Goal: Task Accomplishment & Management: Use online tool/utility

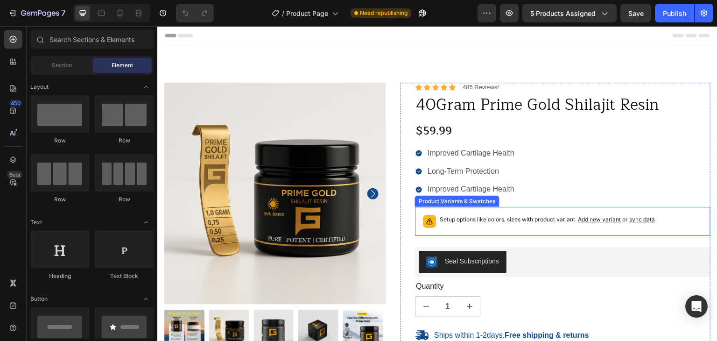
click at [637, 220] on span "sync data" at bounding box center [642, 219] width 26 height 7
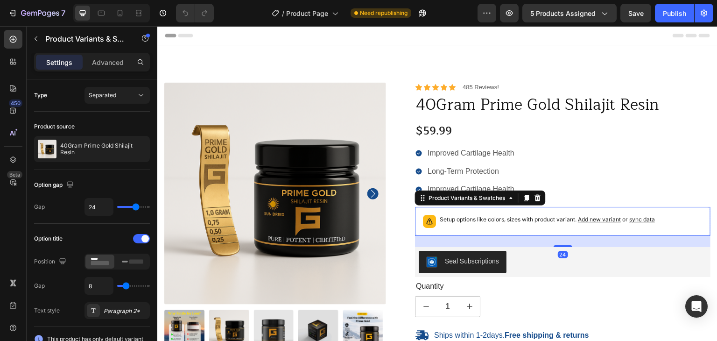
click at [637, 220] on span "sync data" at bounding box center [642, 219] width 26 height 7
click at [637, 219] on span "sync data" at bounding box center [642, 219] width 26 height 7
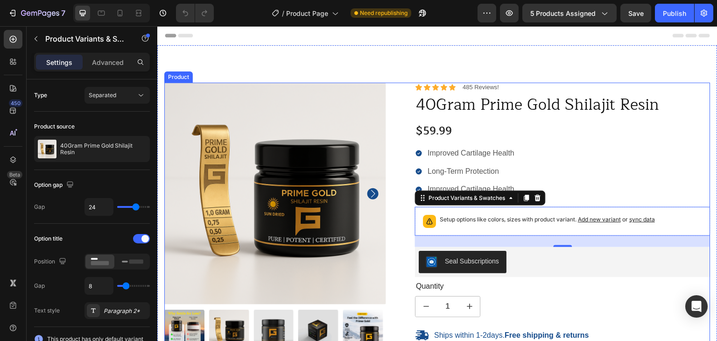
click at [400, 199] on div "Icon Icon Icon Icon Icon Icon List 485 Reviews! Text Block Row 40Gram Prime Gol…" at bounding box center [555, 282] width 310 height 398
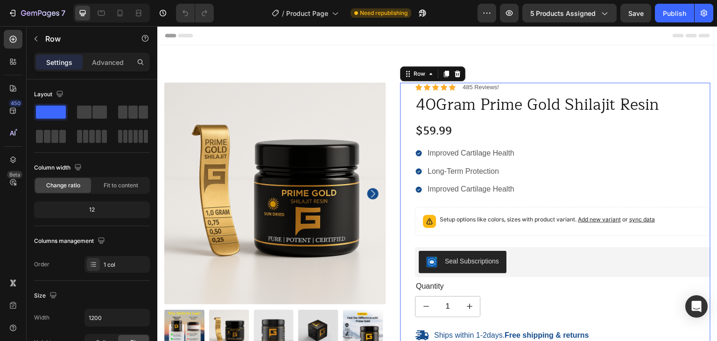
scroll to position [311, 0]
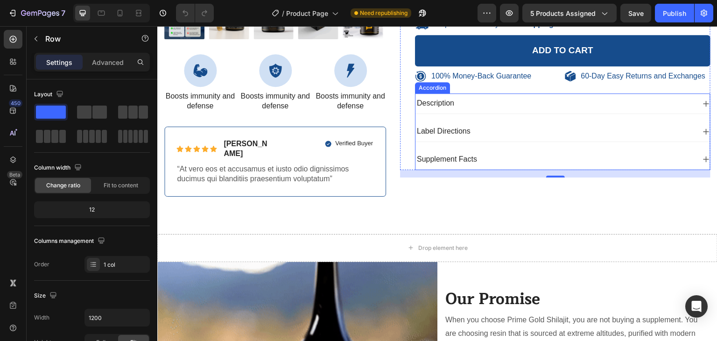
click at [702, 101] on icon at bounding box center [705, 103] width 7 height 7
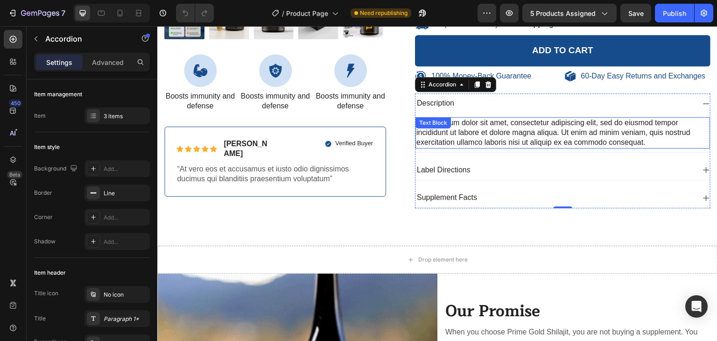
click at [507, 128] on div "Lorem ipsum dolor sit amet, consectetur adipiscing elit, sed do eiusmod tempor …" at bounding box center [562, 132] width 294 height 31
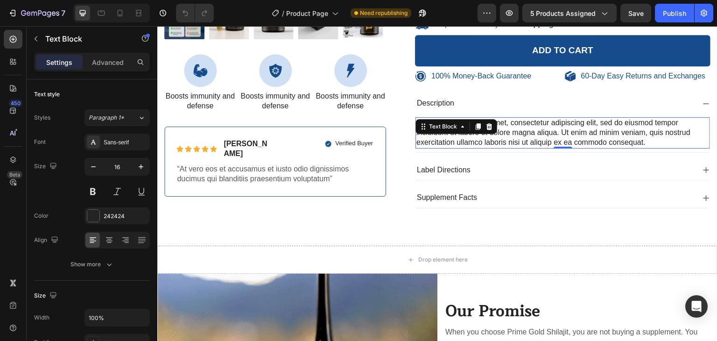
click at [507, 128] on div "Lorem ipsum dolor sit amet, consectetur adipiscing elit, sed do eiusmod tempor …" at bounding box center [562, 132] width 294 height 31
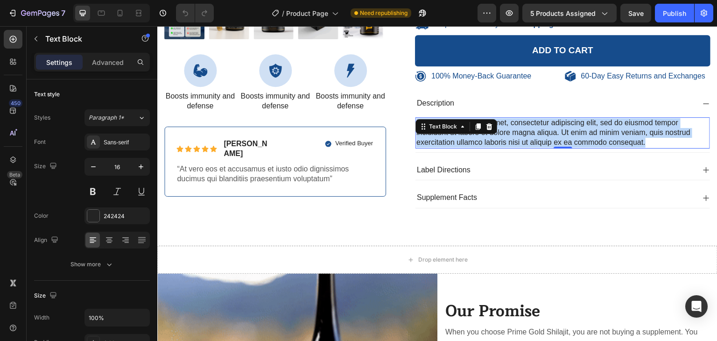
click at [507, 128] on p "Lorem ipsum dolor sit amet, consectetur adipiscing elit, sed do eiusmod tempor …" at bounding box center [562, 132] width 293 height 29
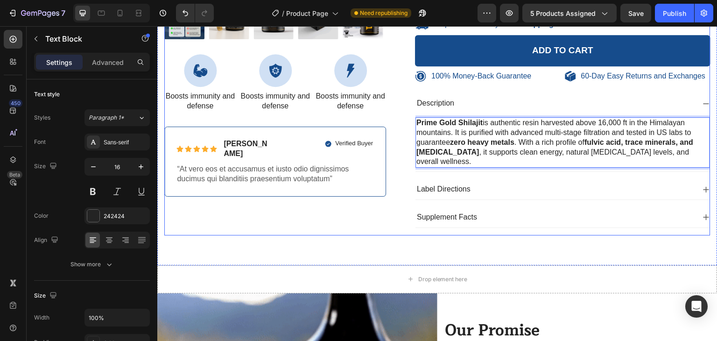
click at [378, 201] on div "100% Money-Back Guarantee Item List 60-Day Easy Returns Item List Row Product I…" at bounding box center [275, 3] width 222 height 463
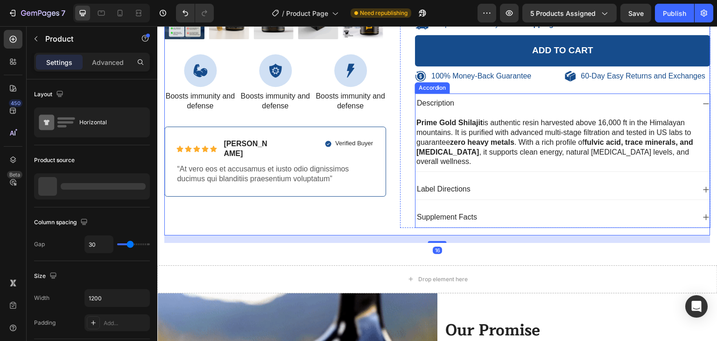
click at [702, 187] on icon at bounding box center [705, 189] width 7 height 7
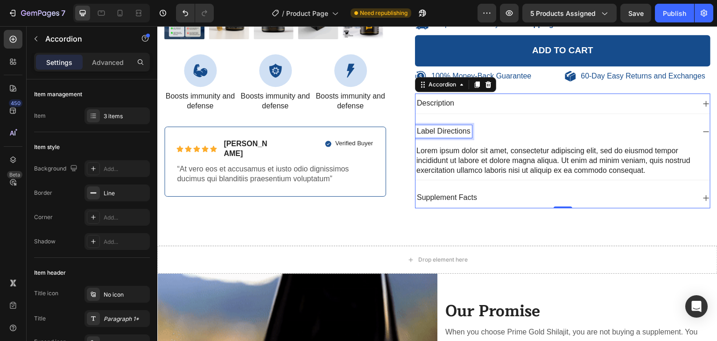
click at [450, 131] on p "Label Directions" at bounding box center [444, 131] width 54 height 10
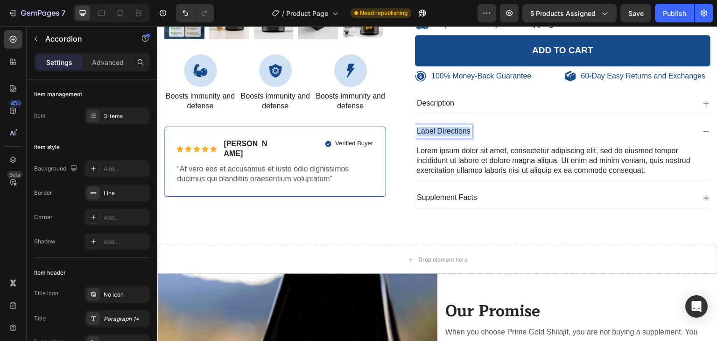
click at [450, 131] on p "Label Directions" at bounding box center [444, 131] width 54 height 10
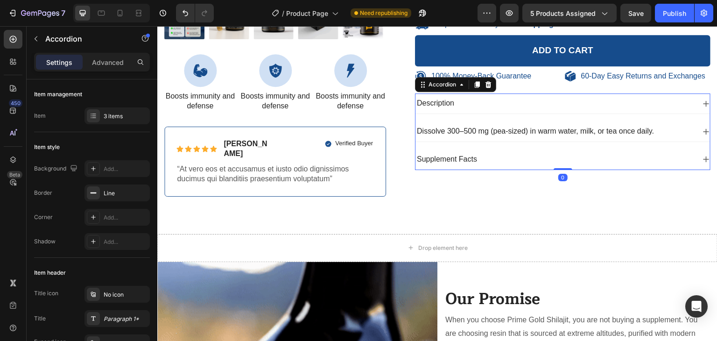
click at [702, 128] on icon at bounding box center [705, 131] width 7 height 7
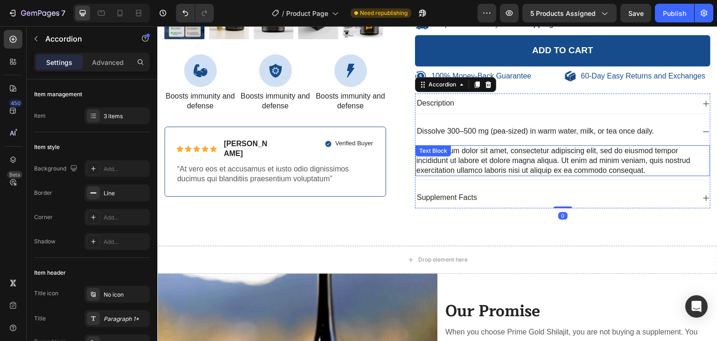
click at [475, 151] on div "Lorem ipsum dolor sit amet, consectetur adipiscing elit, sed do eiusmod tempor …" at bounding box center [562, 160] width 294 height 31
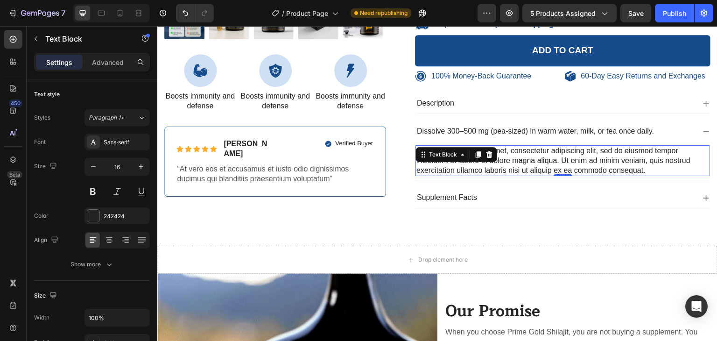
click at [476, 151] on icon at bounding box center [478, 154] width 5 height 7
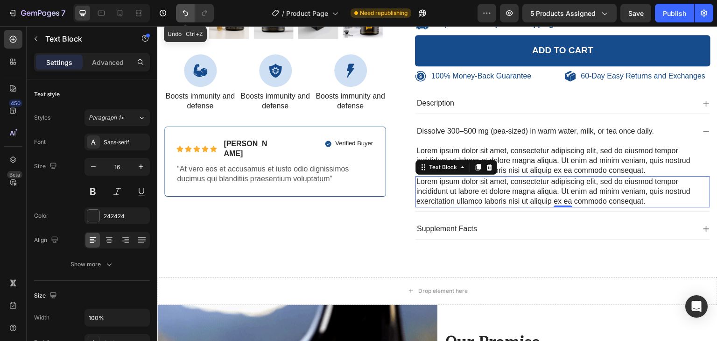
click at [182, 13] on icon "Undo/Redo" at bounding box center [185, 12] width 9 height 9
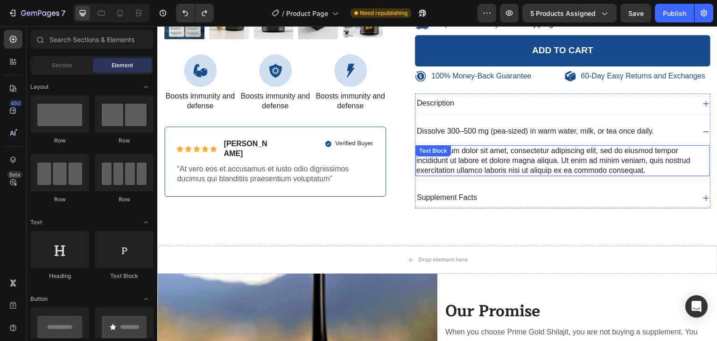
click at [550, 163] on div "Lorem ipsum dolor sit amet, consectetur adipiscing elit, sed do eiusmod tempor …" at bounding box center [562, 160] width 294 height 31
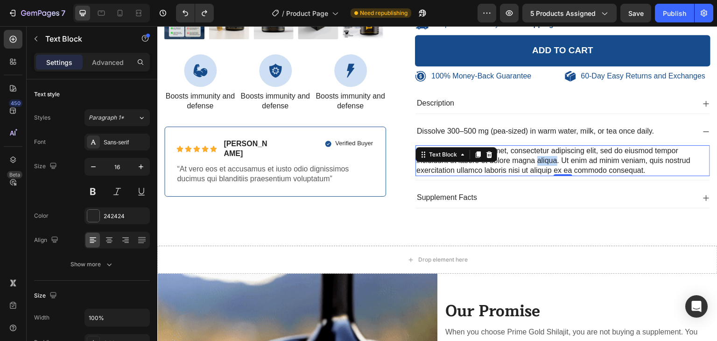
click at [550, 163] on div "Lorem ipsum dolor sit amet, consectetur adipiscing elit, sed do eiusmod tempor …" at bounding box center [562, 160] width 294 height 31
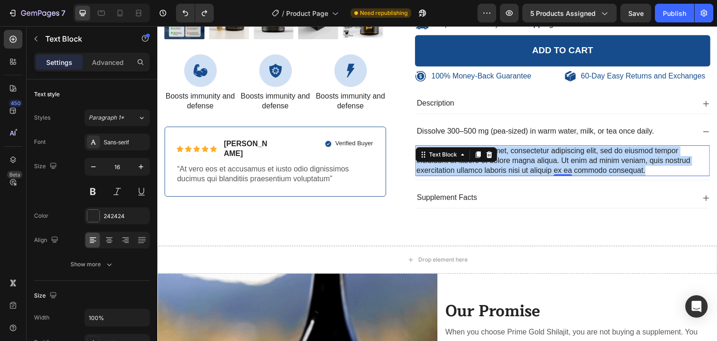
click at [550, 163] on p "Lorem ipsum dolor sit amet, consectetur adipiscing elit, sed do eiusmod tempor …" at bounding box center [562, 160] width 293 height 29
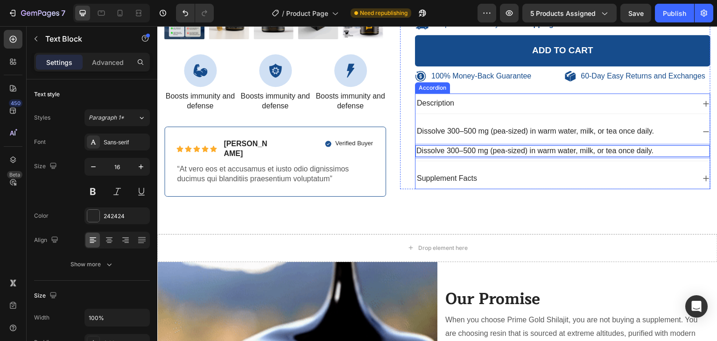
click at [504, 128] on p "Dissolve 300–500 mg (pea-sized) in warm water, milk, or tea once daily." at bounding box center [535, 131] width 237 height 10
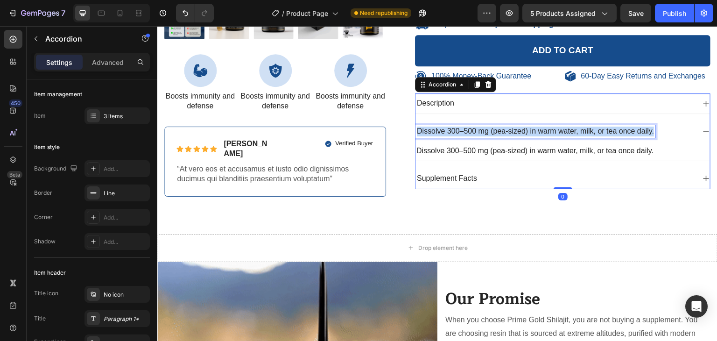
click at [504, 128] on p "Dissolve 300–500 mg (pea-sized) in warm water, milk, or tea once daily." at bounding box center [535, 131] width 237 height 10
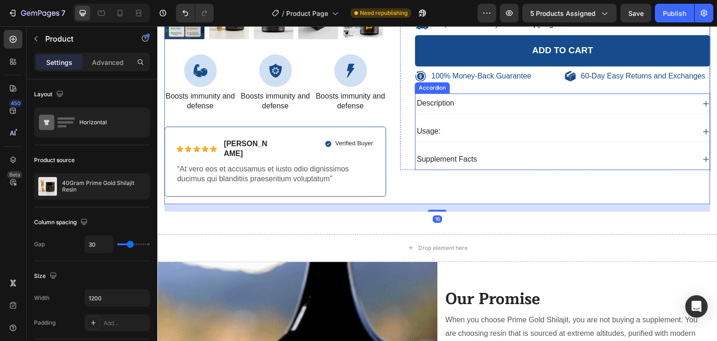
click at [453, 129] on div "Usage:" at bounding box center [555, 131] width 280 height 13
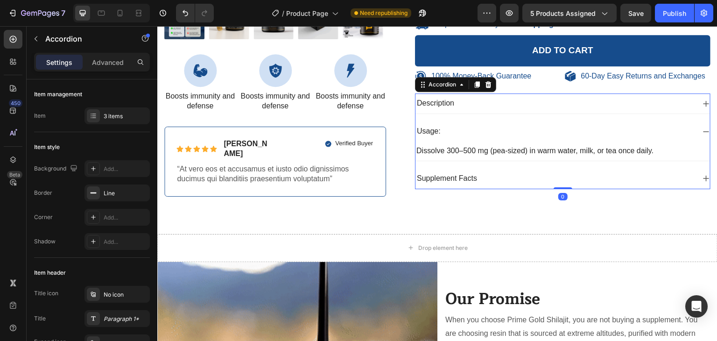
click at [443, 129] on div "Usage:" at bounding box center [555, 131] width 280 height 13
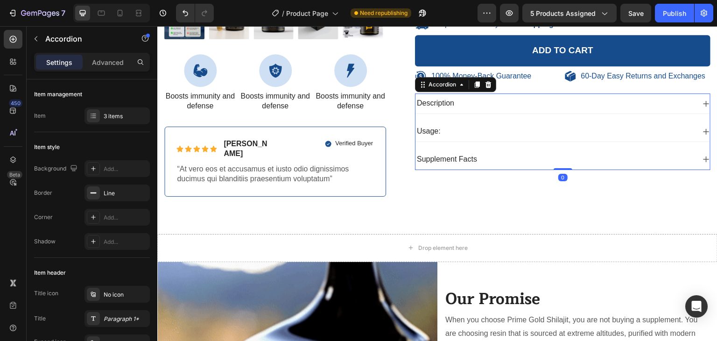
click at [439, 129] on div "Usage:" at bounding box center [555, 131] width 280 height 13
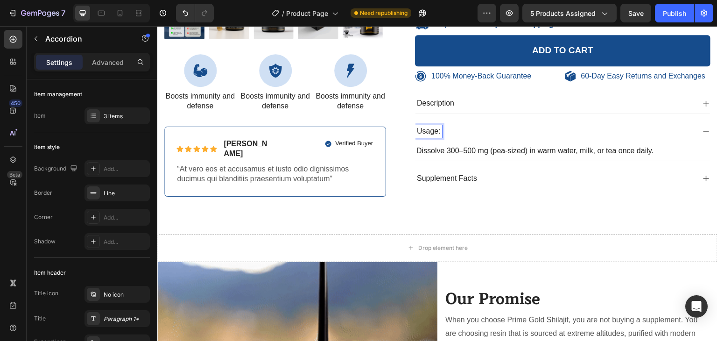
click at [438, 131] on div "Usage:" at bounding box center [428, 131] width 27 height 13
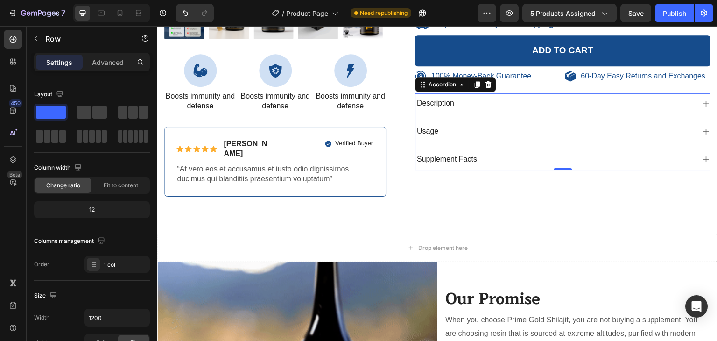
click at [702, 155] on icon at bounding box center [705, 158] width 7 height 7
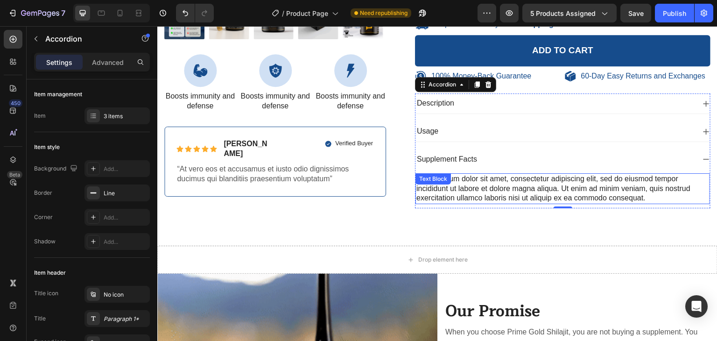
click at [466, 183] on div "Lorem ipsum dolor sit amet, consectetur adipiscing elit, sed do eiusmod tempor …" at bounding box center [562, 188] width 294 height 31
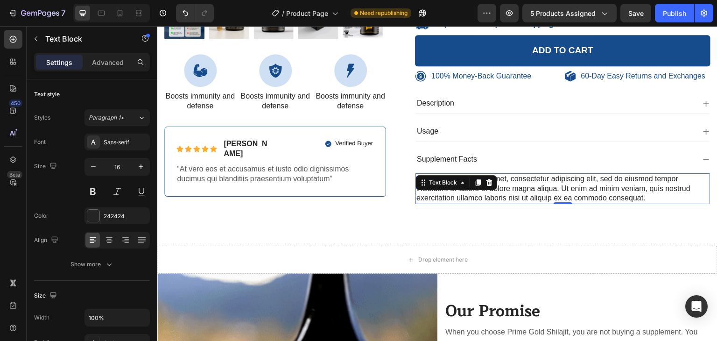
click at [466, 183] on div "Text Block" at bounding box center [456, 182] width 82 height 15
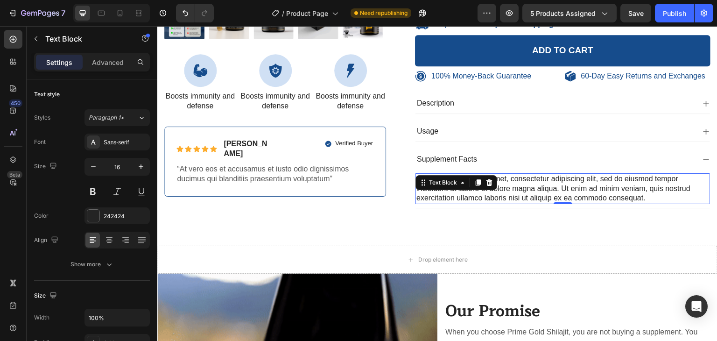
click at [466, 183] on div "Text Block" at bounding box center [456, 182] width 82 height 15
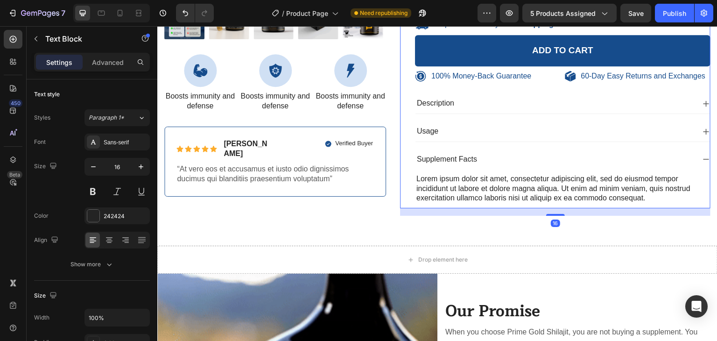
drag, startPoint x: 400, startPoint y: 200, endPoint x: 414, endPoint y: 199, distance: 14.0
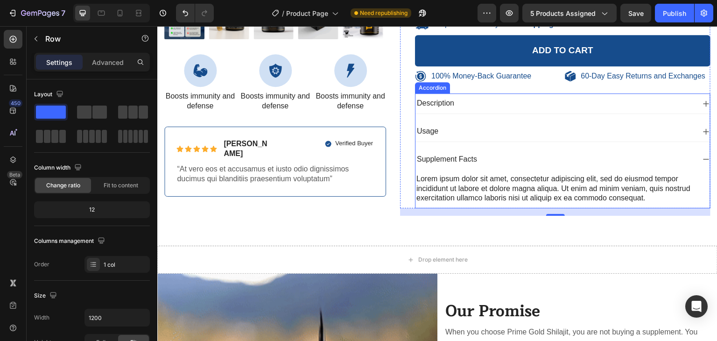
click at [702, 157] on icon at bounding box center [705, 158] width 7 height 7
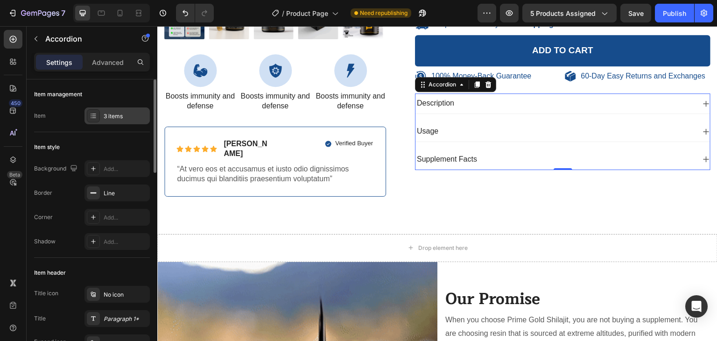
click at [93, 119] on icon at bounding box center [93, 115] width 7 height 7
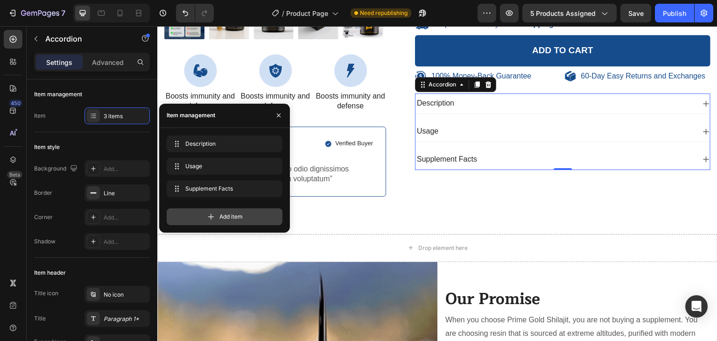
click at [197, 216] on div "Add item" at bounding box center [225, 216] width 116 height 17
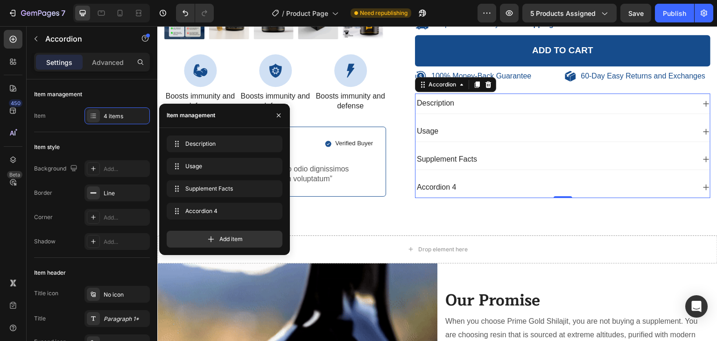
click at [438, 188] on div "Accordion 4" at bounding box center [436, 187] width 42 height 13
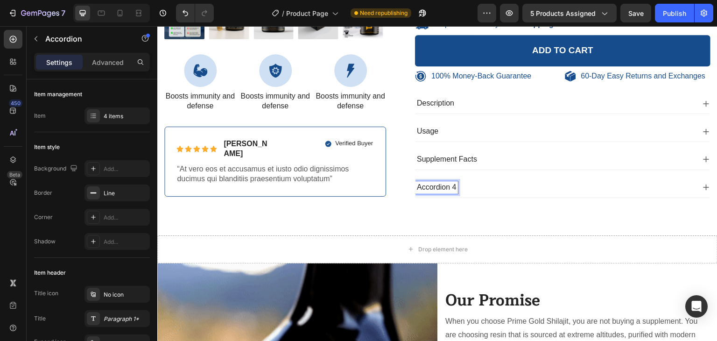
click at [494, 188] on div "Accordion 4" at bounding box center [555, 187] width 280 height 13
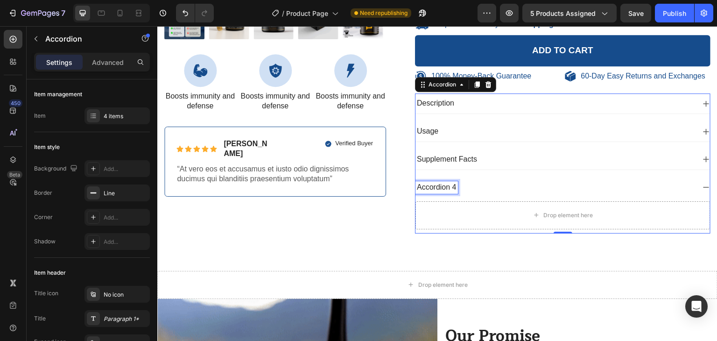
click at [439, 185] on p "Accordion 4" at bounding box center [437, 187] width 40 height 10
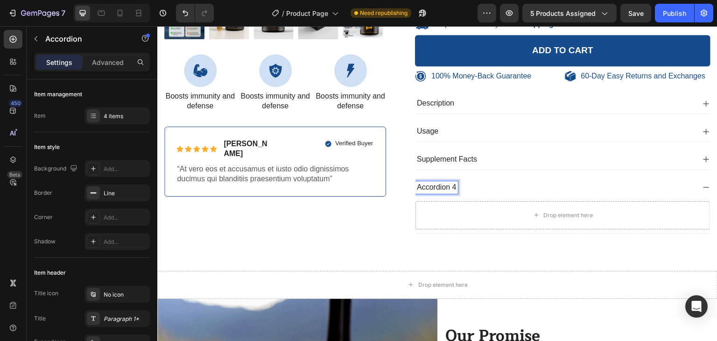
click at [560, 189] on div "Accordion 4" at bounding box center [555, 187] width 280 height 13
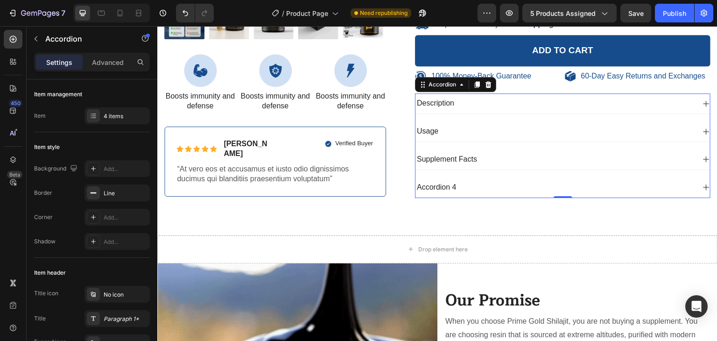
click at [702, 186] on icon at bounding box center [705, 186] width 7 height 7
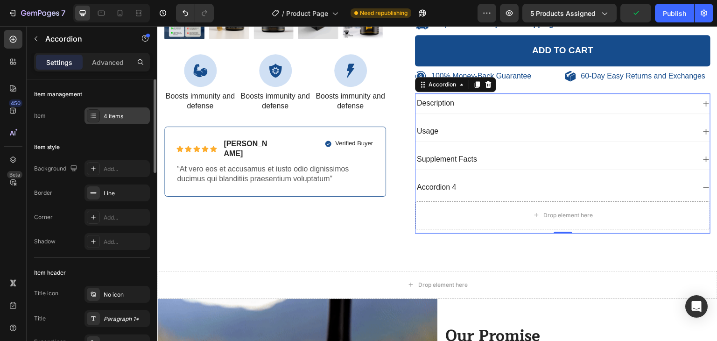
click at [98, 117] on div at bounding box center [93, 115] width 13 height 13
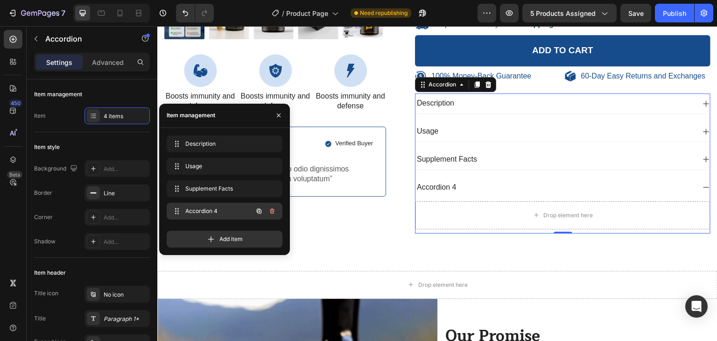
click at [218, 211] on span "Accordion 4" at bounding box center [211, 211] width 53 height 8
click at [200, 210] on span "Accordion 4" at bounding box center [211, 211] width 53 height 8
click at [202, 210] on span "Accordion 4" at bounding box center [211, 211] width 53 height 8
click at [257, 211] on icon "button" at bounding box center [259, 210] width 5 height 5
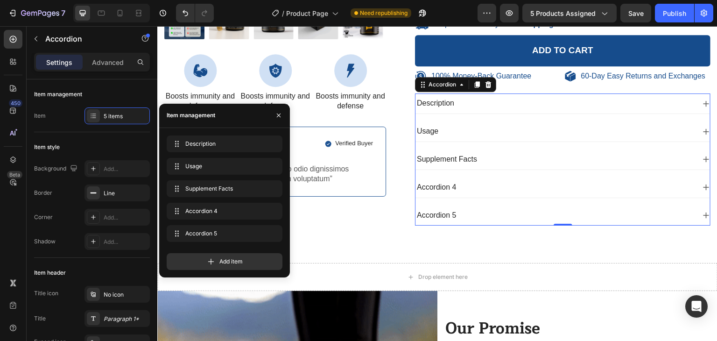
click at [694, 187] on div "Accordion 4" at bounding box center [562, 187] width 294 height 20
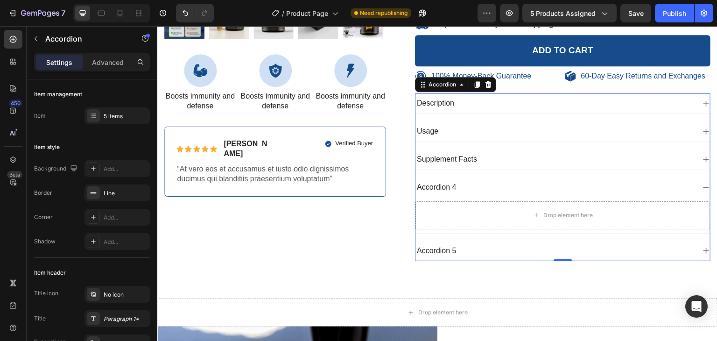
click at [500, 237] on div "Description Usage Supplement Facts Accordion 4 Drop element here Accordion 5" at bounding box center [562, 177] width 295 height 168
click at [702, 247] on icon at bounding box center [705, 250] width 7 height 7
click at [702, 211] on icon at bounding box center [705, 214] width 7 height 7
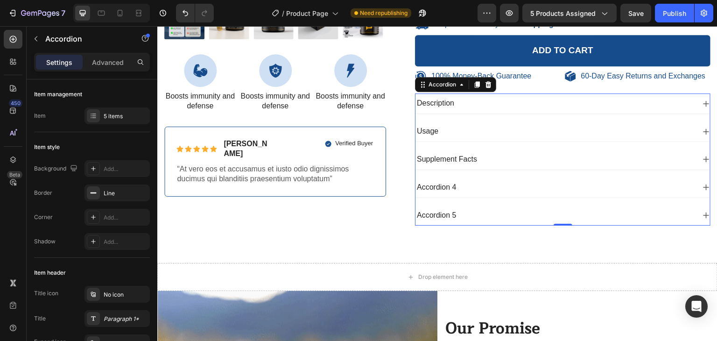
click at [702, 186] on icon at bounding box center [705, 186] width 7 height 7
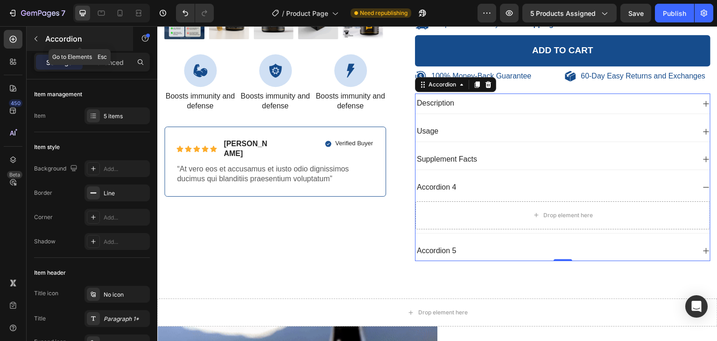
click at [34, 38] on icon "button" at bounding box center [35, 38] width 7 height 7
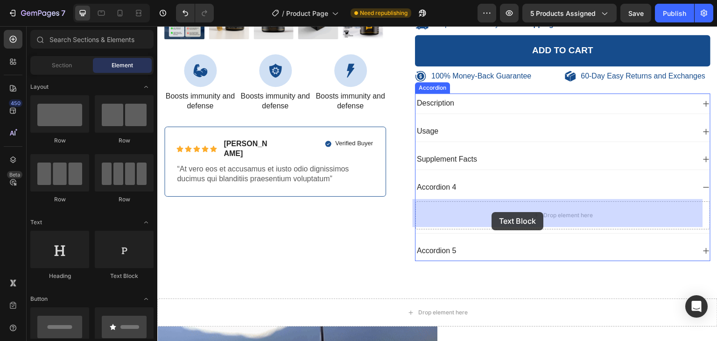
drag, startPoint x: 291, startPoint y: 280, endPoint x: 492, endPoint y: 212, distance: 212.4
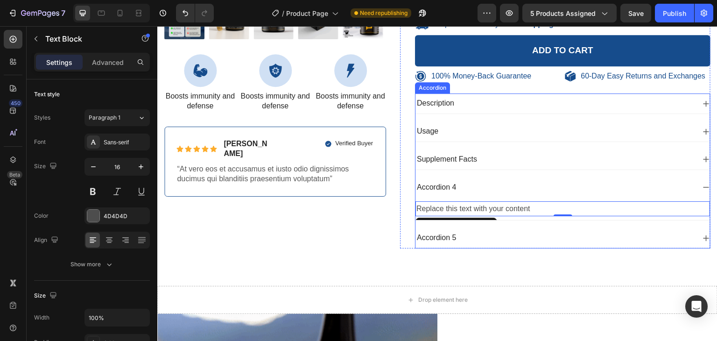
click at [384, 238] on div "100% Money-Back Guarantee Item List 60-Day Easy Returns Item List Row Product I…" at bounding box center [437, 14] width 546 height 484
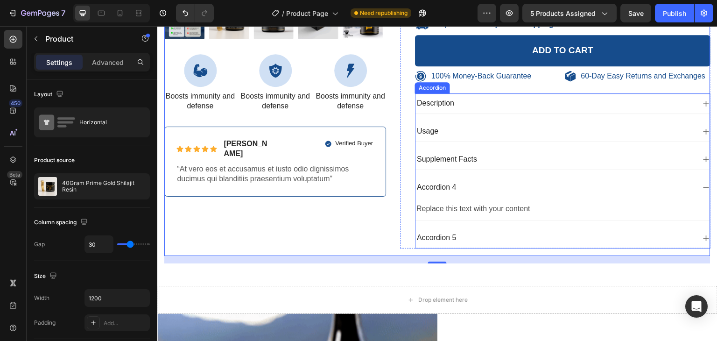
click at [512, 238] on div "Accordion 5" at bounding box center [555, 237] width 280 height 13
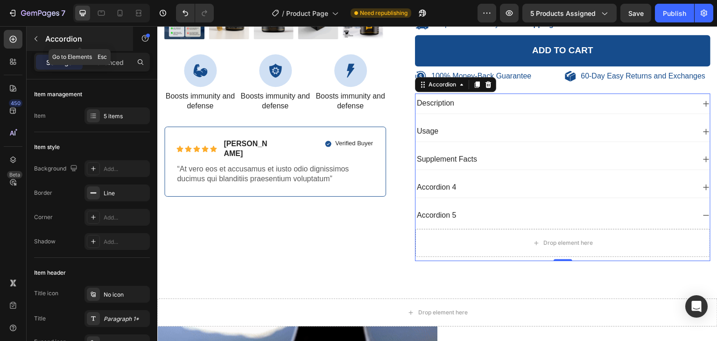
click at [37, 40] on icon "button" at bounding box center [35, 38] width 7 height 7
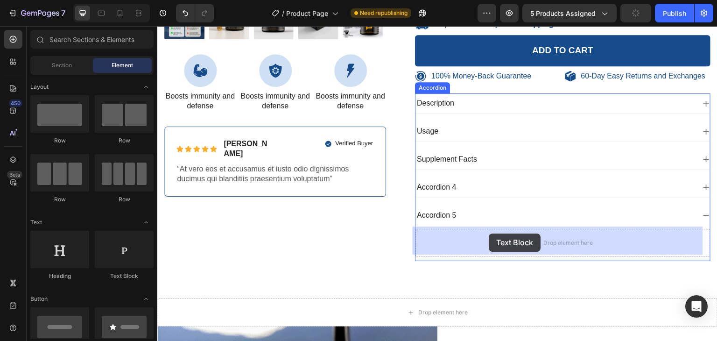
drag, startPoint x: 274, startPoint y: 281, endPoint x: 502, endPoint y: 233, distance: 233.1
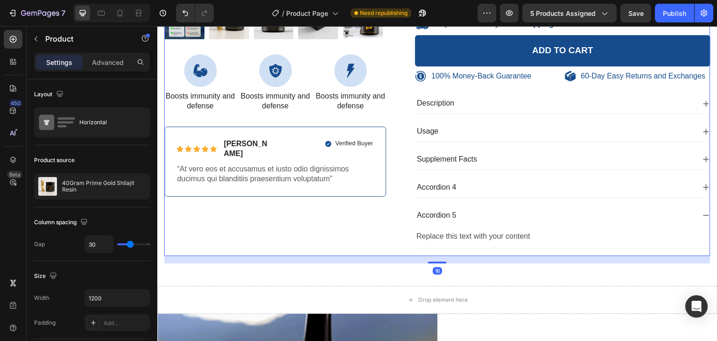
click at [388, 231] on div "100% Money-Back Guarantee Item List 60-Day Easy Returns Item List Row Product I…" at bounding box center [437, 14] width 546 height 484
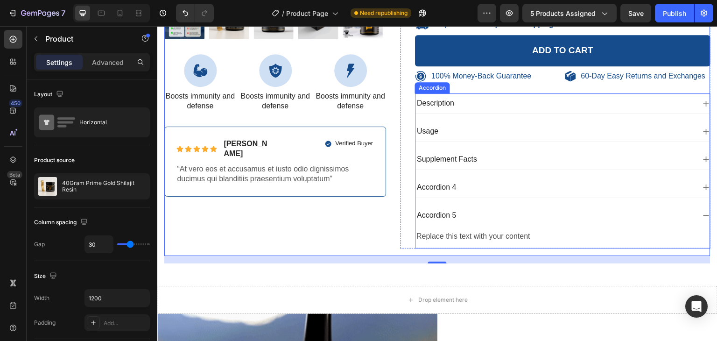
click at [702, 184] on icon at bounding box center [705, 186] width 7 height 7
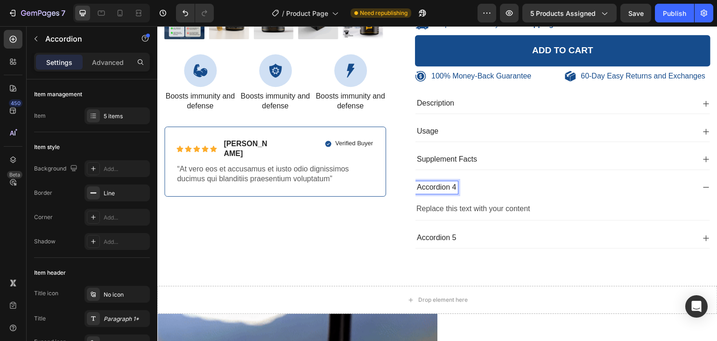
click at [438, 184] on p "Accordion 4" at bounding box center [437, 187] width 40 height 10
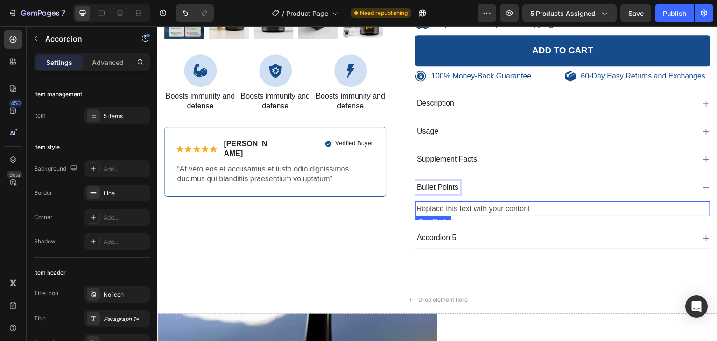
click at [455, 206] on div "Replace this text with your content" at bounding box center [562, 208] width 294 height 15
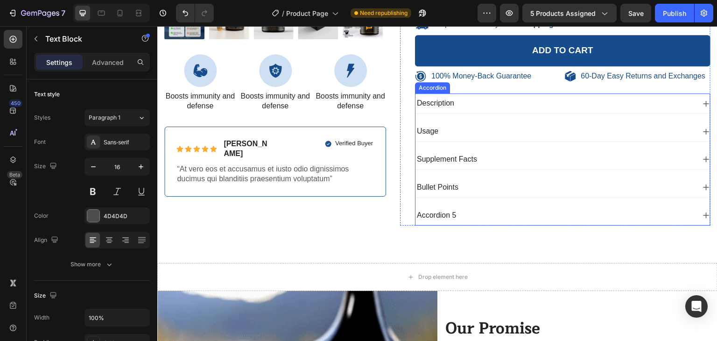
click at [703, 185] on icon at bounding box center [706, 187] width 6 height 6
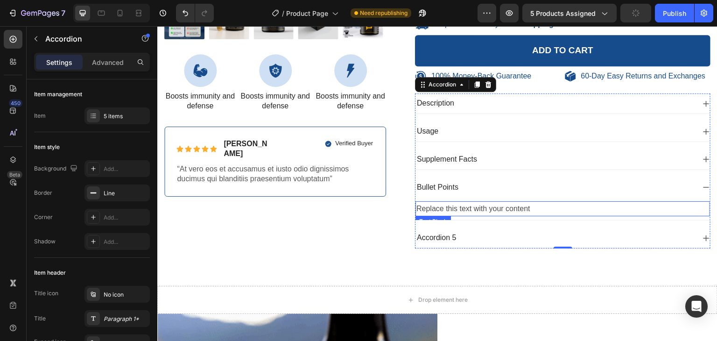
click at [500, 208] on div "Replace this text with your content" at bounding box center [562, 208] width 294 height 15
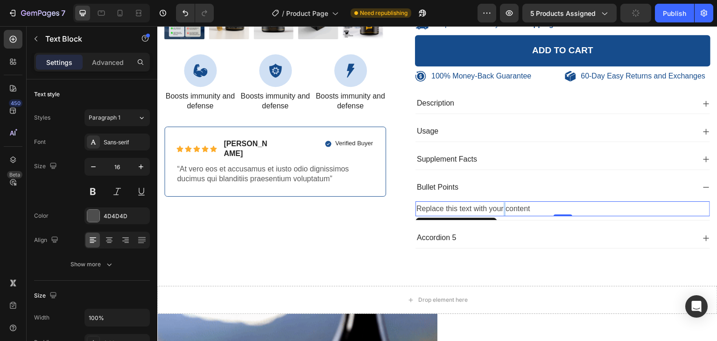
click at [500, 208] on div "Replace this text with your content" at bounding box center [562, 208] width 294 height 15
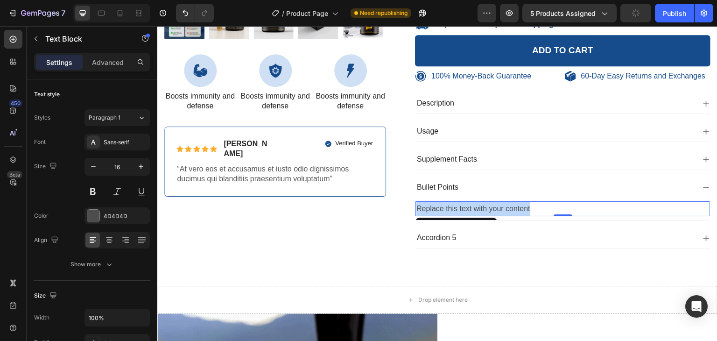
click at [500, 208] on p "Replace this text with your content" at bounding box center [562, 209] width 293 height 14
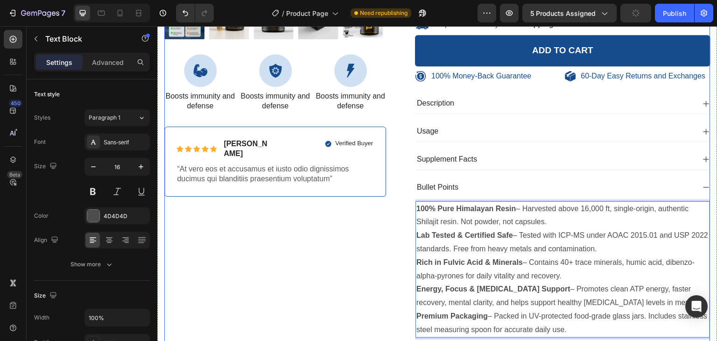
click at [376, 241] on div "100% Money-Back Guarantee Item List 60-Day Easy Returns Item List Row Product I…" at bounding box center [275, 74] width 222 height 605
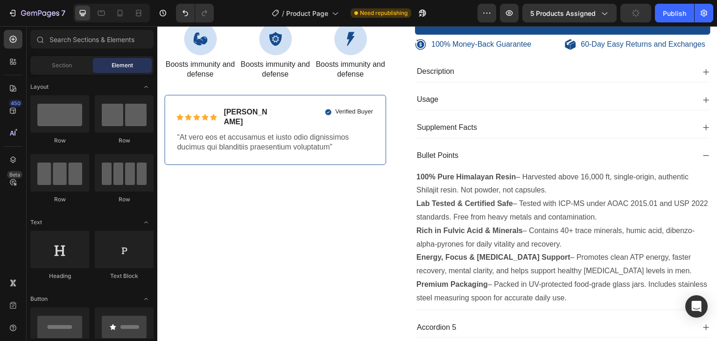
scroll to position [431, 0]
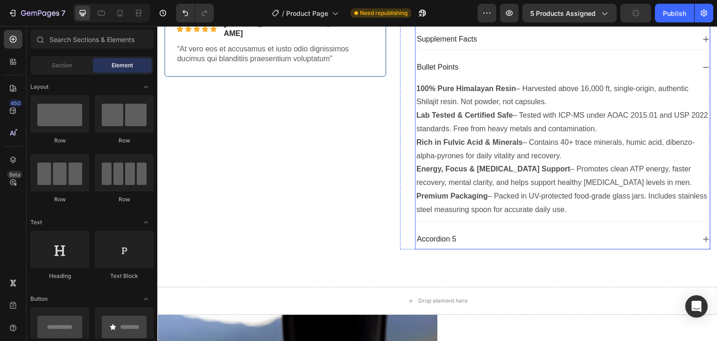
click at [702, 67] on icon at bounding box center [705, 66] width 7 height 7
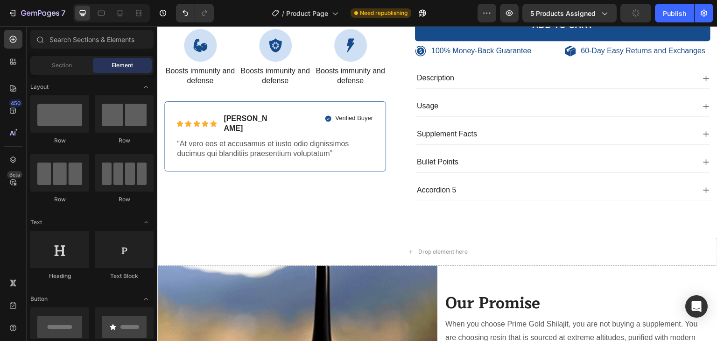
scroll to position [328, 0]
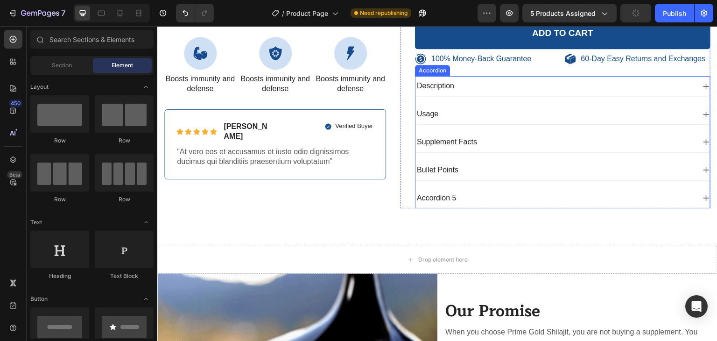
click at [703, 168] on icon at bounding box center [706, 170] width 6 height 6
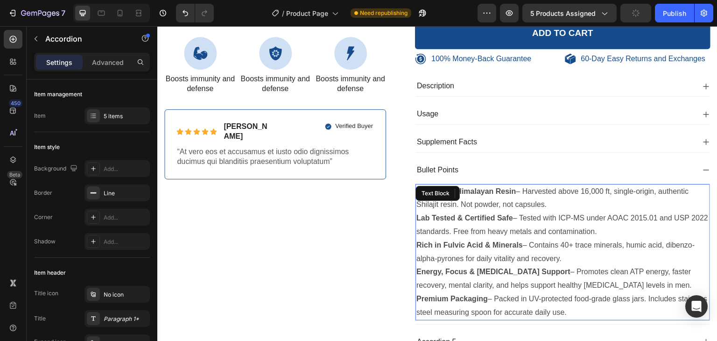
click at [514, 190] on p "100% Pure Himalayan Resin – Harvested above 16,000 ft, single-origin, authentic…" at bounding box center [562, 198] width 293 height 27
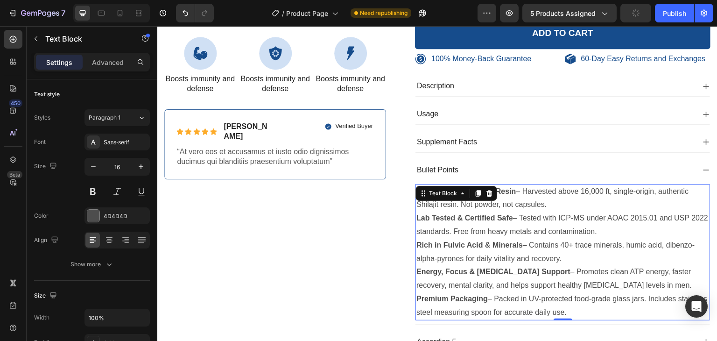
click at [512, 190] on strong "100% Pure Himalayan Resin" at bounding box center [465, 191] width 99 height 8
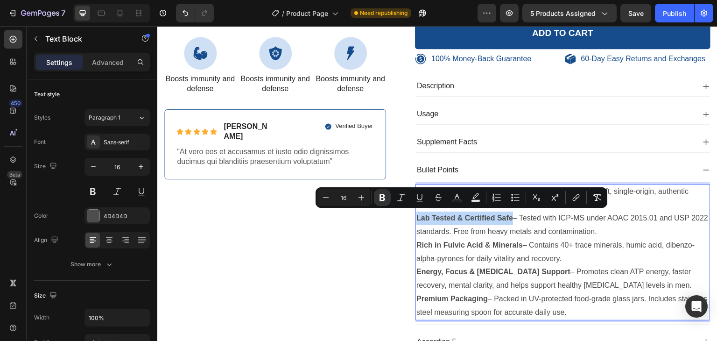
drag, startPoint x: 511, startPoint y: 217, endPoint x: 413, endPoint y: 221, distance: 97.2
click at [416, 221] on p "Lab Tested & Certified Safe – Tested with ICP-MS under AOAC 2015.01 and USP 202…" at bounding box center [562, 224] width 293 height 27
copy strong "Lab Tested & Certified Safe"
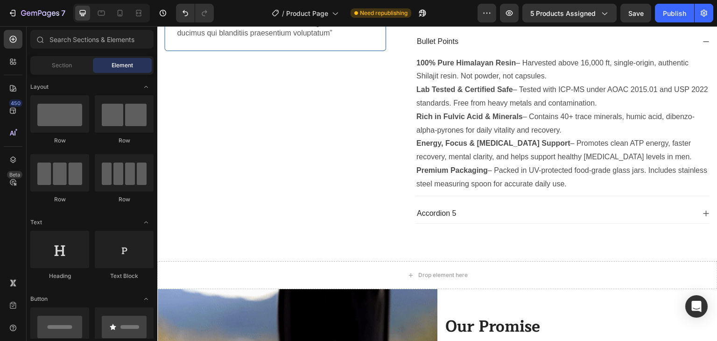
scroll to position [469, 0]
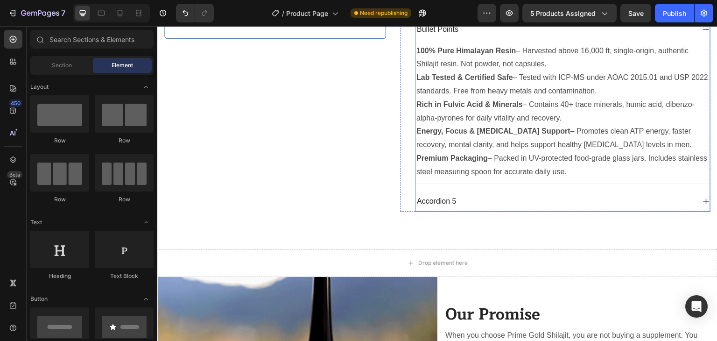
click at [450, 197] on p "Accordion 5" at bounding box center [437, 201] width 40 height 10
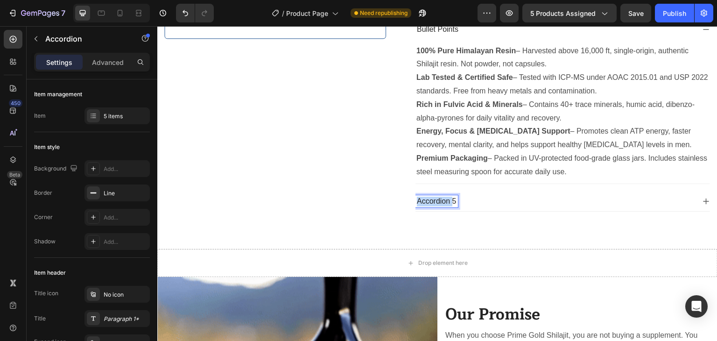
click at [443, 199] on p "Accordion 5" at bounding box center [437, 201] width 40 height 10
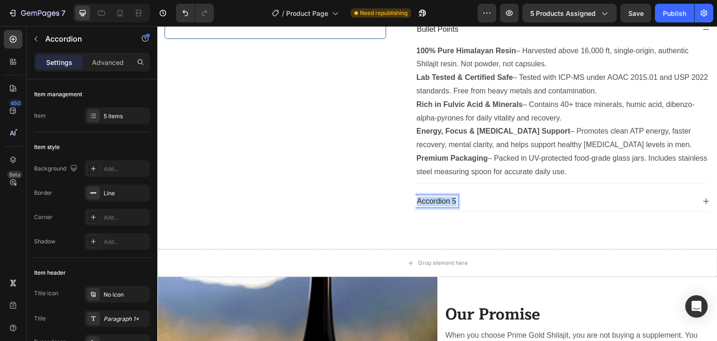
click at [443, 199] on p "Accordion 5" at bounding box center [437, 201] width 40 height 10
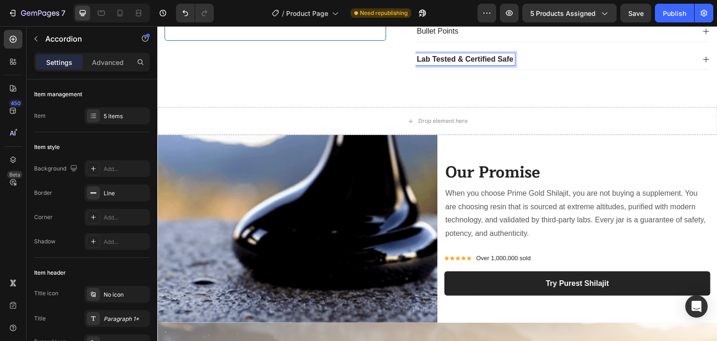
scroll to position [448, 0]
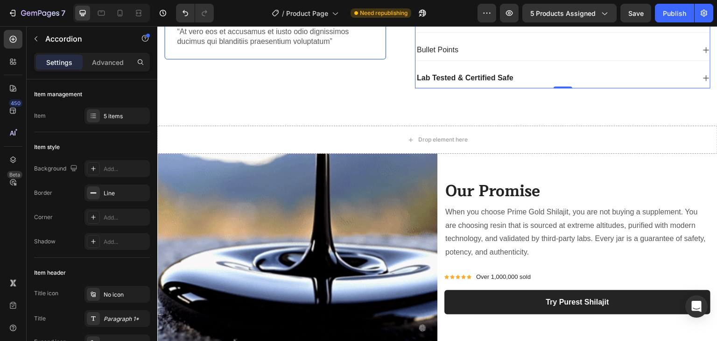
click at [702, 75] on icon at bounding box center [705, 77] width 7 height 7
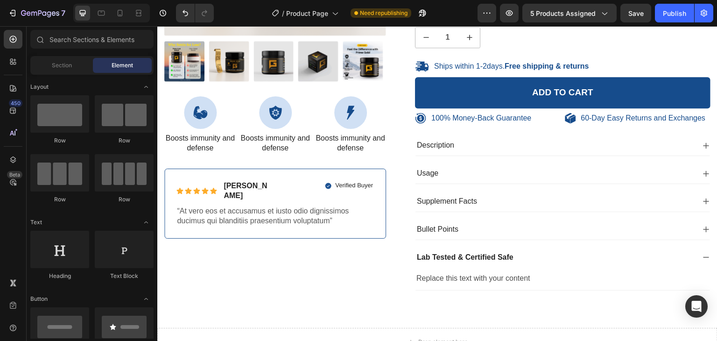
scroll to position [319, 0]
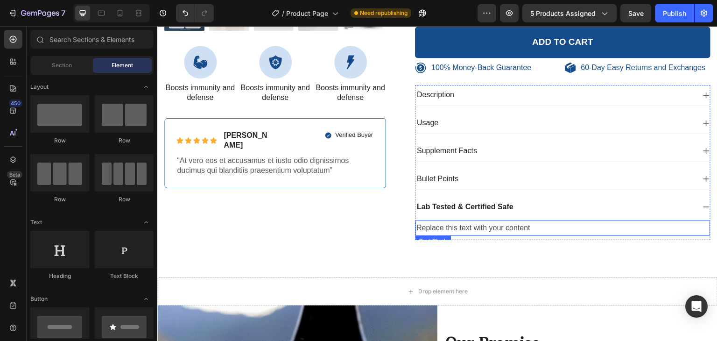
click at [500, 227] on div "Replace this text with your content" at bounding box center [562, 227] width 294 height 15
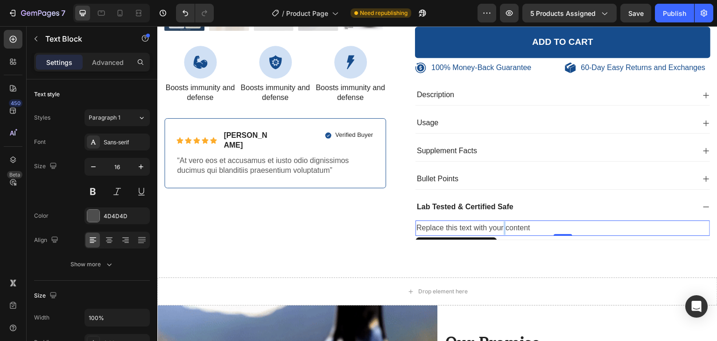
click at [500, 227] on div "Replace this text with your content" at bounding box center [562, 227] width 294 height 15
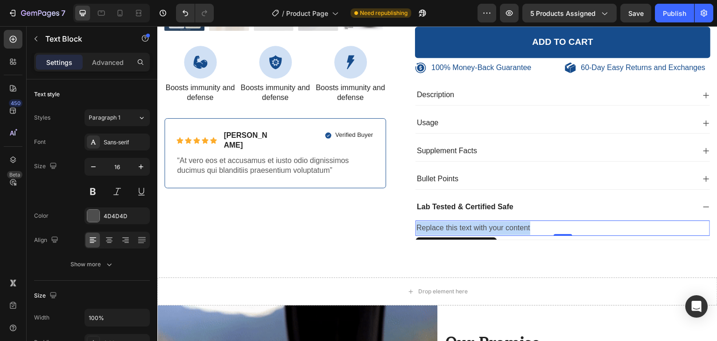
click at [500, 227] on p "Replace this text with your content" at bounding box center [562, 228] width 293 height 14
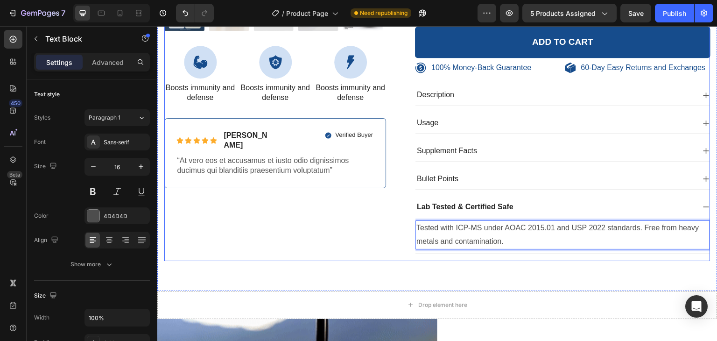
click at [381, 251] on div "100% Money-Back Guarantee Item List 60-Day Easy Returns Item List Row Product I…" at bounding box center [275, 11] width 222 height 497
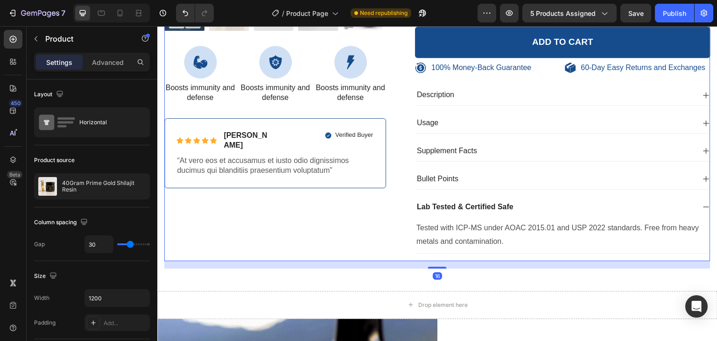
click at [367, 224] on div "100% Money-Back Guarantee Item List 60-Day Easy Returns Item List Row Product I…" at bounding box center [275, 11] width 222 height 497
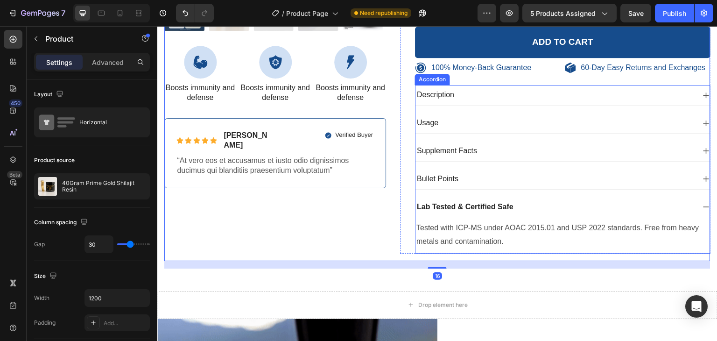
click at [702, 203] on icon at bounding box center [705, 206] width 7 height 7
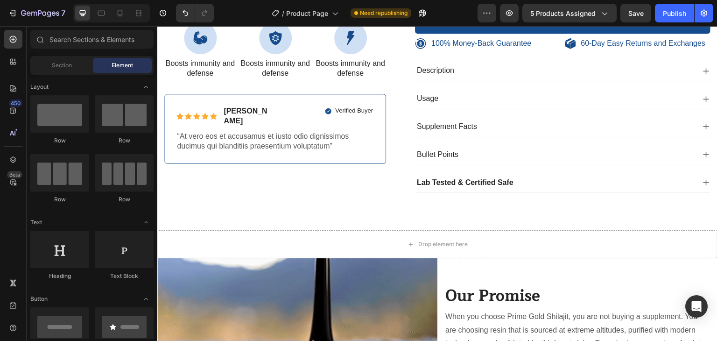
scroll to position [332, 0]
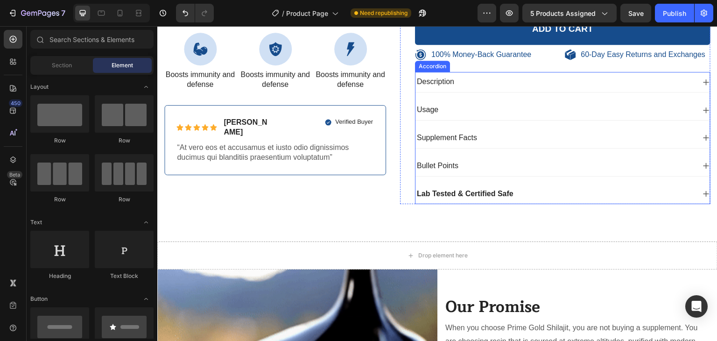
click at [702, 162] on icon at bounding box center [705, 165] width 7 height 7
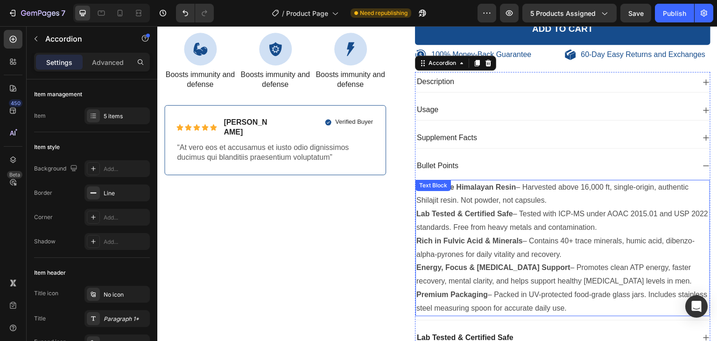
click at [592, 300] on p "Premium Packaging – Packed in UV-protected food-grade glass jars. Includes stai…" at bounding box center [562, 301] width 293 height 27
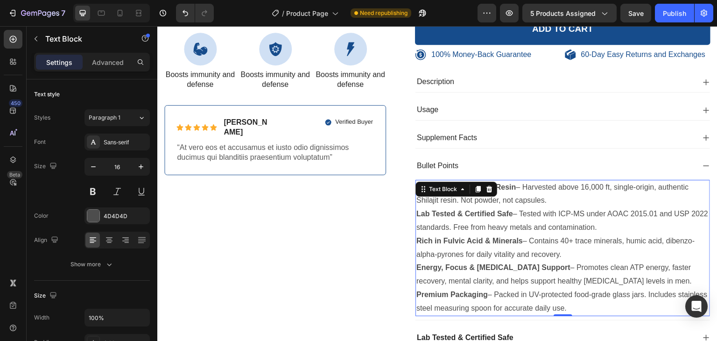
click at [598, 305] on p "Premium Packaging – Packed in UV-protected food-grade glass jars. Includes stai…" at bounding box center [562, 301] width 293 height 27
click at [511, 185] on strong "100% Pure Himalayan Resin" at bounding box center [465, 187] width 99 height 8
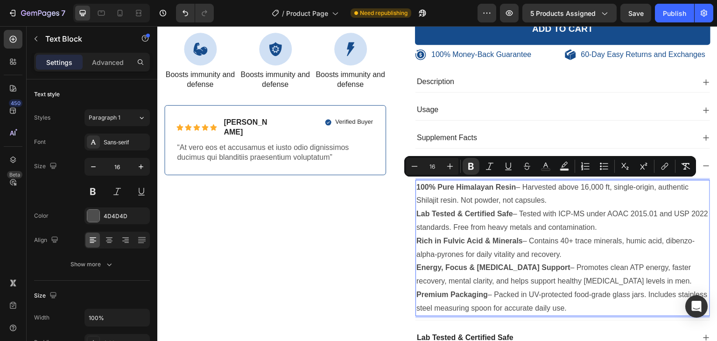
drag, startPoint x: 546, startPoint y: 201, endPoint x: 414, endPoint y: 184, distance: 133.1
click at [416, 184] on p "100% Pure Himalayan Resin – Harvested above 16,000 ft, single-origin, authentic…" at bounding box center [562, 194] width 293 height 27
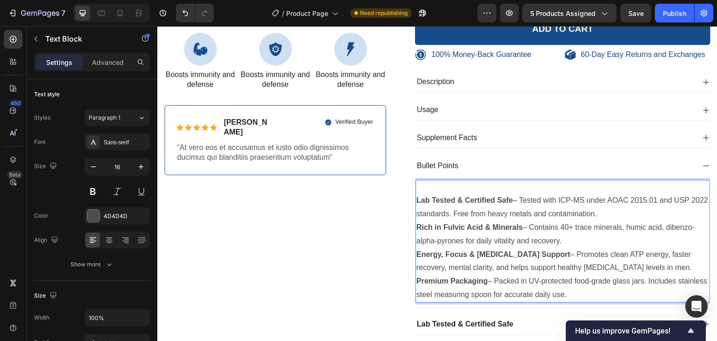
click at [416, 198] on strong "Lab Tested & Certified Safe" at bounding box center [464, 200] width 97 height 8
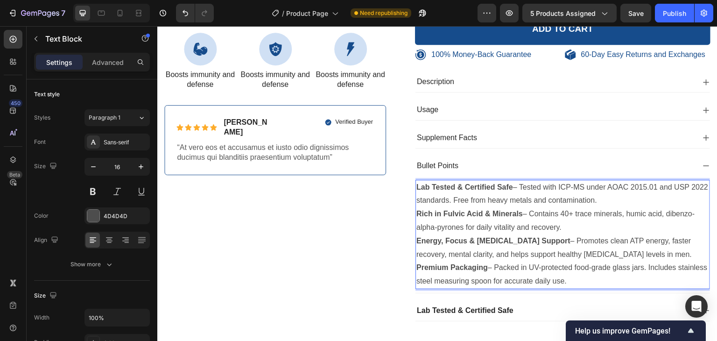
drag, startPoint x: 615, startPoint y: 201, endPoint x: 412, endPoint y: 185, distance: 203.6
click at [415, 185] on div "Lab Tested & Certified Safe – Tested with ICP-MS under AOAC 2015.01 and USP 202…" at bounding box center [562, 234] width 294 height 109
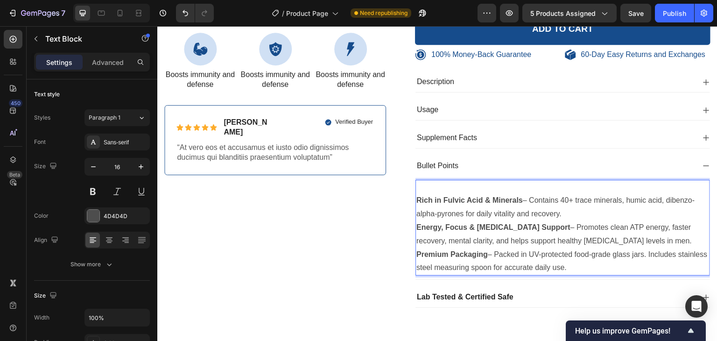
click at [416, 199] on strong "Rich in Fulvic Acid & Minerals" at bounding box center [469, 200] width 106 height 8
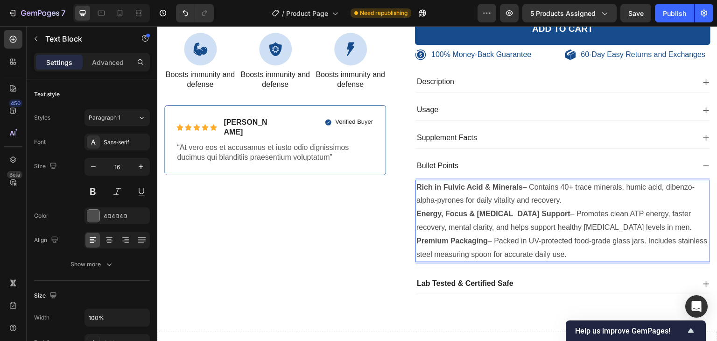
click at [518, 187] on strong "Rich in Fulvic Acid & Minerals" at bounding box center [469, 187] width 106 height 8
drag, startPoint x: 519, startPoint y: 185, endPoint x: 414, endPoint y: 185, distance: 105.0
click at [416, 185] on strong "Rich in Fulvic Acid & Minerals" at bounding box center [469, 187] width 106 height 8
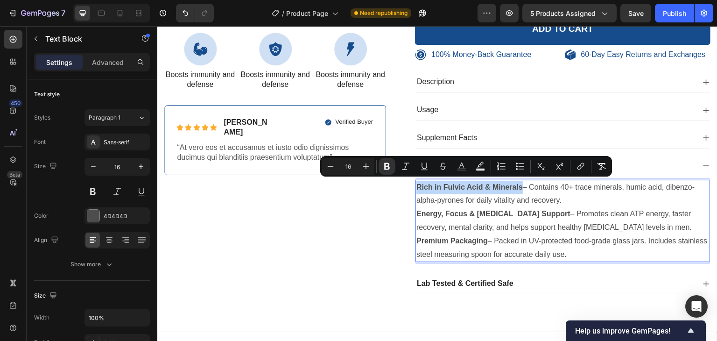
copy strong "Rich in Fulvic Acid & Minerals"
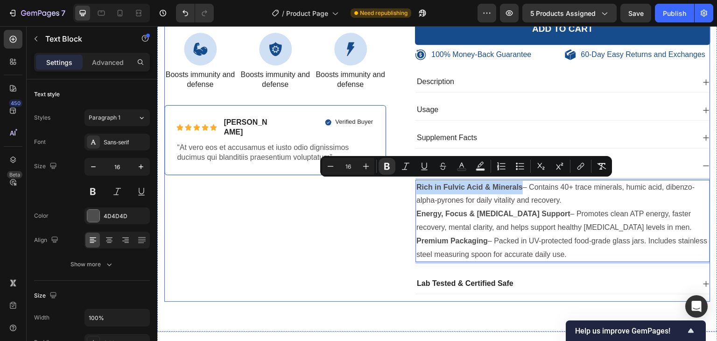
click at [366, 210] on div "100% Money-Back Guarantee Item List 60-Day Easy Returns Item List Row Product I…" at bounding box center [275, 25] width 222 height 551
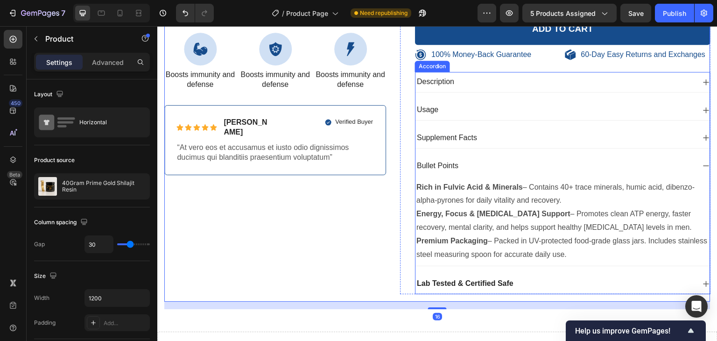
click at [449, 163] on p "Bullet Points" at bounding box center [438, 166] width 42 height 10
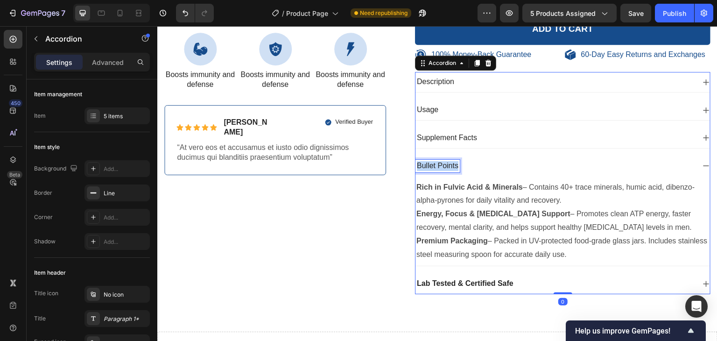
click at [449, 163] on p "Bullet Points" at bounding box center [438, 166] width 42 height 10
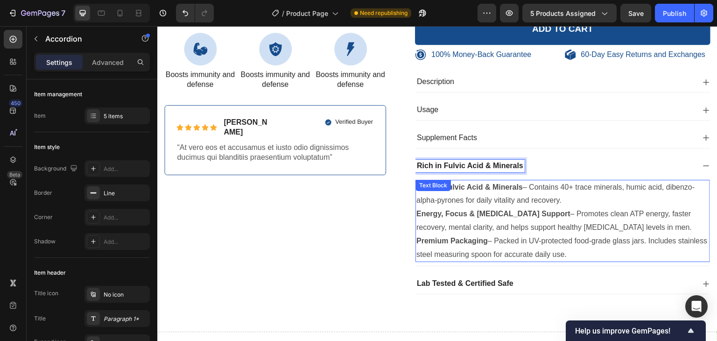
click at [385, 198] on div "100% Money-Back Guarantee Item List 60-Day Easy Returns Item List Row Product I…" at bounding box center [437, 25] width 546 height 551
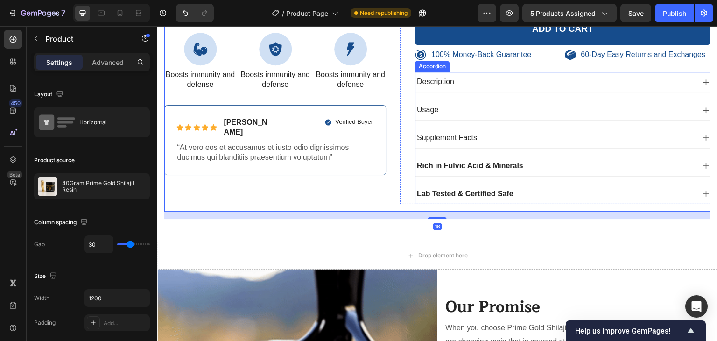
click at [694, 163] on div "Rich in Fulvic Acid & Minerals" at bounding box center [562, 166] width 294 height 20
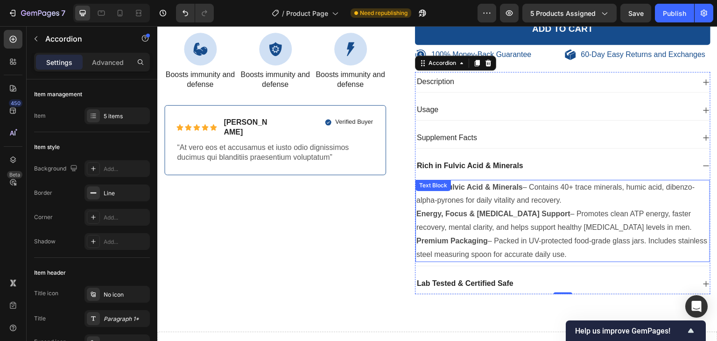
click at [541, 222] on p "Energy, Focus & Testosterone Support – Promotes clean ATP energy, faster recove…" at bounding box center [562, 220] width 293 height 27
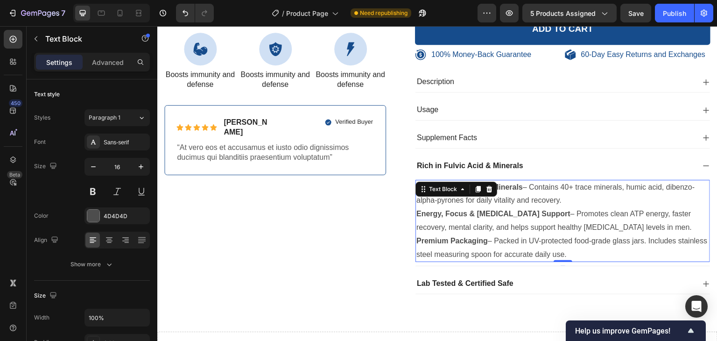
click at [416, 234] on p "Premium Packaging – Packed in UV-protected food-grade glass jars. Includes stai…" at bounding box center [562, 247] width 293 height 27
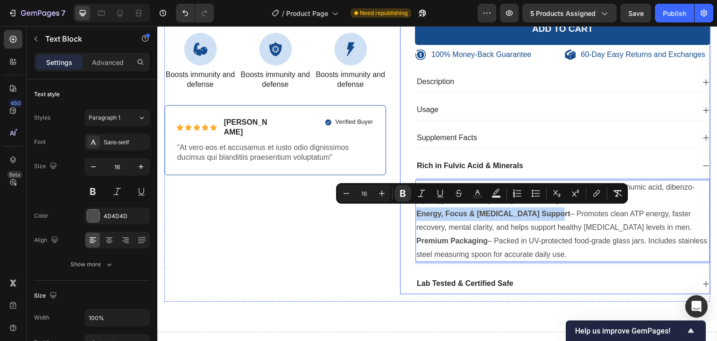
drag, startPoint x: 550, startPoint y: 212, endPoint x: 400, endPoint y: 216, distance: 149.8
click at [400, 216] on div "Icon Icon Icon Icon Icon Icon List 485 Reviews! Text Block Row 40Gram Prime Gol…" at bounding box center [555, 22] width 310 height 544
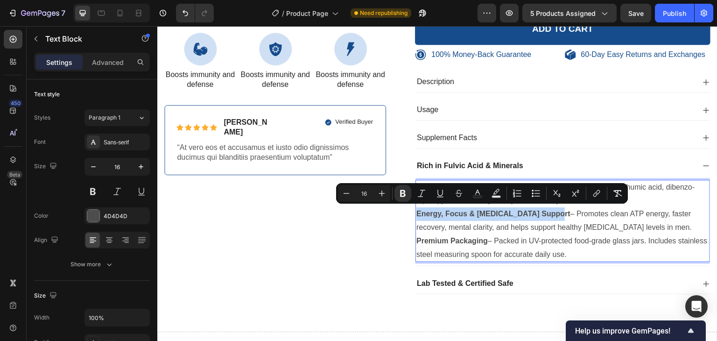
copy strong "Energy, Focus & Testosterone Support"
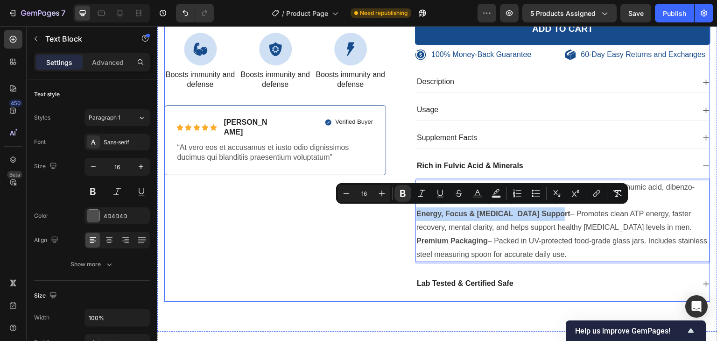
click at [358, 222] on div "100% Money-Back Guarantee Item List 60-Day Easy Returns Item List Row Product I…" at bounding box center [275, 25] width 222 height 551
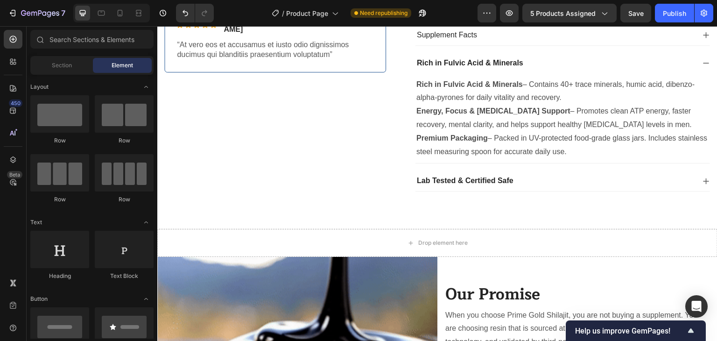
scroll to position [429, 0]
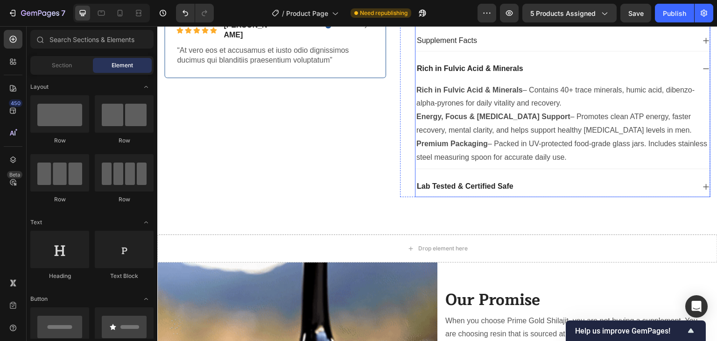
click at [702, 186] on icon at bounding box center [705, 186] width 7 height 7
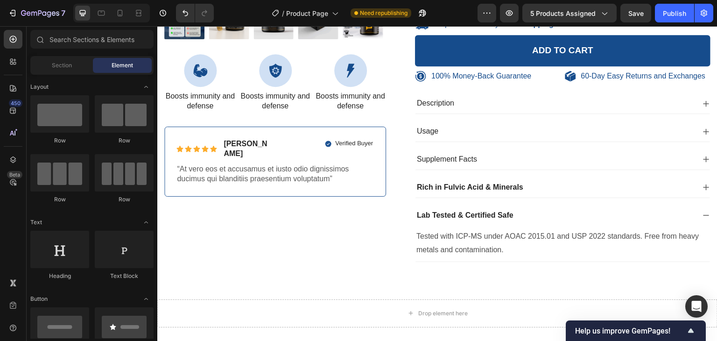
scroll to position [316, 0]
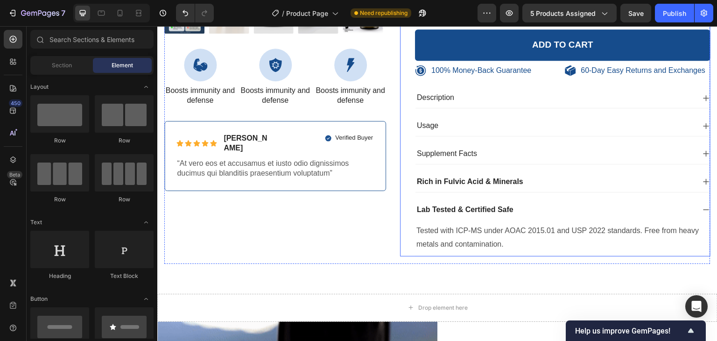
click at [405, 95] on div "Icon Icon Icon Icon Icon Icon List 485 Reviews! Text Block Row 40Gram Prime Gol…" at bounding box center [555, 11] width 310 height 490
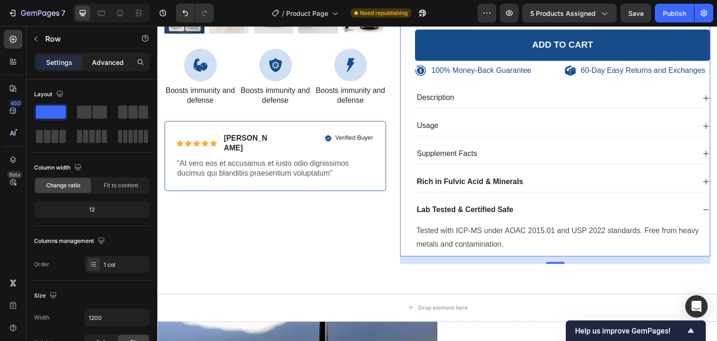
click at [99, 63] on p "Advanced" at bounding box center [108, 62] width 32 height 10
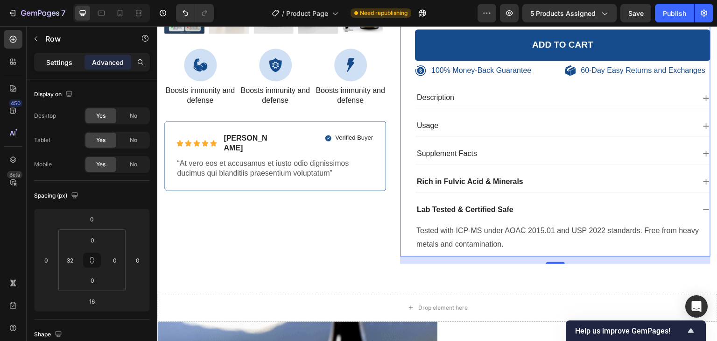
click at [64, 63] on p "Settings" at bounding box center [59, 62] width 26 height 10
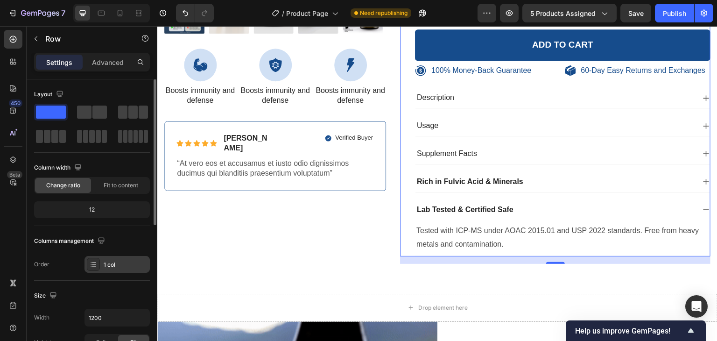
click at [90, 262] on icon at bounding box center [93, 263] width 7 height 7
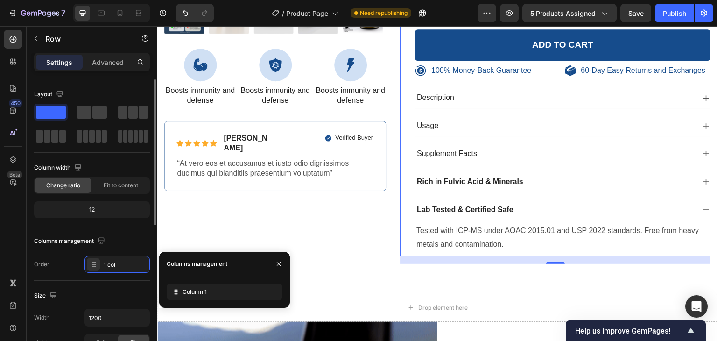
click at [68, 254] on div "Columns management Order 1 col" at bounding box center [92, 252] width 116 height 39
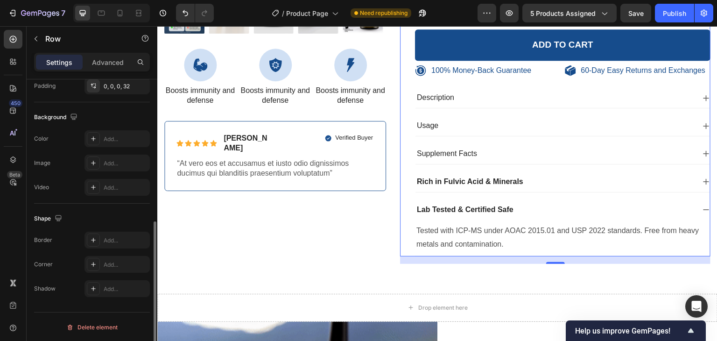
scroll to position [0, 0]
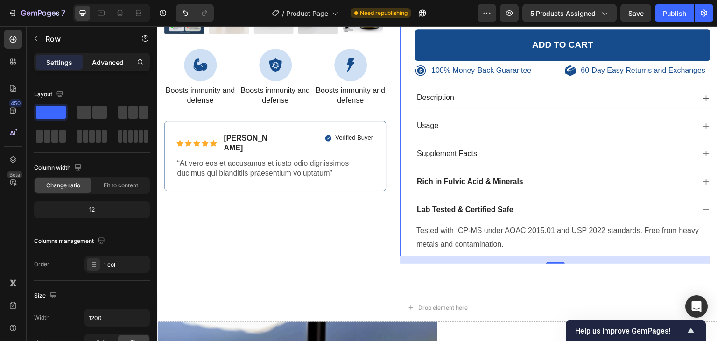
click at [114, 64] on p "Advanced" at bounding box center [108, 62] width 32 height 10
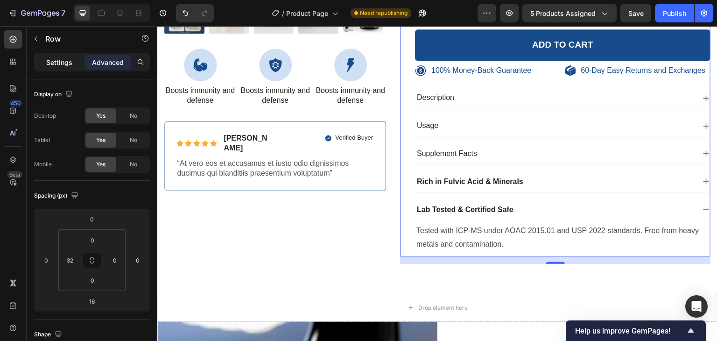
click at [63, 63] on p "Settings" at bounding box center [59, 62] width 26 height 10
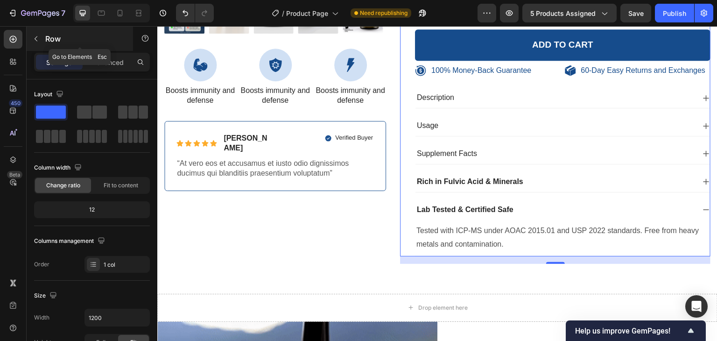
click at [41, 41] on button "button" at bounding box center [35, 38] width 15 height 15
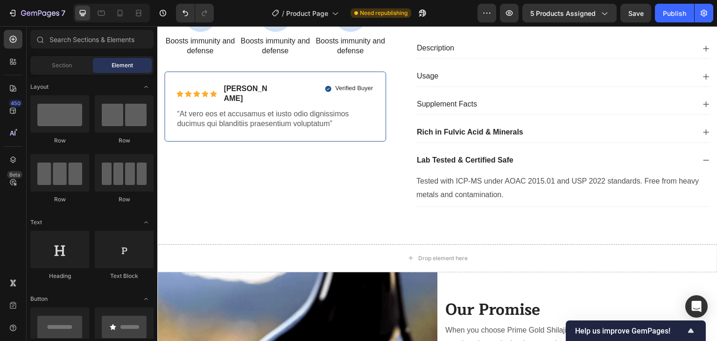
scroll to position [321, 0]
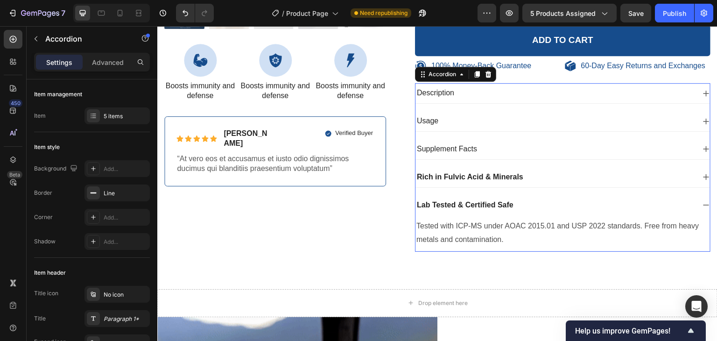
click at [461, 149] on p "Supplement Facts" at bounding box center [447, 149] width 60 height 10
click at [702, 201] on icon at bounding box center [705, 204] width 7 height 7
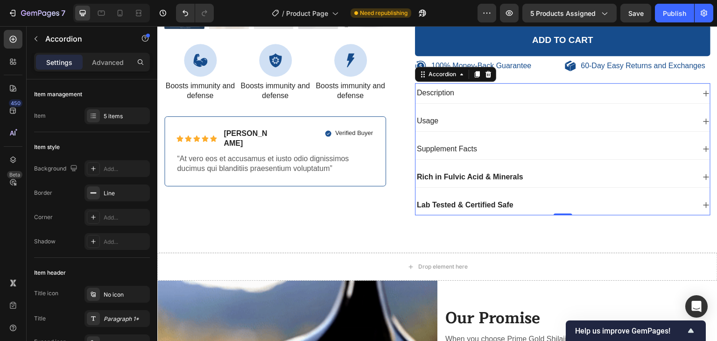
click at [703, 147] on icon at bounding box center [706, 149] width 6 height 6
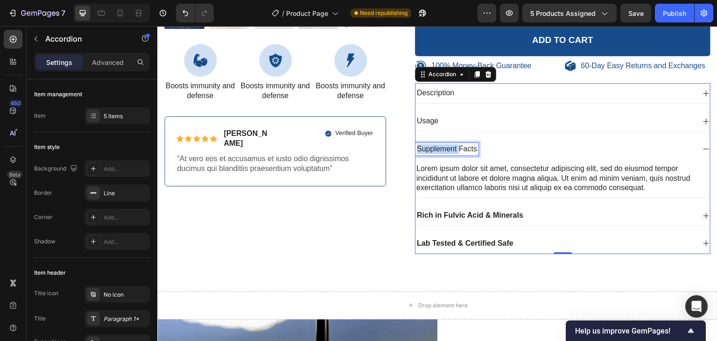
click at [434, 145] on p "Supplement Facts" at bounding box center [447, 149] width 60 height 10
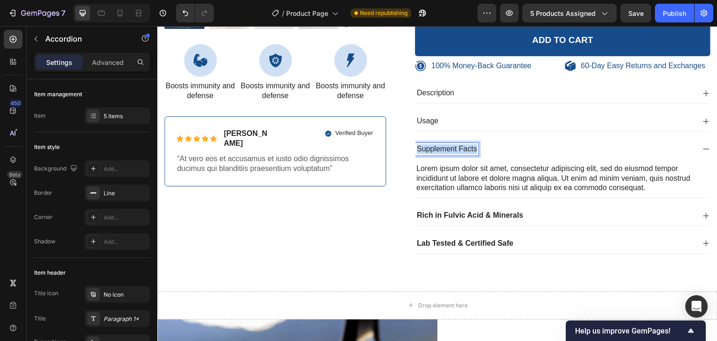
click at [434, 145] on p "Supplement Facts" at bounding box center [447, 149] width 60 height 10
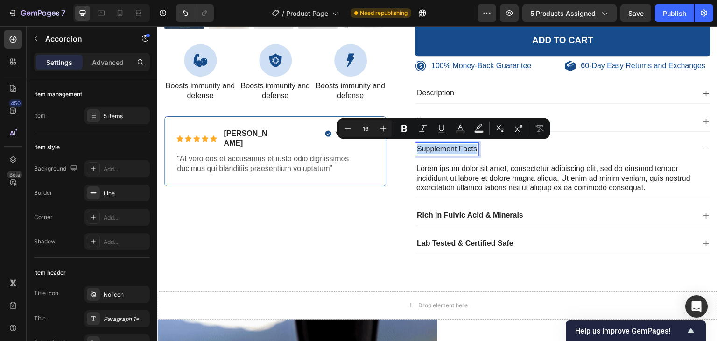
copy p "Supplement Facts"
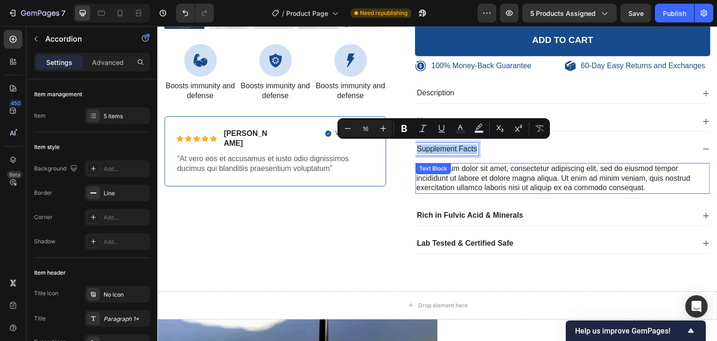
click at [457, 172] on div "Lorem ipsum dolor sit amet, consectetur adipiscing elit, sed do eiusmod tempor …" at bounding box center [562, 178] width 294 height 31
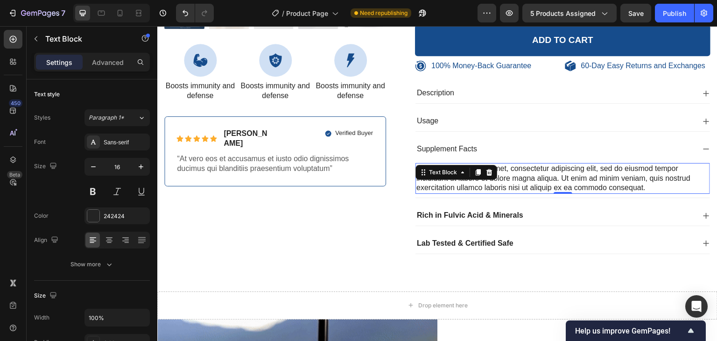
click at [526, 180] on div "Lorem ipsum dolor sit amet, consectetur adipiscing elit, sed do eiusmod tempor …" at bounding box center [562, 178] width 294 height 31
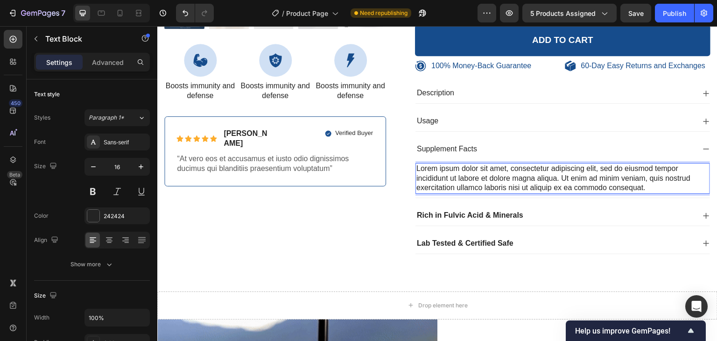
click at [469, 175] on p "Lorem ipsum dolor sit amet, consectetur adipiscing elit, sed do eiusmod tempor …" at bounding box center [562, 178] width 293 height 29
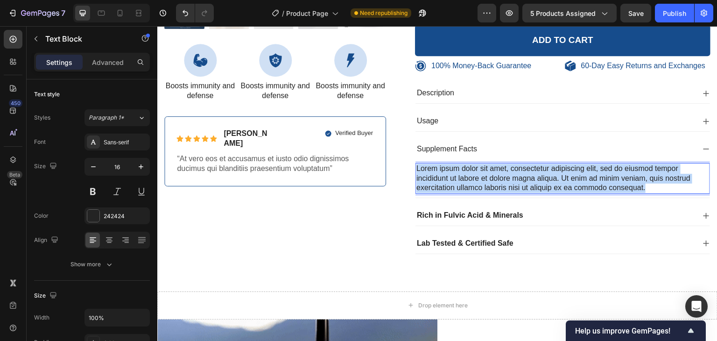
click at [469, 175] on p "Lorem ipsum dolor sit amet, consectetur adipiscing elit, sed do eiusmod tempor …" at bounding box center [562, 178] width 293 height 29
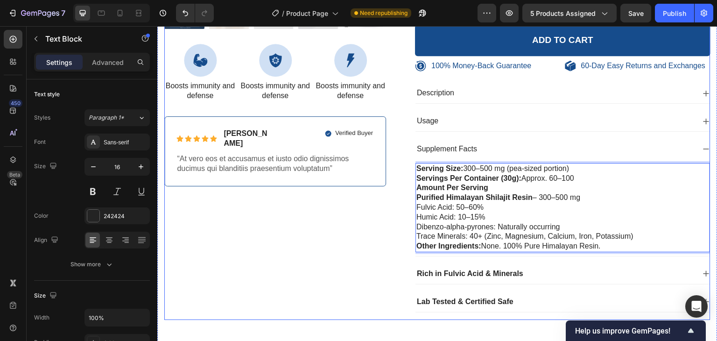
click at [378, 213] on div "100% Money-Back Guarantee Item List 60-Day Easy Returns Item List Row Product I…" at bounding box center [275, 41] width 222 height 558
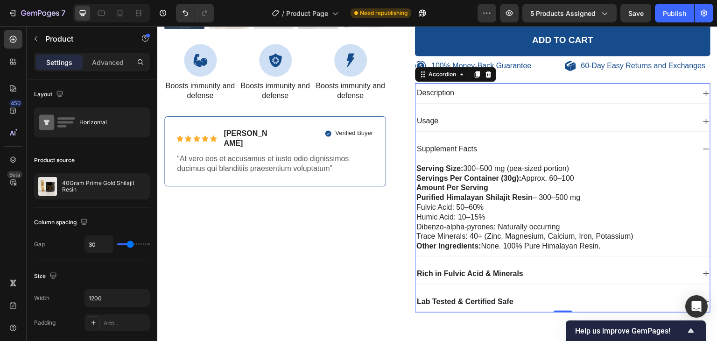
click at [702, 146] on icon at bounding box center [705, 148] width 7 height 7
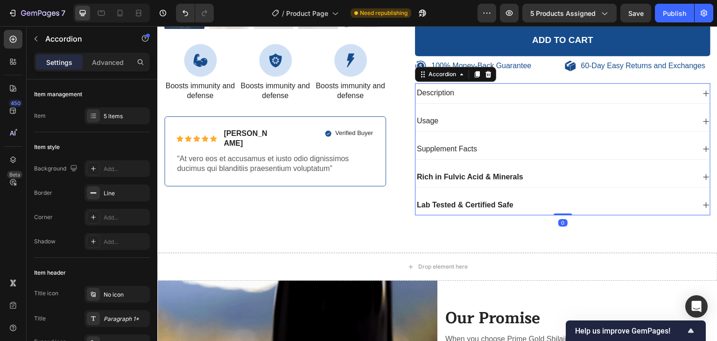
click at [703, 147] on icon at bounding box center [706, 149] width 6 height 6
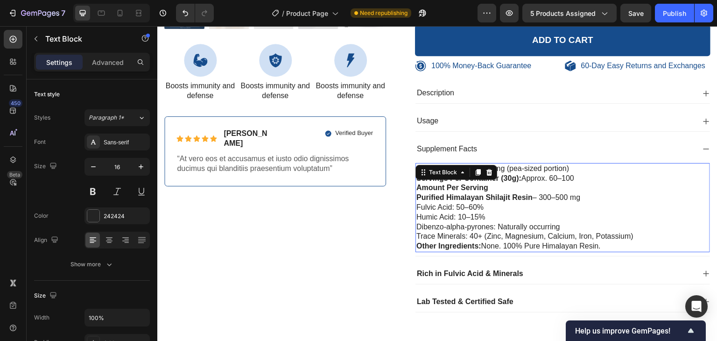
click at [578, 176] on p "Serving Size: 300–500 mg (pea-sized portion) Servings Per Container (30g): Appr…" at bounding box center [562, 174] width 293 height 20
click at [574, 176] on p "Serving Size: 300–500 mg (pea-sized portion) Servings Per Container (30g): Appr…" at bounding box center [562, 174] width 293 height 20
click at [558, 177] on p "Serving Size: 300–500 mg (pea-sized portion) Servings Per Container (30g): Appr…" at bounding box center [562, 174] width 293 height 20
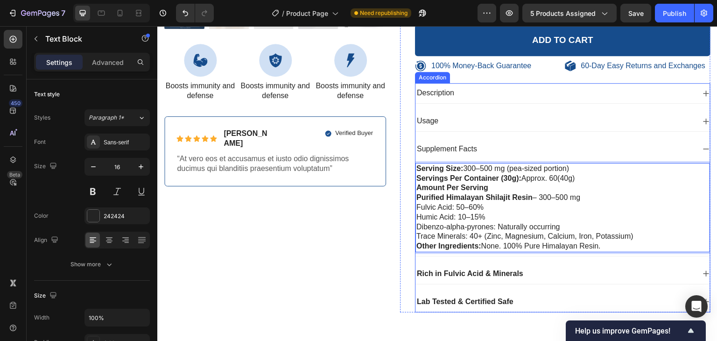
click at [703, 149] on icon at bounding box center [706, 149] width 6 height 1
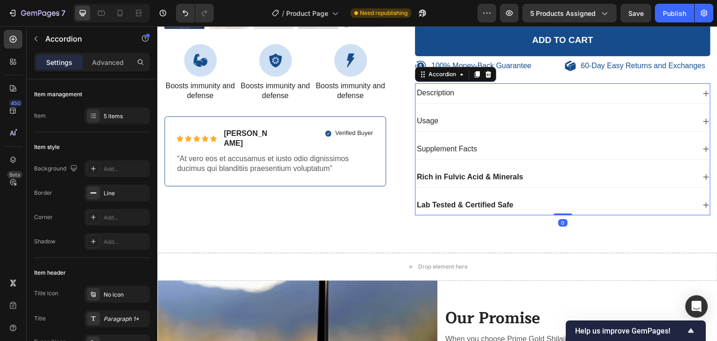
click at [703, 147] on icon at bounding box center [706, 149] width 6 height 6
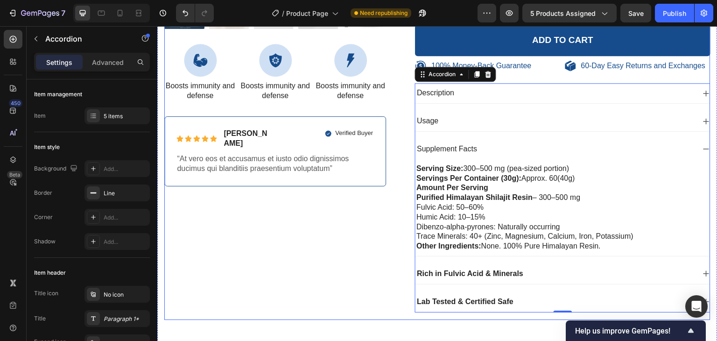
click at [379, 229] on div "100% Money-Back Guarantee Item List 60-Day Easy Returns Item List Row Product I…" at bounding box center [275, 41] width 222 height 558
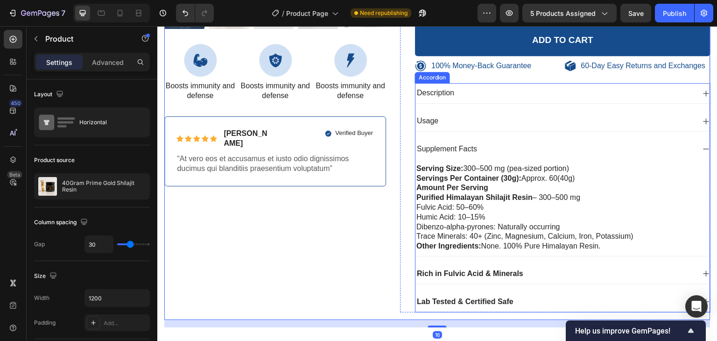
click at [702, 148] on icon at bounding box center [705, 148] width 7 height 7
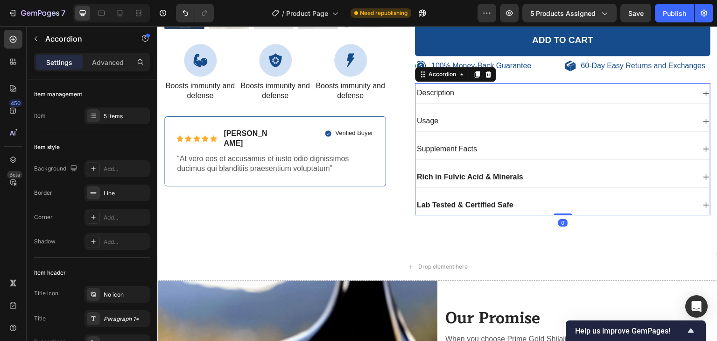
click at [702, 147] on icon at bounding box center [705, 148] width 7 height 7
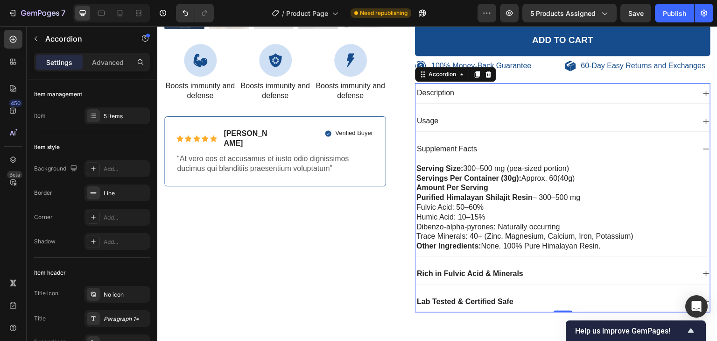
click at [703, 149] on icon at bounding box center [706, 149] width 6 height 1
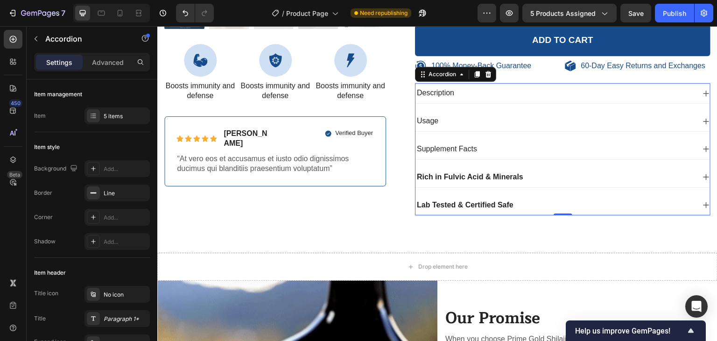
click at [703, 175] on icon at bounding box center [706, 177] width 6 height 6
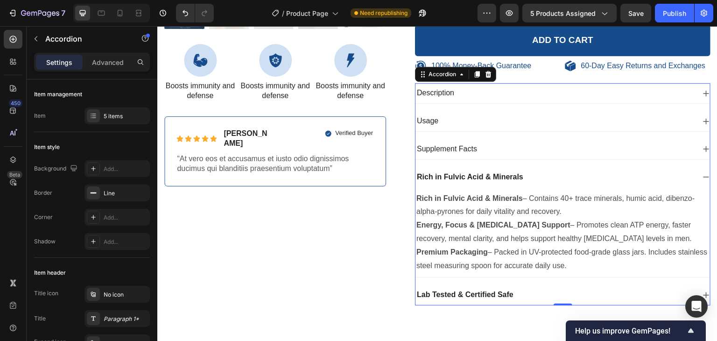
click at [702, 174] on icon at bounding box center [705, 176] width 7 height 7
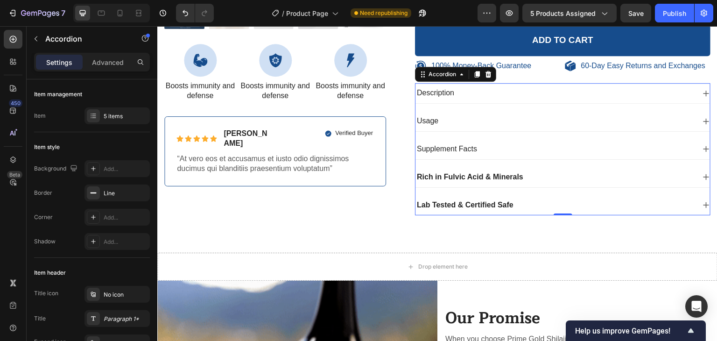
click at [702, 145] on icon at bounding box center [705, 148] width 7 height 7
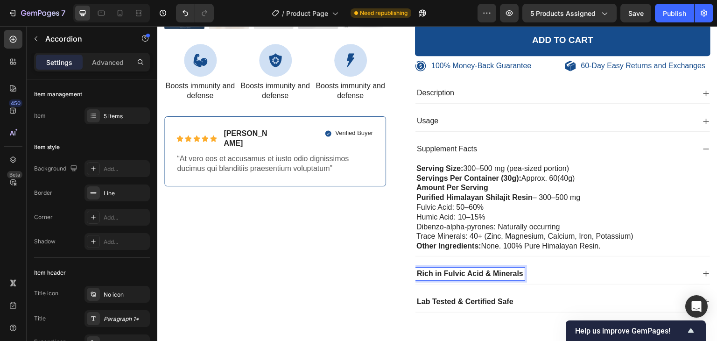
click at [473, 270] on strong "Rich in Fulvic Acid & Minerals" at bounding box center [470, 273] width 106 height 8
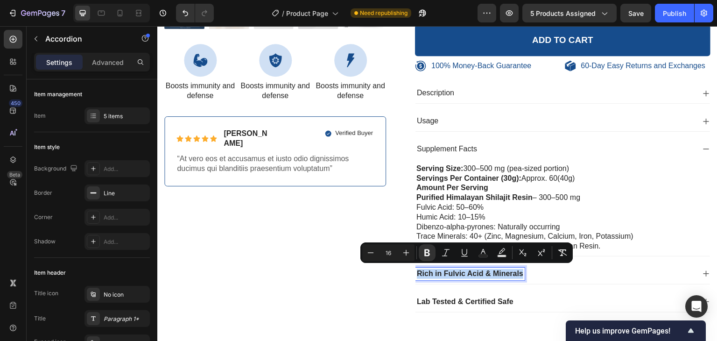
click at [702, 146] on icon at bounding box center [705, 148] width 7 height 7
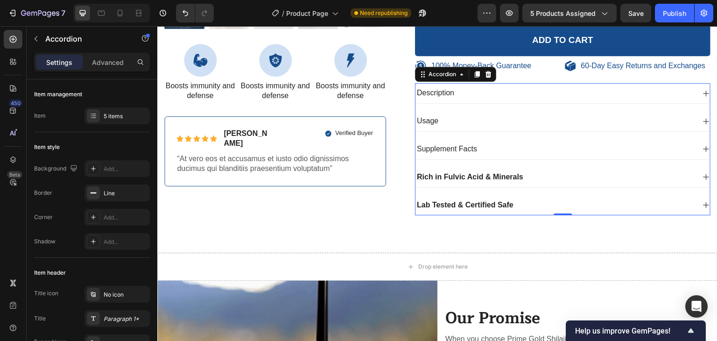
click at [461, 146] on p "Supplement Facts" at bounding box center [447, 149] width 60 height 10
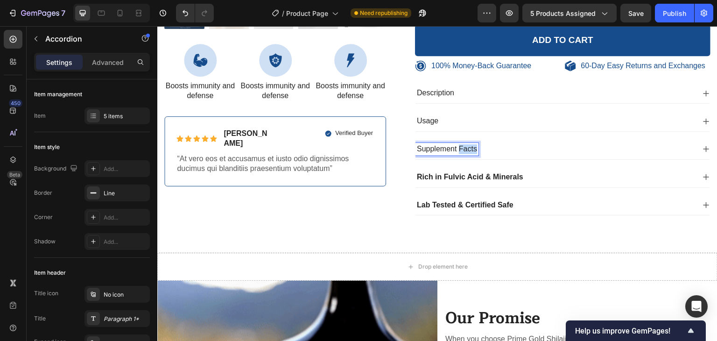
click at [461, 146] on p "Supplement Facts" at bounding box center [447, 149] width 60 height 10
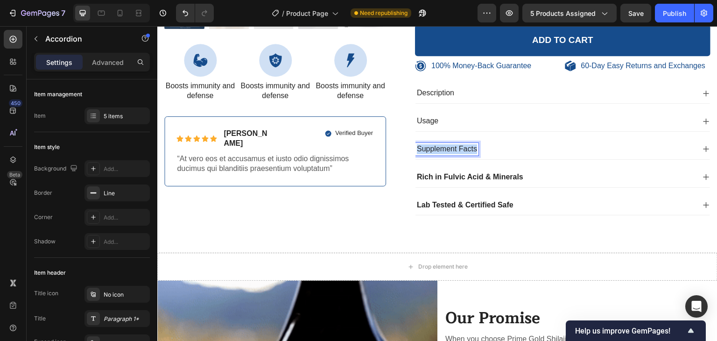
click at [461, 146] on p "Supplement Facts" at bounding box center [447, 149] width 60 height 10
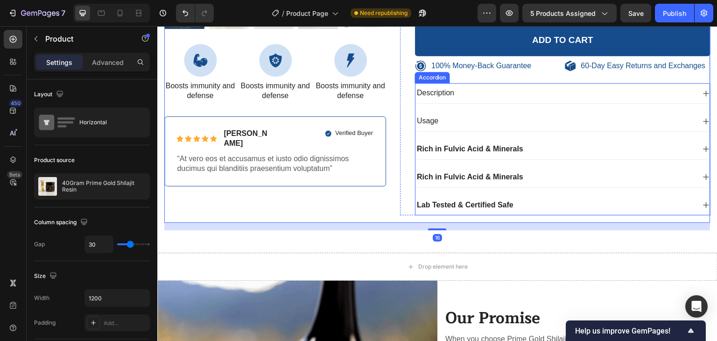
click at [500, 147] on strong "Rich in Fulvic Acid & Minerals" at bounding box center [470, 149] width 106 height 8
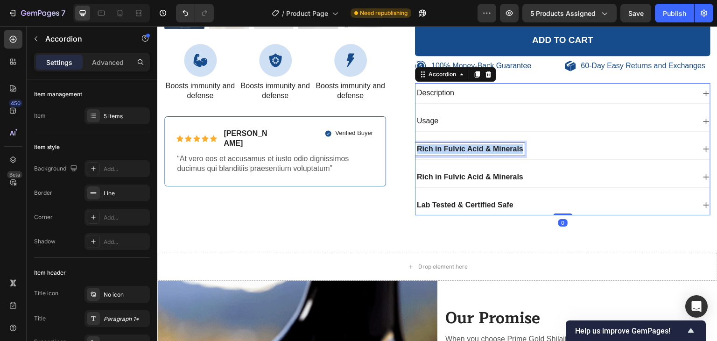
click at [500, 147] on strong "Rich in Fulvic Acid & Minerals" at bounding box center [470, 149] width 106 height 8
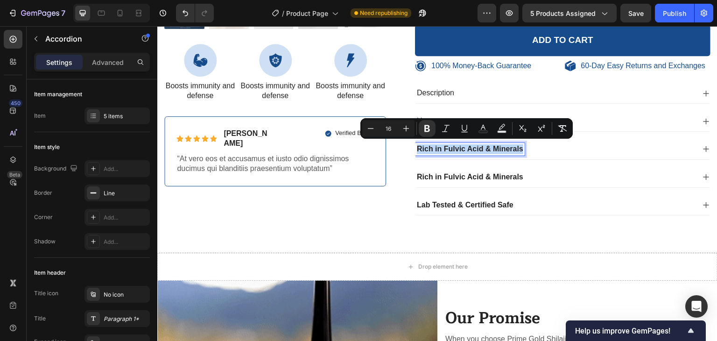
click at [461, 146] on strong "Rich in Fulvic Acid & Minerals" at bounding box center [470, 149] width 106 height 8
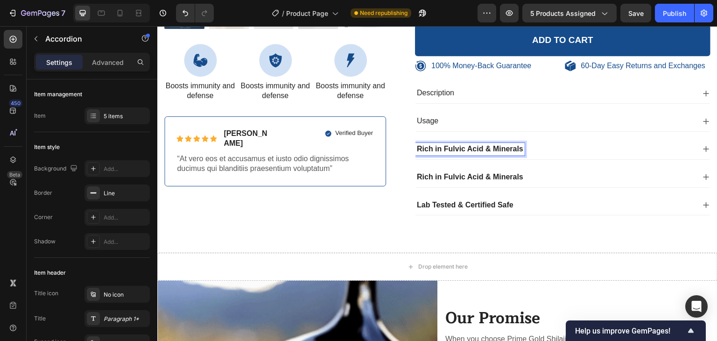
click at [454, 146] on strong "Rich in Fulvic Acid & Minerals" at bounding box center [470, 149] width 106 height 8
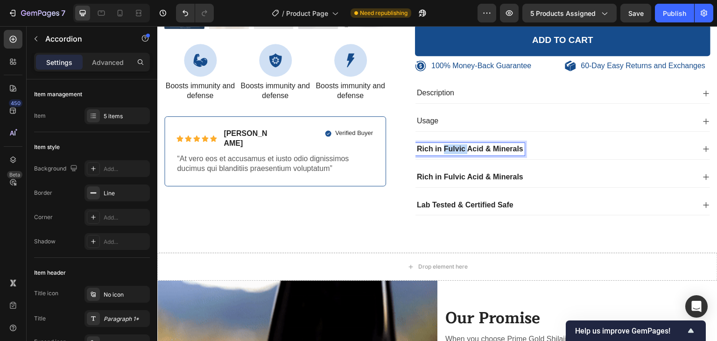
click at [454, 145] on strong "Rich in Fulvic Acid & Minerals" at bounding box center [470, 149] width 106 height 8
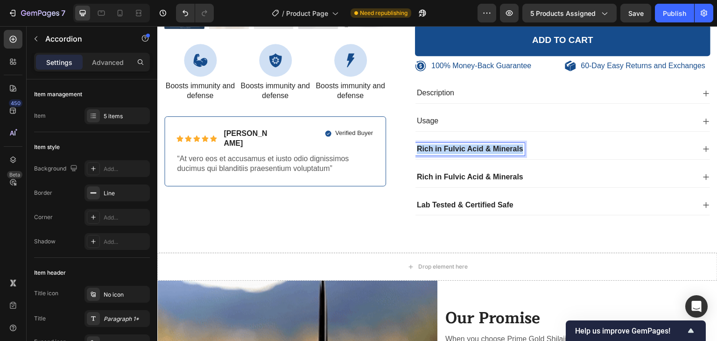
click at [454, 145] on strong "Rich in Fulvic Acid & Minerals" at bounding box center [470, 149] width 106 height 8
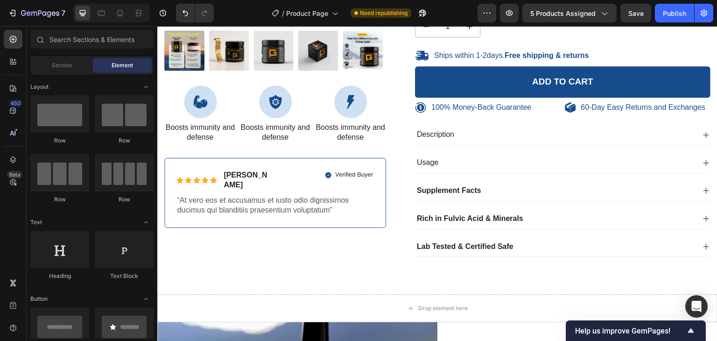
scroll to position [276, 0]
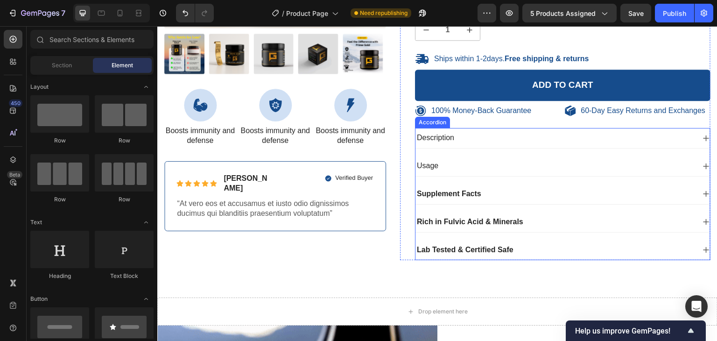
click at [702, 163] on icon at bounding box center [705, 165] width 7 height 7
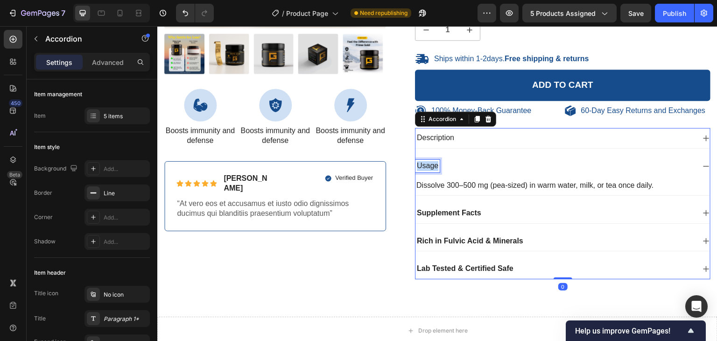
click at [427, 163] on p "Usage" at bounding box center [427, 166] width 21 height 10
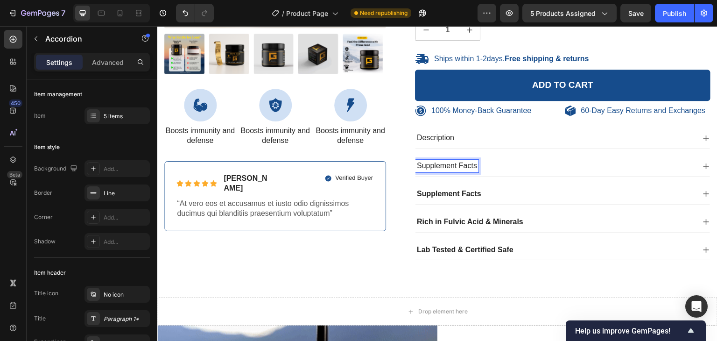
click at [449, 193] on strong "Supplement Facts" at bounding box center [449, 193] width 64 height 8
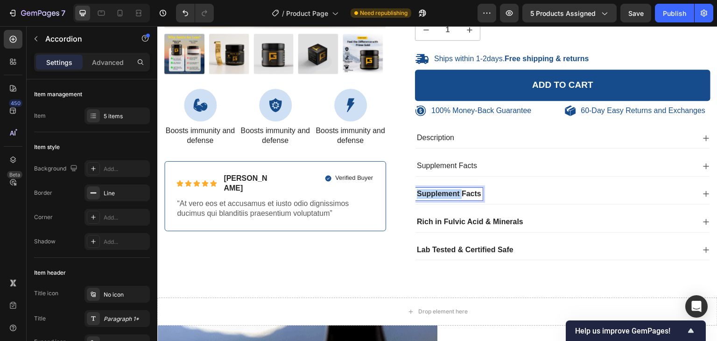
click at [449, 193] on strong "Supplement Facts" at bounding box center [449, 193] width 64 height 8
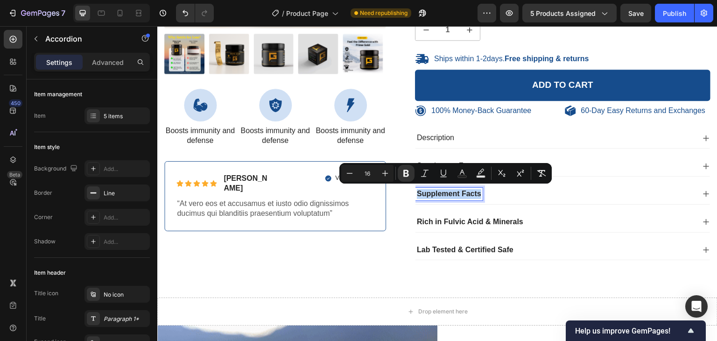
copy strong "Supplement Facts"
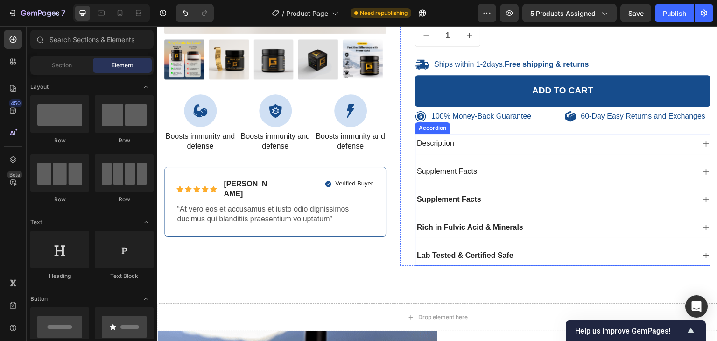
click at [444, 171] on p "Supplement Facts" at bounding box center [447, 172] width 60 height 10
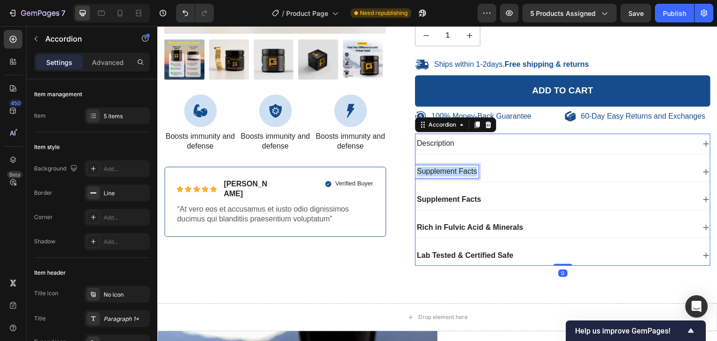
click at [444, 171] on p "Supplement Facts" at bounding box center [447, 172] width 60 height 10
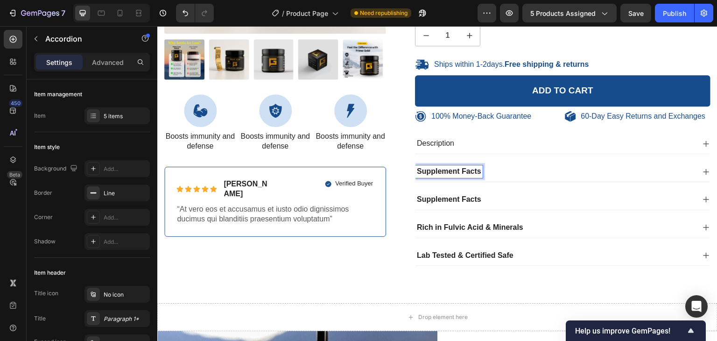
click at [448, 171] on strong "Supplement Facts" at bounding box center [449, 171] width 64 height 8
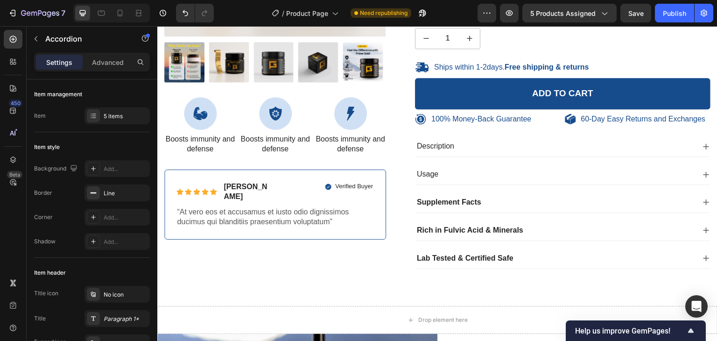
click at [448, 199] on strong "Supplement Facts" at bounding box center [449, 202] width 64 height 8
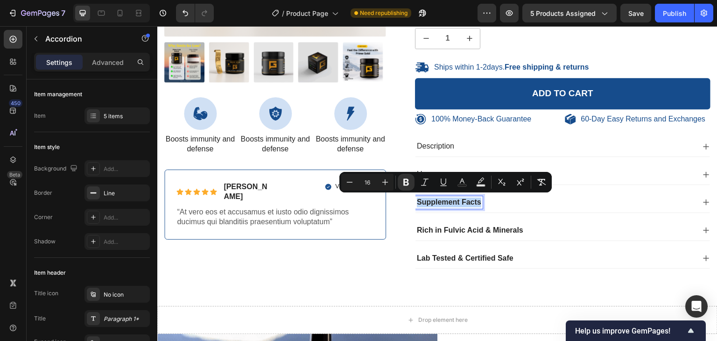
copy strong "Supplement Facts"
click at [441, 168] on div "Usage" at bounding box center [555, 174] width 280 height 13
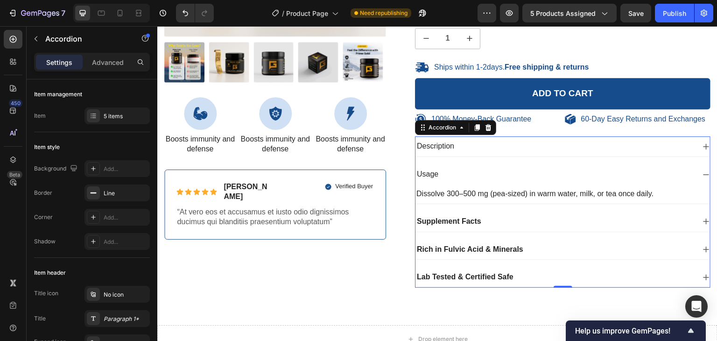
click at [434, 174] on p "Usage" at bounding box center [427, 174] width 21 height 10
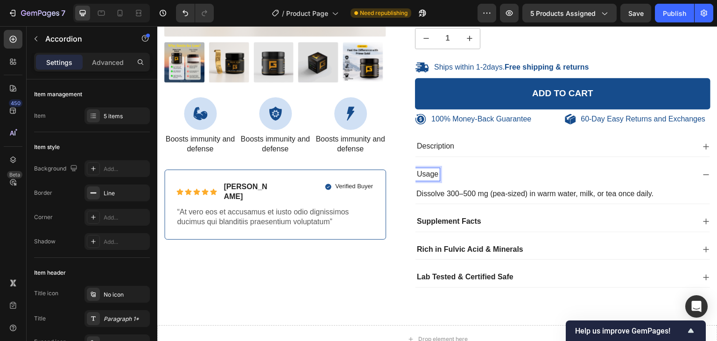
click at [434, 174] on p "Usage" at bounding box center [427, 174] width 21 height 10
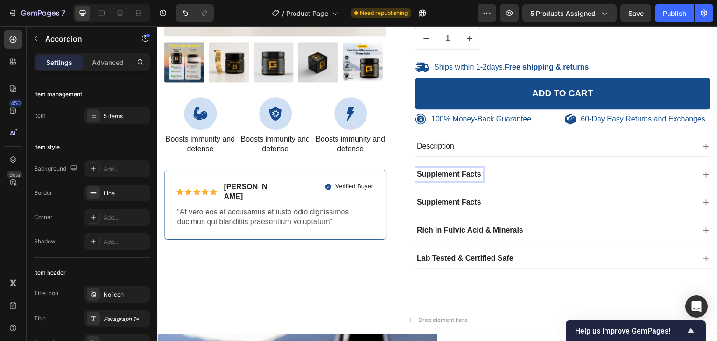
click at [446, 173] on strong "Supplement Facts" at bounding box center [449, 174] width 64 height 8
drag, startPoint x: 415, startPoint y: 173, endPoint x: 477, endPoint y: 174, distance: 62.1
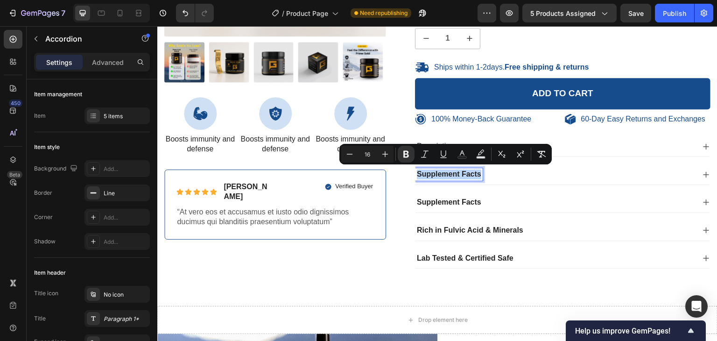
click at [469, 175] on strong "Supplement Facts" at bounding box center [449, 174] width 64 height 8
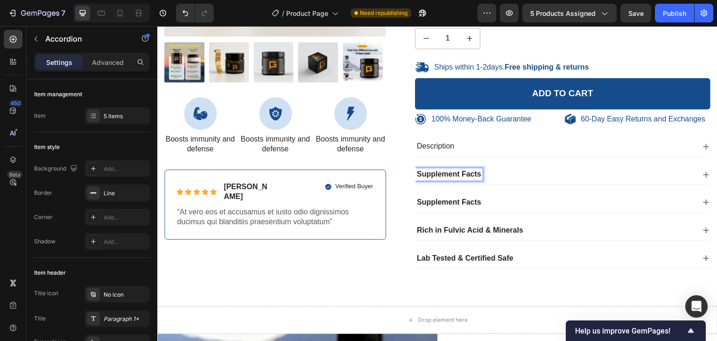
click at [458, 175] on strong "Supplement Facts" at bounding box center [449, 174] width 64 height 8
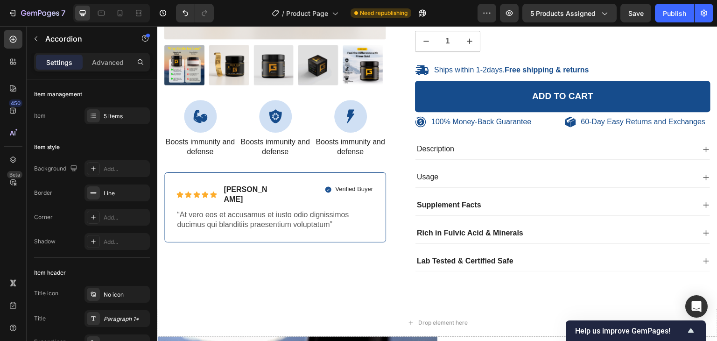
click at [450, 202] on strong "Supplement Facts" at bounding box center [449, 205] width 64 height 8
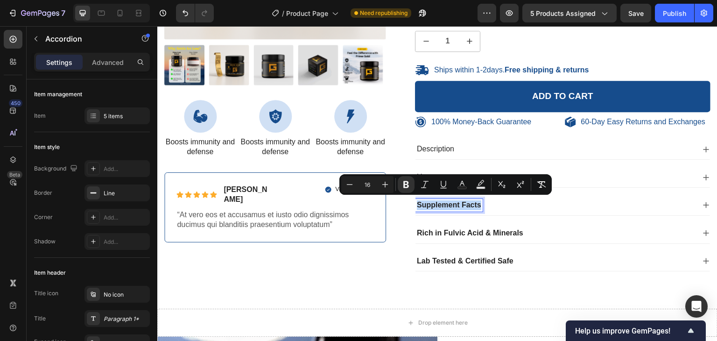
copy strong "Supplement Facts"
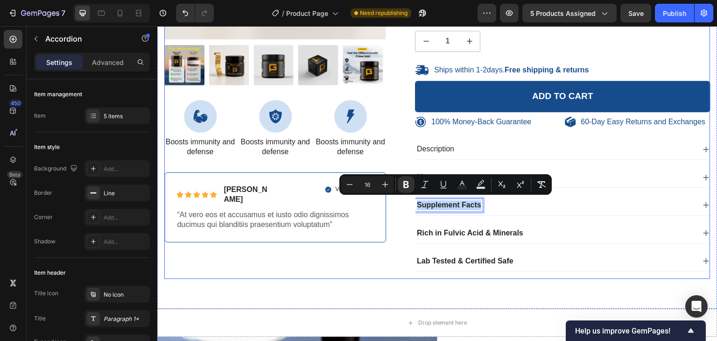
click at [394, 222] on div "100% Money-Back Guarantee Item List 60-Day Easy Returns Item List Row Product I…" at bounding box center [437, 48] width 546 height 461
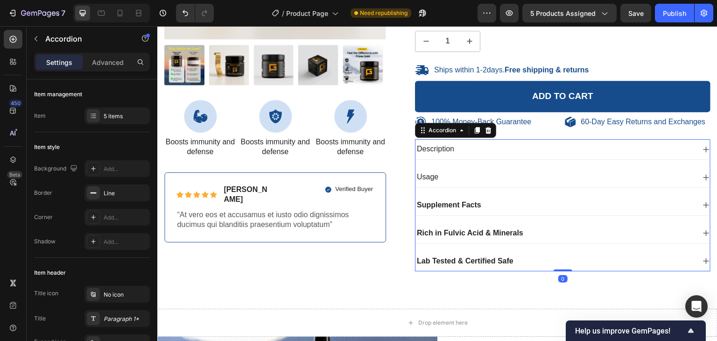
click at [428, 173] on p "Usage" at bounding box center [427, 177] width 21 height 10
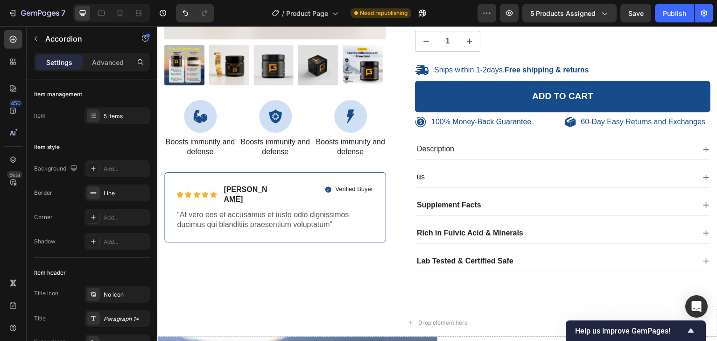
scroll to position [263, 0]
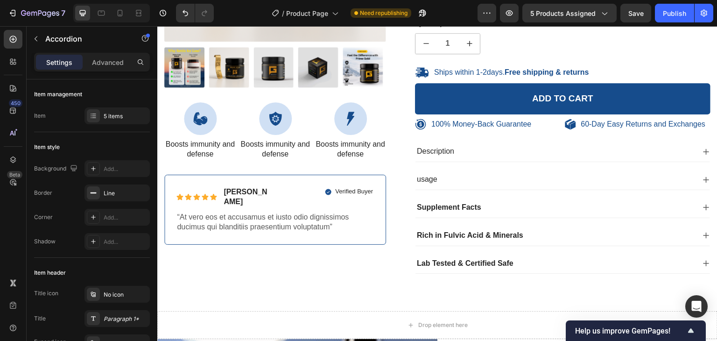
click at [427, 180] on p "usage" at bounding box center [427, 180] width 21 height 10
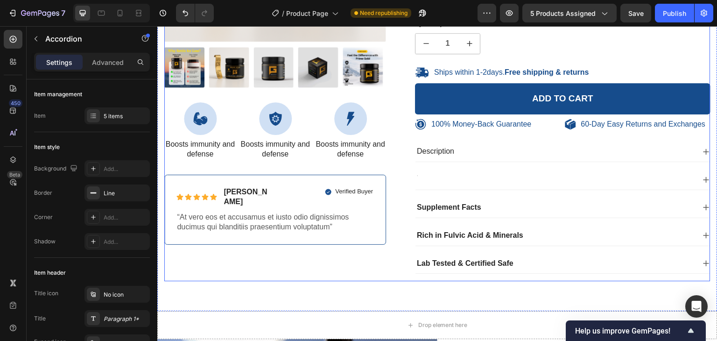
scroll to position [260, 0]
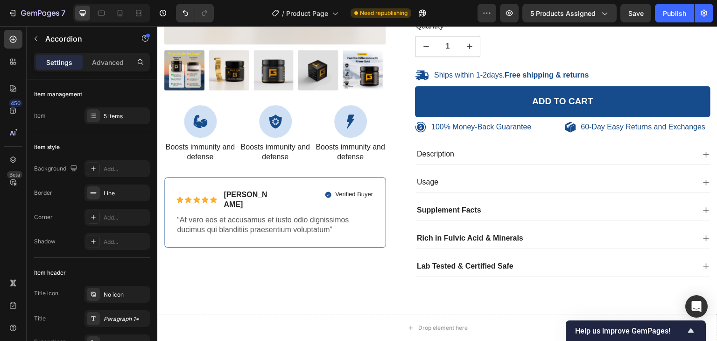
click at [441, 209] on strong "Supplement Facts" at bounding box center [449, 210] width 64 height 8
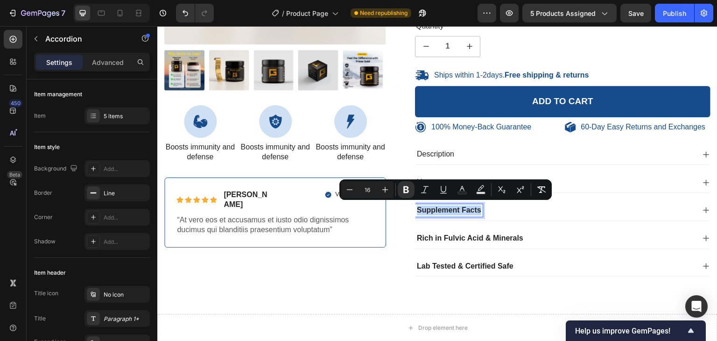
copy strong "Supplement Facts"
click at [389, 255] on div "100% Money-Back Guarantee Item List 60-Day Easy Returns Item List Row Product I…" at bounding box center [437, 53] width 546 height 461
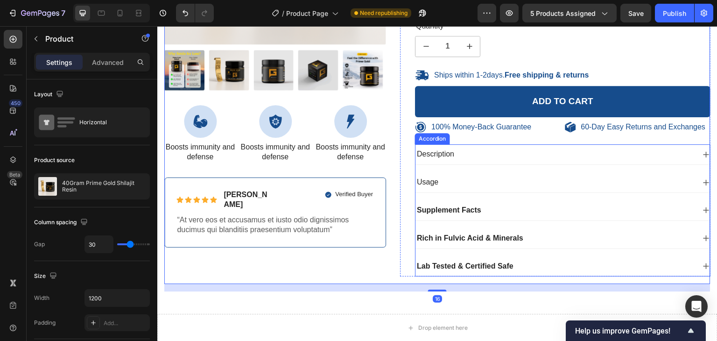
click at [427, 178] on p "Usage" at bounding box center [427, 182] width 21 height 10
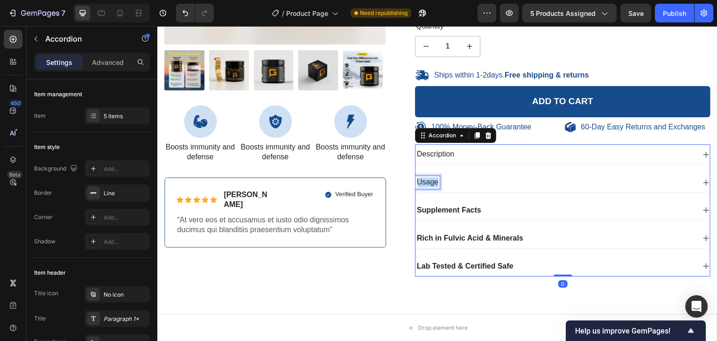
click at [427, 178] on p "Usage" at bounding box center [427, 182] width 21 height 10
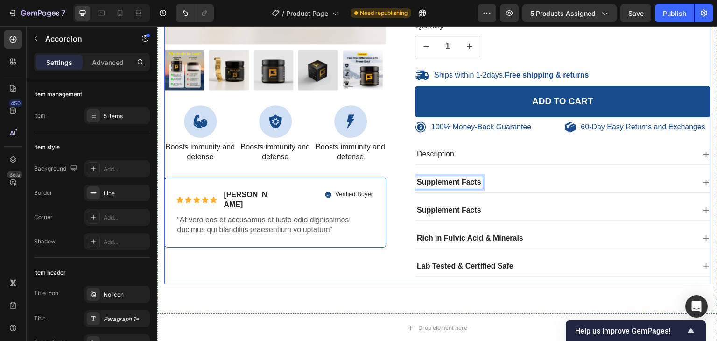
click at [387, 245] on div "100% Money-Back Guarantee Item List 60-Day Easy Returns Item List Row Product I…" at bounding box center [437, 53] width 546 height 461
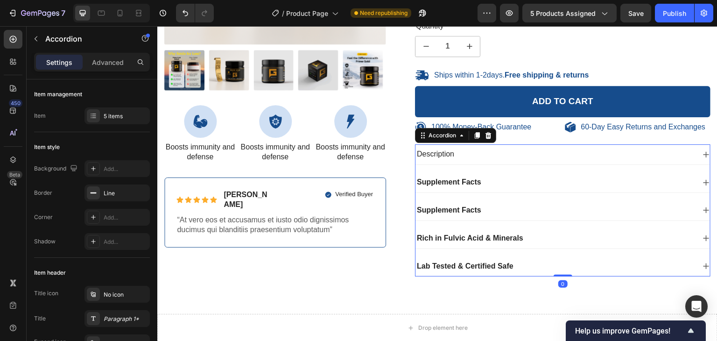
click at [418, 181] on strong "Supplement Facts" at bounding box center [449, 182] width 64 height 8
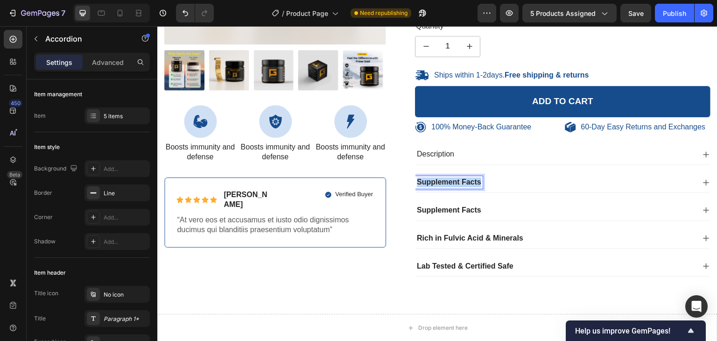
drag, startPoint x: 415, startPoint y: 180, endPoint x: 477, endPoint y: 181, distance: 62.5
click at [477, 181] on strong "Supplement Facts" at bounding box center [449, 182] width 64 height 8
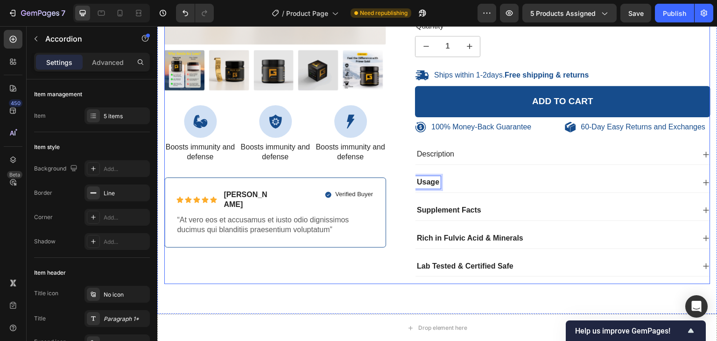
click at [371, 264] on div "100% Money-Back Guarantee Item List 60-Day Easy Returns Item List Row Product I…" at bounding box center [275, 53] width 222 height 461
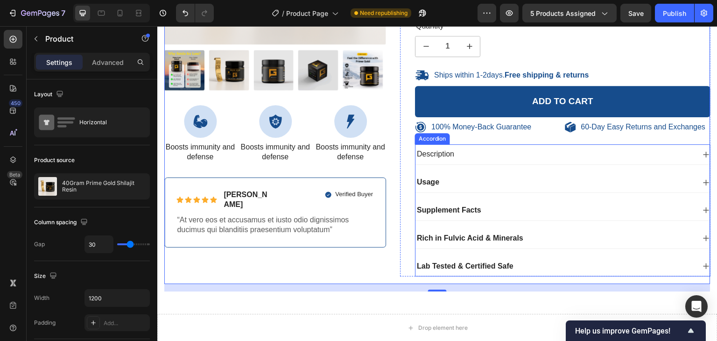
click at [441, 155] on p "Description" at bounding box center [435, 154] width 37 height 10
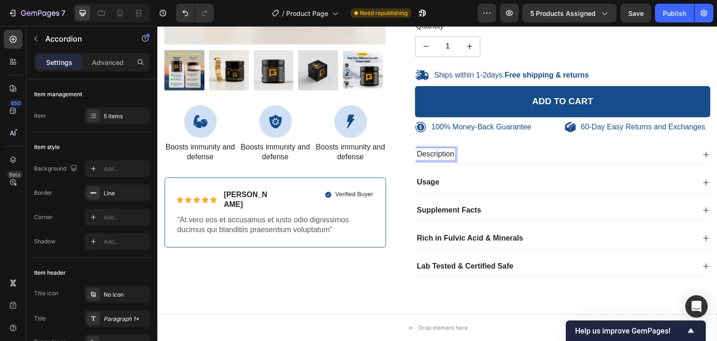
click at [439, 155] on p "Description" at bounding box center [435, 154] width 37 height 10
click at [465, 154] on strong "Supplement Facts" at bounding box center [449, 154] width 64 height 8
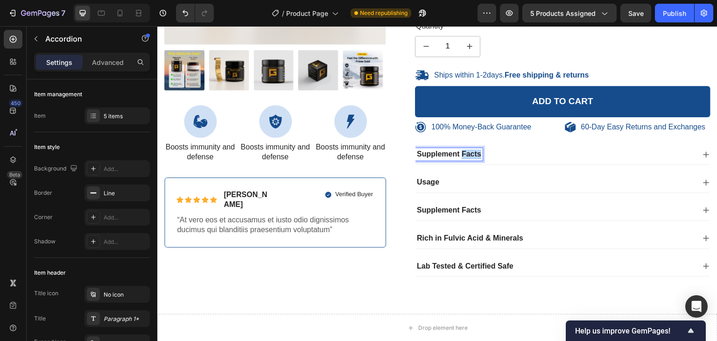
click at [465, 154] on strong "Supplement Facts" at bounding box center [449, 154] width 64 height 8
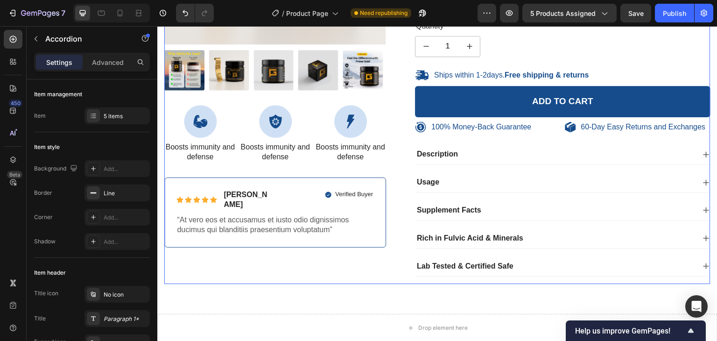
click at [295, 280] on div "100% Money-Back Guarantee Item List 60-Day Easy Returns Item List Row Product I…" at bounding box center [275, 53] width 222 height 461
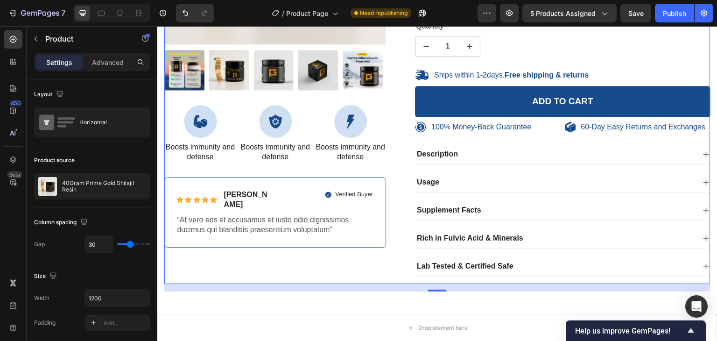
click at [219, 245] on div "100% Money-Back Guarantee Item List 60-Day Easy Returns Item List Row Product I…" at bounding box center [275, 53] width 222 height 461
click at [251, 247] on div "100% Money-Back Guarantee Item List 60-Day Easy Returns Item List Row Product I…" at bounding box center [275, 53] width 222 height 461
click at [241, 215] on p "“At vero eos et accusamus et iusto odio dignissimos ducimus qui blanditiis prae…" at bounding box center [275, 225] width 196 height 20
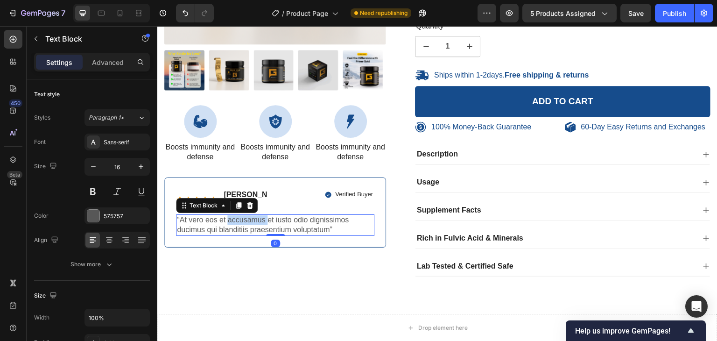
click at [241, 215] on p "“At vero eos et accusamus et iusto odio dignissimos ducimus qui blanditiis prae…" at bounding box center [275, 225] width 196 height 20
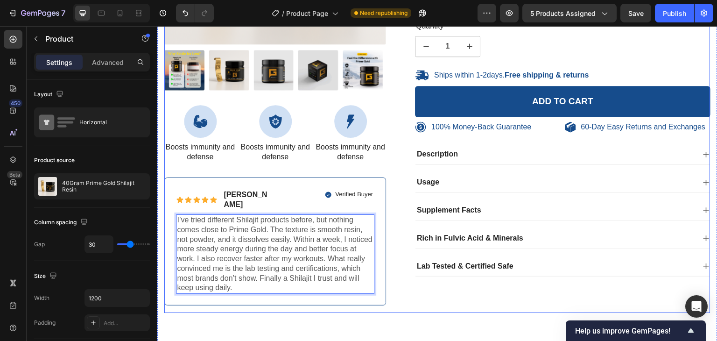
click at [401, 283] on div "Icon Icon Icon Icon Icon Icon List 485 Reviews! Text Block Row 40Gram Prime Gol…" at bounding box center [555, 68] width 310 height 490
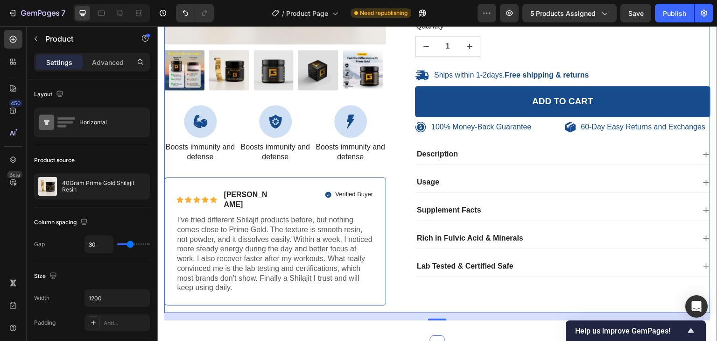
click at [189, 315] on div "100% Money-Back Guarantee Item List 60-Day Easy Returns Item List Row Product I…" at bounding box center [437, 63] width 560 height 557
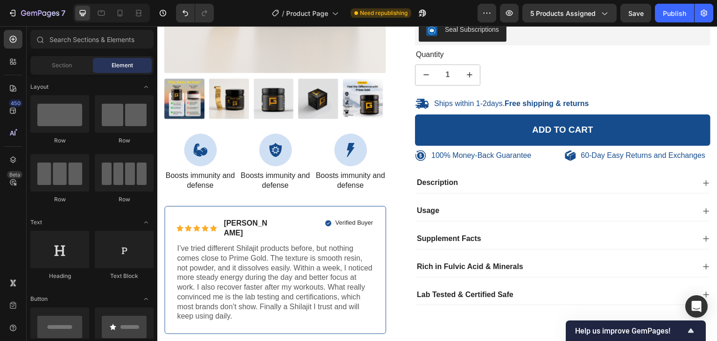
scroll to position [223, 0]
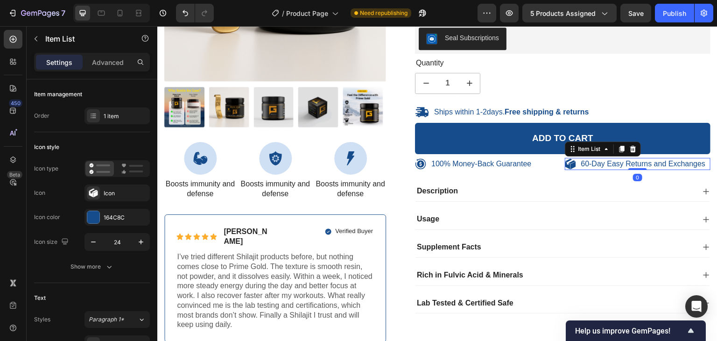
click at [581, 165] on p "60-Day Easy Returns and Exchanges" at bounding box center [643, 164] width 125 height 10
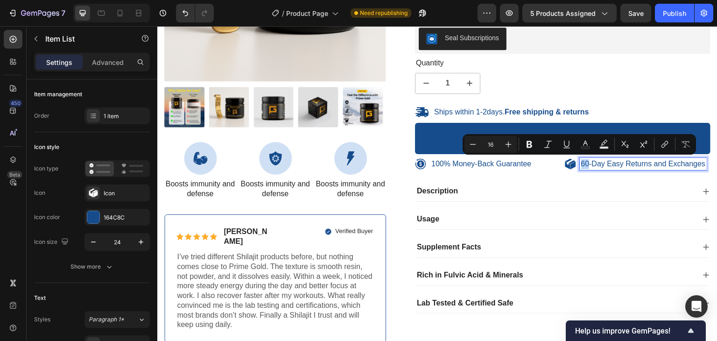
click at [581, 165] on p "60-Day Easy Returns and Exchanges" at bounding box center [643, 164] width 125 height 10
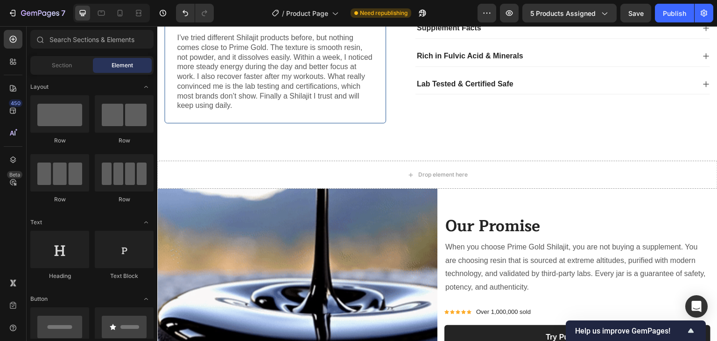
scroll to position [445, 0]
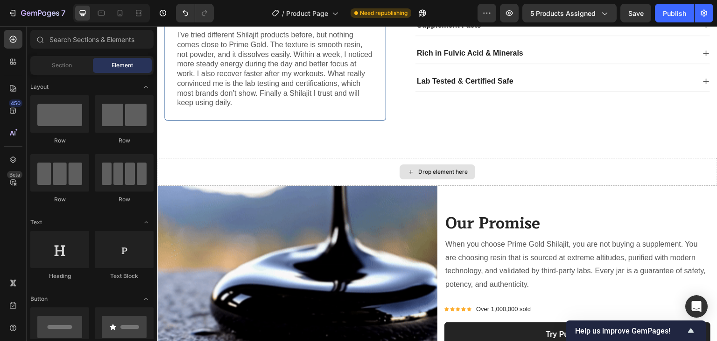
click at [659, 158] on div "Drop element here" at bounding box center [437, 172] width 560 height 28
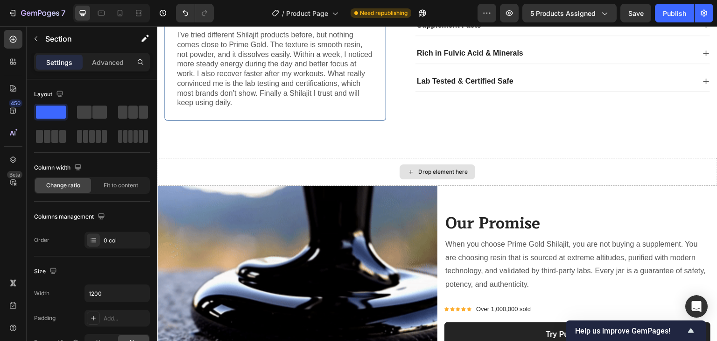
click at [604, 158] on div "Drop element here" at bounding box center [437, 172] width 560 height 28
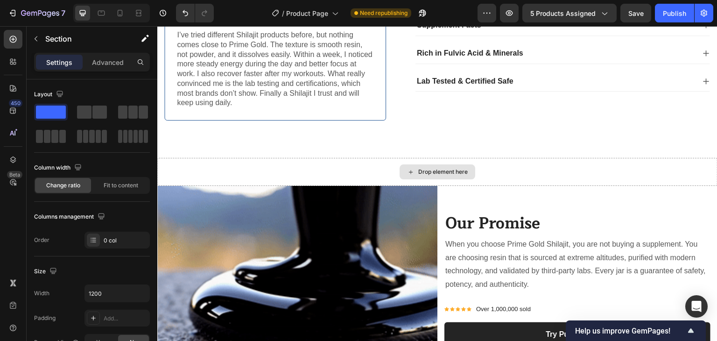
click at [560, 160] on div "Drop element here" at bounding box center [437, 172] width 560 height 28
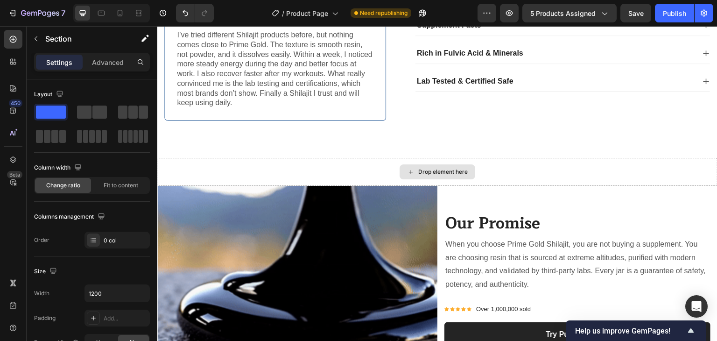
click at [324, 158] on div "Drop element here" at bounding box center [437, 172] width 560 height 28
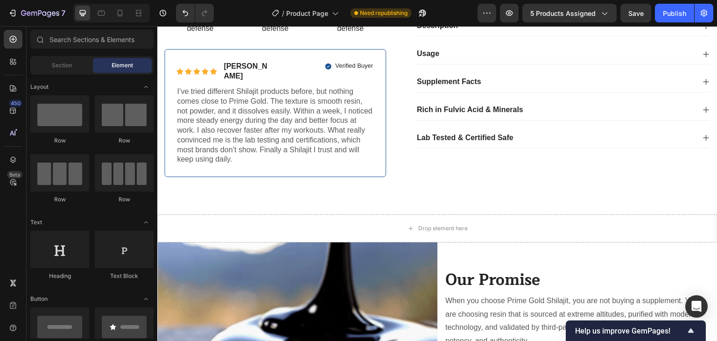
scroll to position [383, 0]
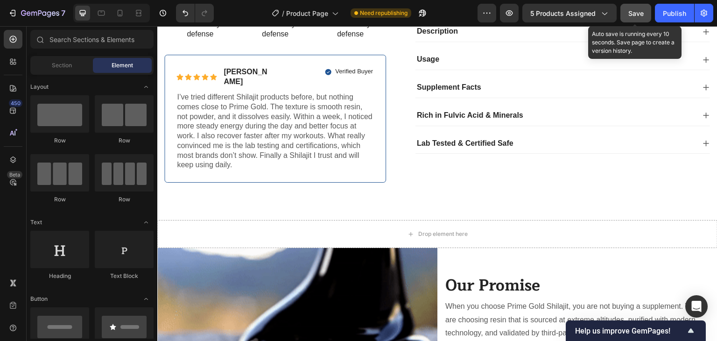
click at [646, 14] on button "Save" at bounding box center [635, 13] width 31 height 19
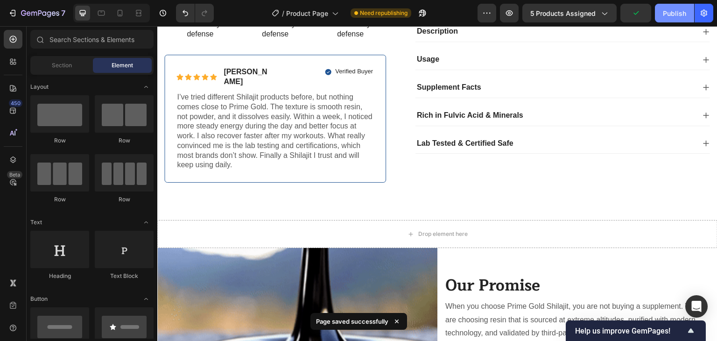
click at [675, 11] on div "Publish" at bounding box center [674, 13] width 23 height 10
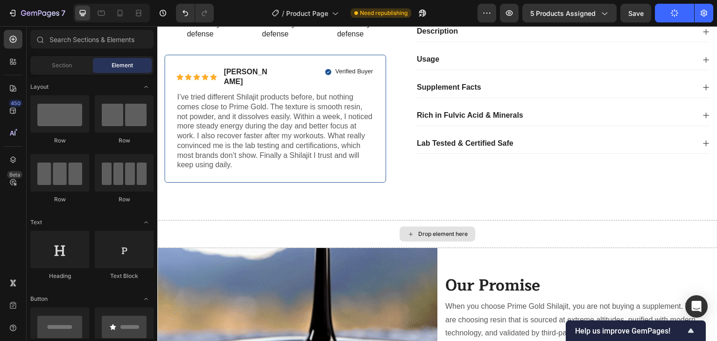
click at [232, 220] on div "Drop element here" at bounding box center [437, 234] width 560 height 28
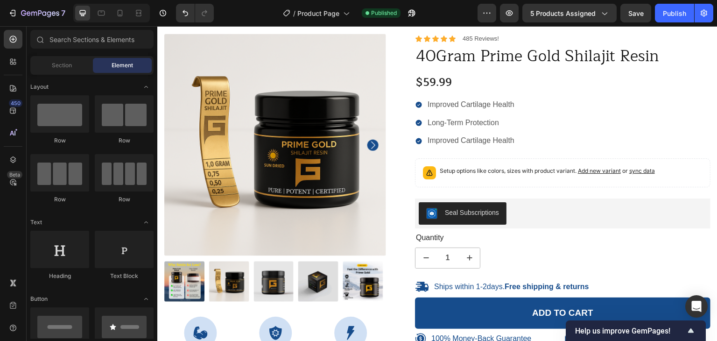
scroll to position [51, 0]
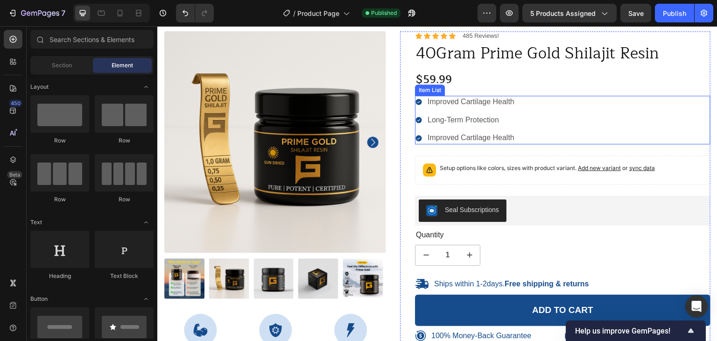
click at [460, 139] on p "Improved Cartilage Health" at bounding box center [470, 138] width 87 height 10
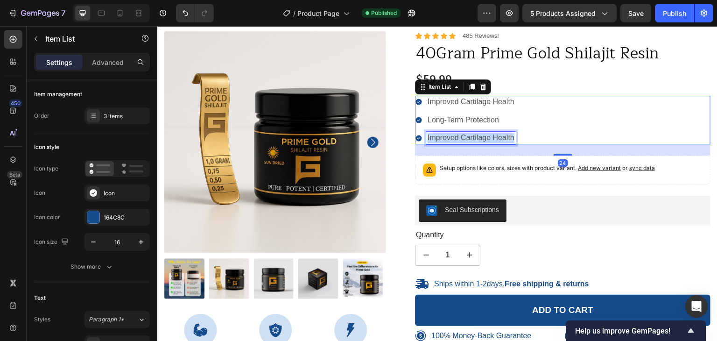
click at [460, 139] on p "Improved Cartilage Health" at bounding box center [470, 138] width 87 height 10
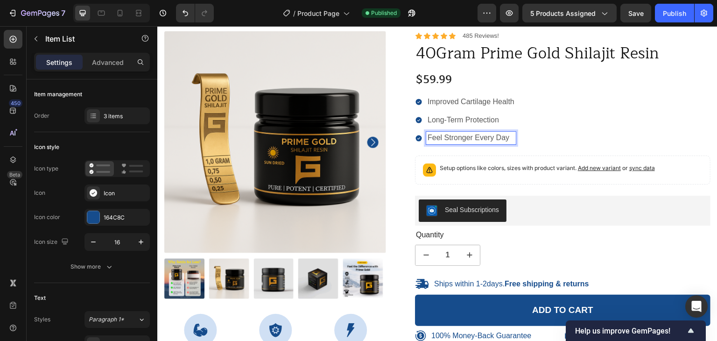
click at [629, 133] on div "Improved Cartilage Health Long-Term Protection Feel Stronger Every Day" at bounding box center [562, 120] width 295 height 49
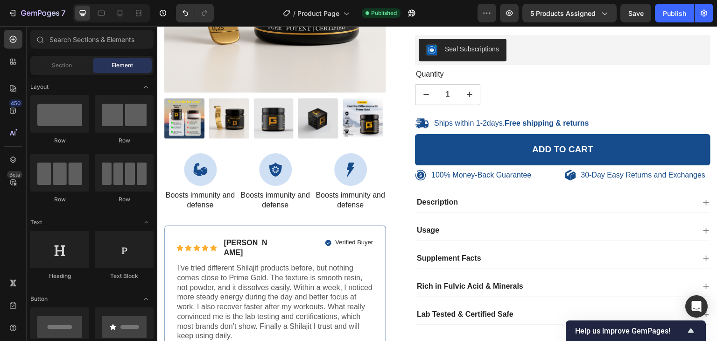
scroll to position [217, 0]
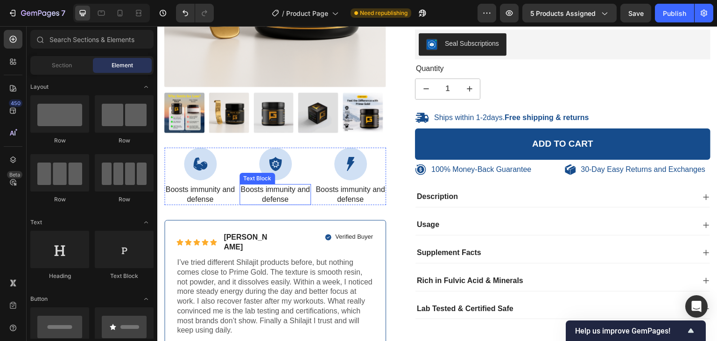
drag, startPoint x: 275, startPoint y: 188, endPoint x: 280, endPoint y: 188, distance: 5.6
click at [275, 188] on p "Boosts immunity and defense" at bounding box center [275, 195] width 70 height 20
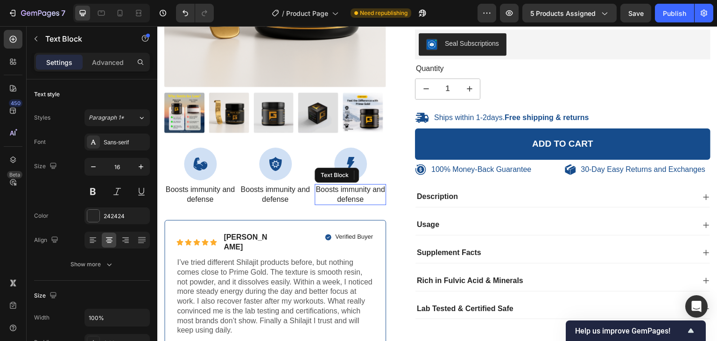
click at [359, 191] on p "Boosts immunity and defense" at bounding box center [350, 195] width 70 height 20
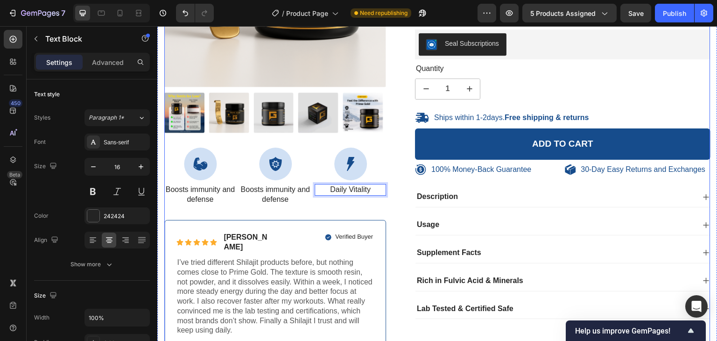
click at [307, 212] on div "100% Money-Back Guarantee Item List 60-Day Easy Returns Item List Row Product I…" at bounding box center [275, 110] width 222 height 490
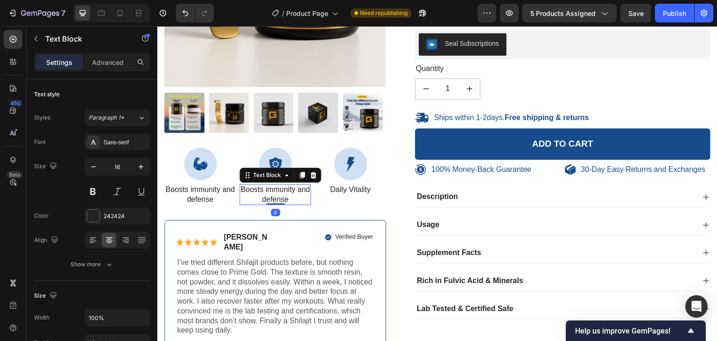
click at [268, 190] on p "Boosts immunity and defense" at bounding box center [275, 195] width 70 height 20
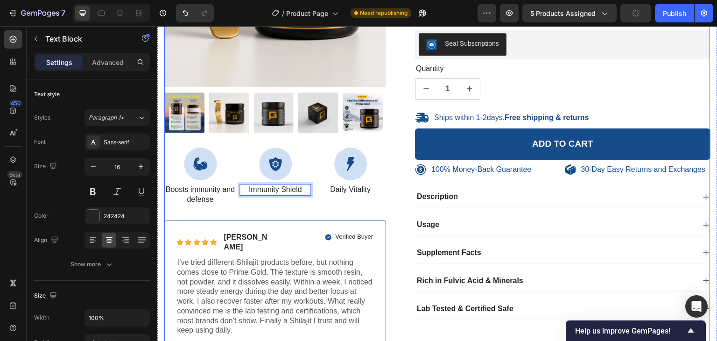
click at [256, 205] on div "100% Money-Back Guarantee Item List 60-Day Easy Returns Item List Row Product I…" at bounding box center [275, 110] width 222 height 490
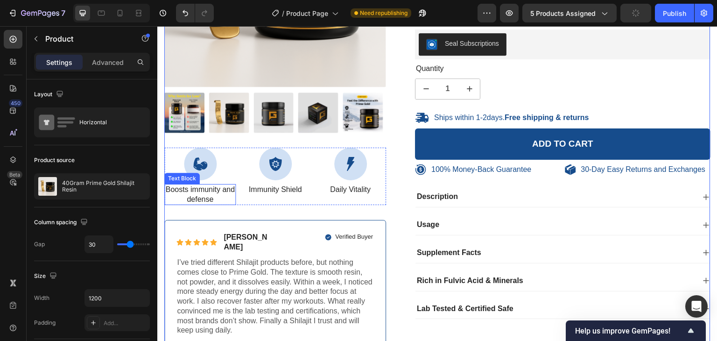
click at [194, 192] on p "Boosts immunity and defense" at bounding box center [200, 195] width 70 height 20
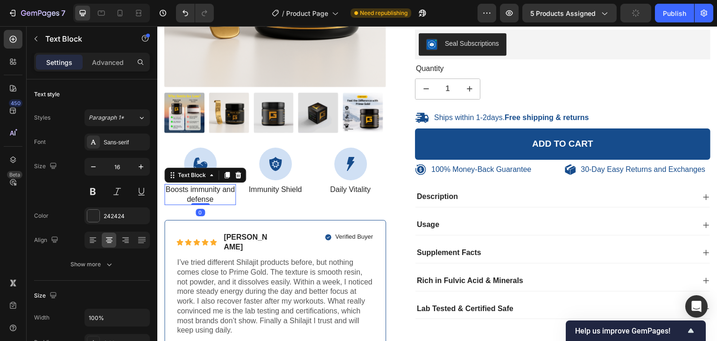
click at [194, 192] on p "Boosts immunity and defense" at bounding box center [200, 195] width 70 height 20
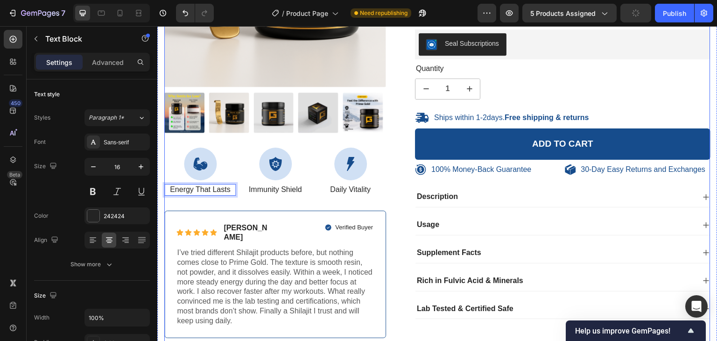
click at [391, 312] on div "100% Money-Back Guarantee Item List 60-Day Easy Returns Item List Row Product I…" at bounding box center [437, 105] width 546 height 480
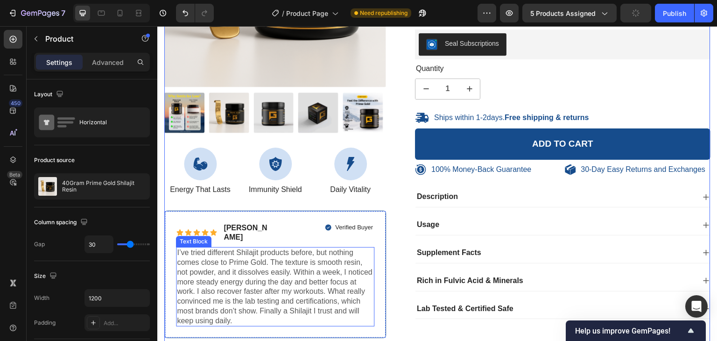
click at [303, 308] on p "I’ve tried different Shilajit products before, but nothing comes close to Prime…" at bounding box center [275, 286] width 196 height 77
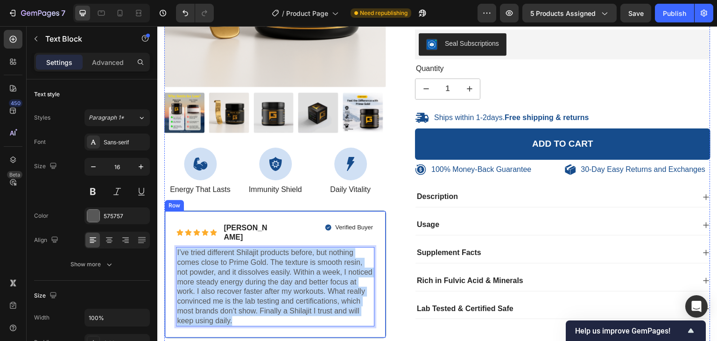
drag, startPoint x: 310, startPoint y: 308, endPoint x: 175, endPoint y: 240, distance: 151.7
click at [175, 240] on div "Icon Icon Icon Icon Icon Icon List Briana M. Text Block Row Verified Buyer Item…" at bounding box center [275, 274] width 222 height 128
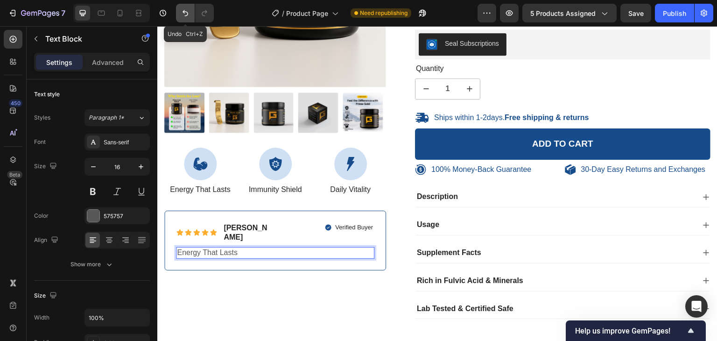
click at [179, 14] on button "Undo/Redo" at bounding box center [185, 13] width 19 height 19
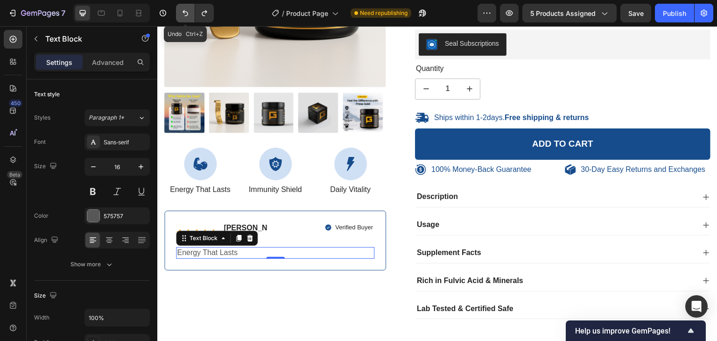
click at [182, 14] on icon "Undo/Redo" at bounding box center [185, 12] width 9 height 9
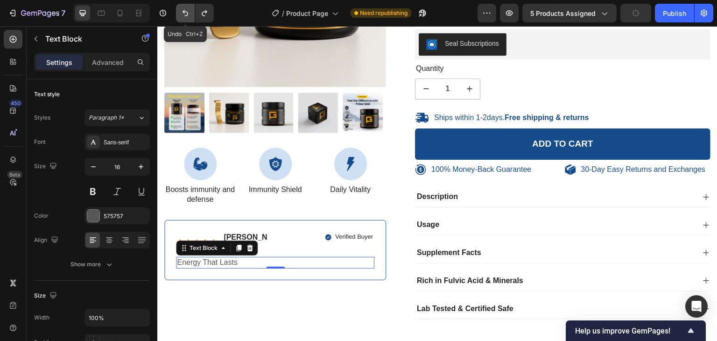
click at [182, 14] on icon "Undo/Redo" at bounding box center [185, 12] width 9 height 9
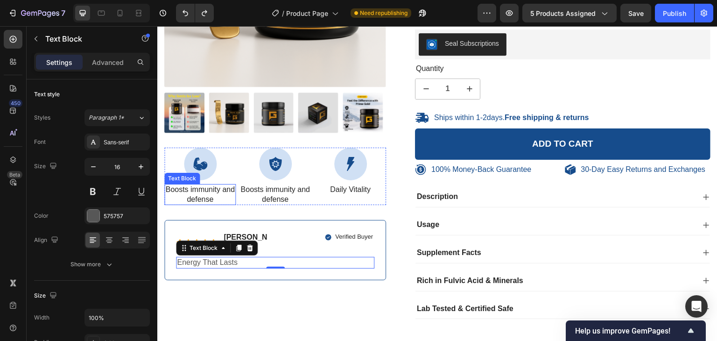
click at [202, 186] on p "Boosts immunity and defense" at bounding box center [200, 195] width 70 height 20
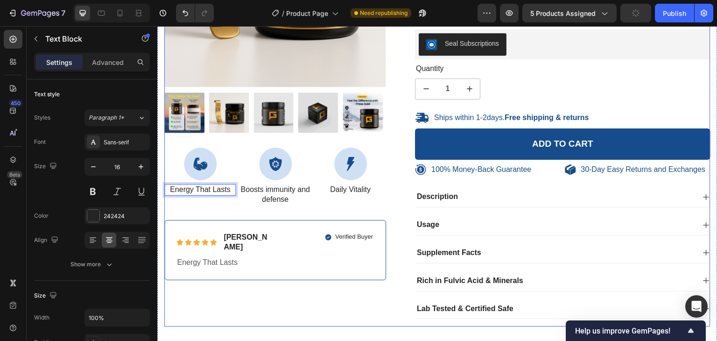
click at [243, 210] on div "100% Money-Back Guarantee Item List 60-Day Easy Returns Item List Row Product I…" at bounding box center [275, 95] width 222 height 461
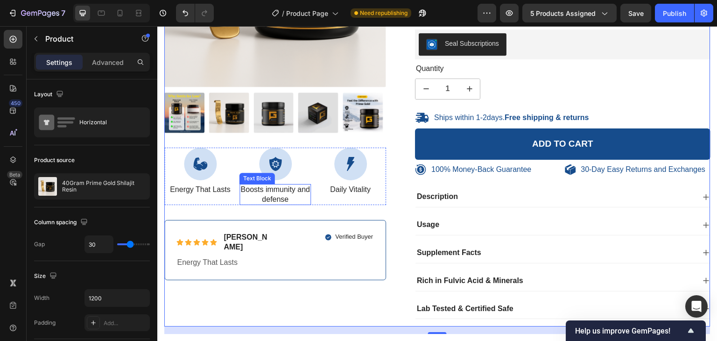
click at [279, 188] on p "Boosts immunity and defense" at bounding box center [275, 195] width 70 height 20
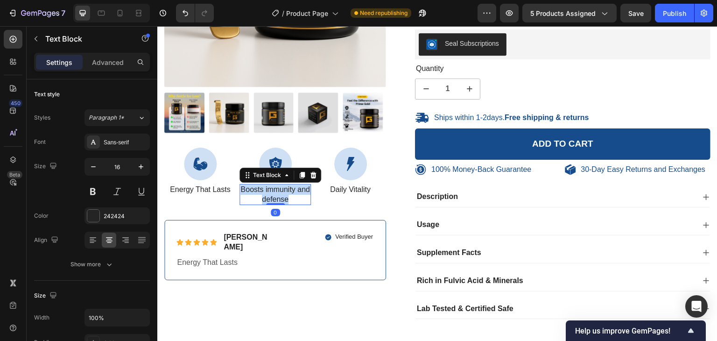
click at [279, 188] on p "Boosts immunity and defense" at bounding box center [275, 195] width 70 height 20
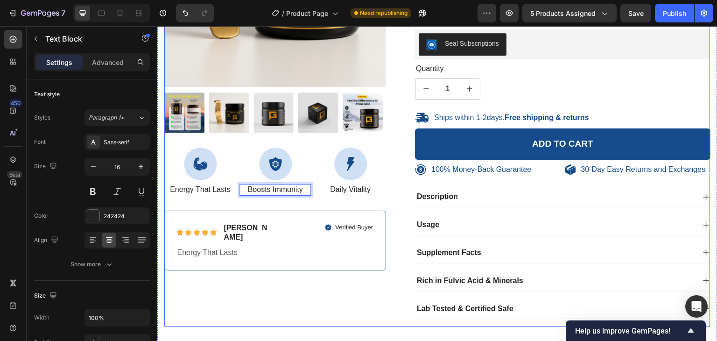
click at [254, 199] on div "100% Money-Back Guarantee Item List 60-Day Easy Returns Item List Row Product I…" at bounding box center [275, 95] width 222 height 461
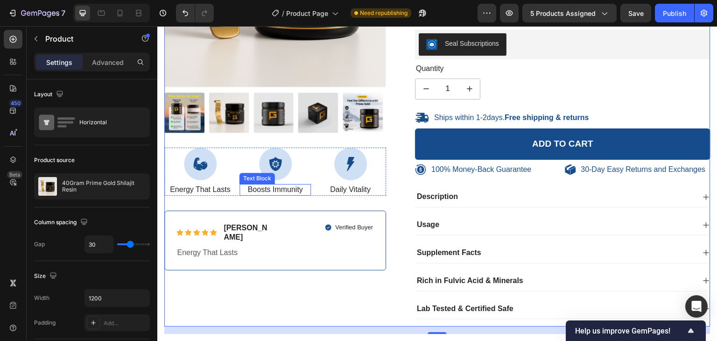
click at [272, 185] on p "Boosts Immunity" at bounding box center [275, 190] width 70 height 10
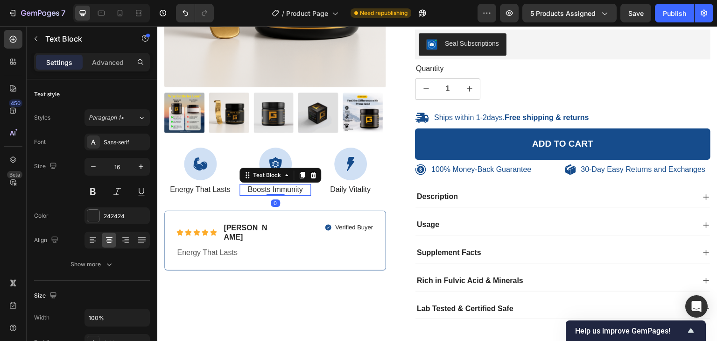
click at [272, 185] on p "Boosts Immunity" at bounding box center [275, 190] width 70 height 10
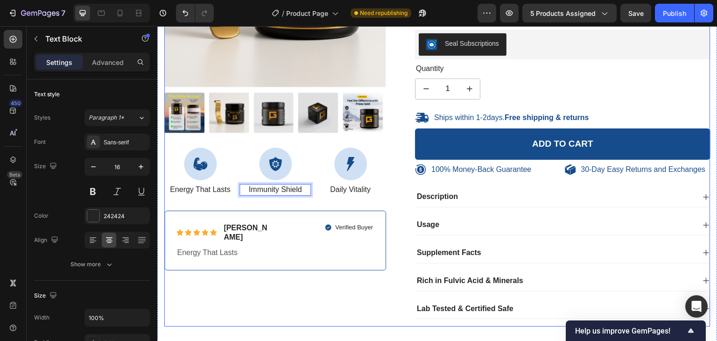
click at [262, 278] on div "100% Money-Back Guarantee Item List 60-Day Easy Returns Item List Row Product I…" at bounding box center [275, 95] width 222 height 461
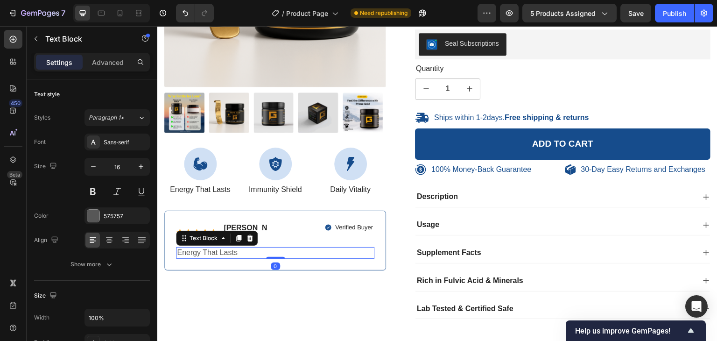
click at [205, 248] on p "Energy That Lasts" at bounding box center [275, 253] width 196 height 10
click at [206, 248] on p "Energy That Lasts" at bounding box center [275, 253] width 196 height 10
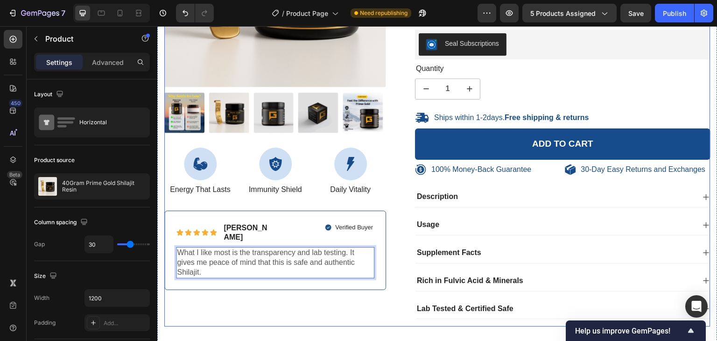
click at [251, 288] on div "100% Money-Back Guarantee Item List 60-Day Easy Returns Item List Row Product I…" at bounding box center [275, 95] width 222 height 461
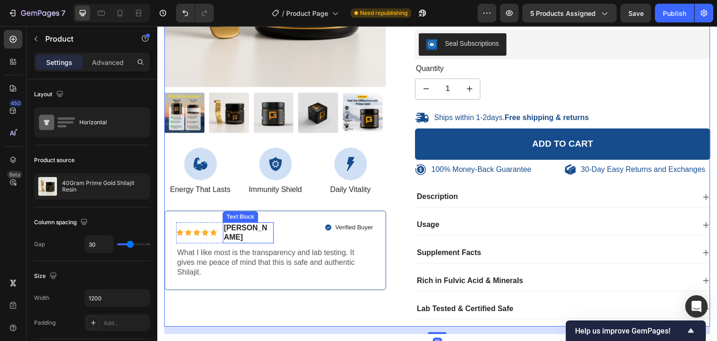
click at [255, 223] on p "Briana M." at bounding box center [248, 233] width 49 height 20
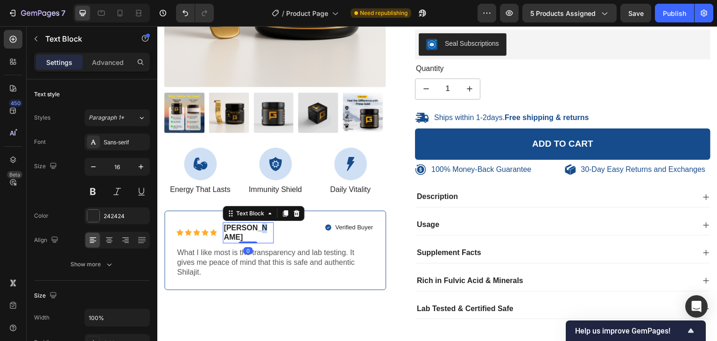
click at [255, 224] on p "Briana M." at bounding box center [248, 233] width 49 height 20
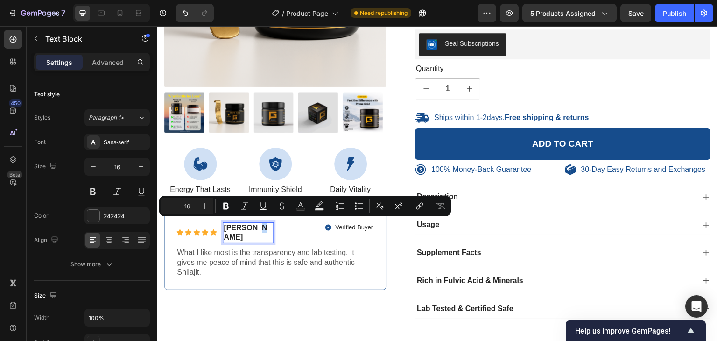
click at [254, 226] on p "Briana M." at bounding box center [248, 233] width 49 height 20
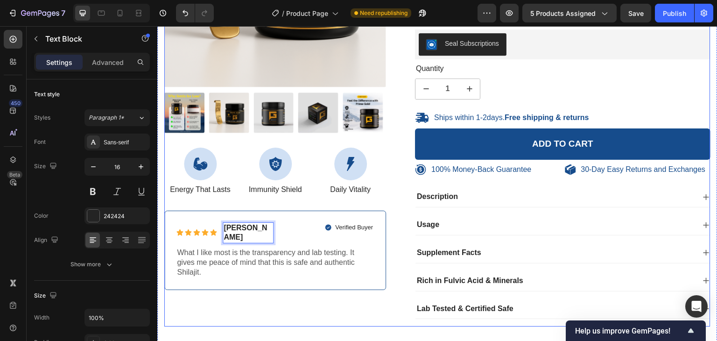
click at [256, 293] on div "100% Money-Back Guarantee Item List 60-Day Easy Returns Item List Row Product I…" at bounding box center [275, 95] width 222 height 461
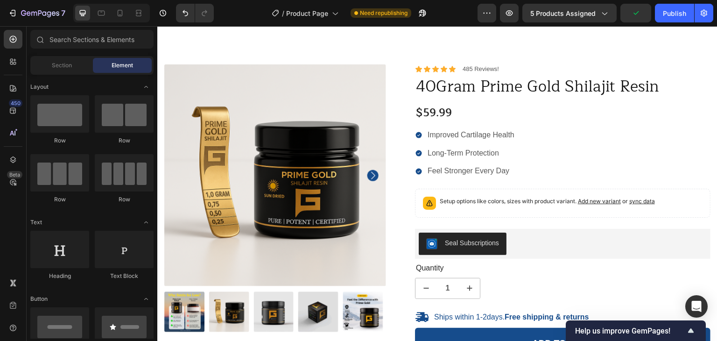
scroll to position [0, 0]
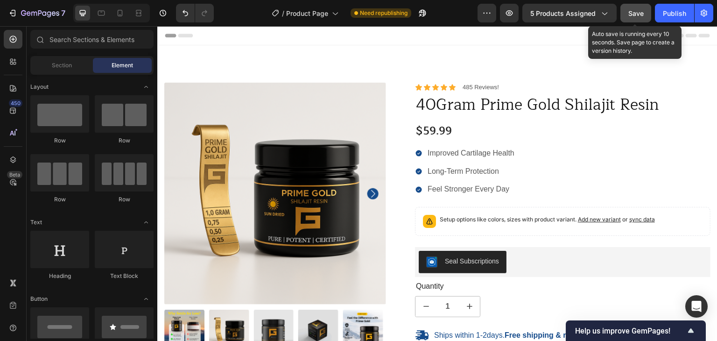
click at [630, 14] on span "Save" at bounding box center [635, 13] width 15 height 8
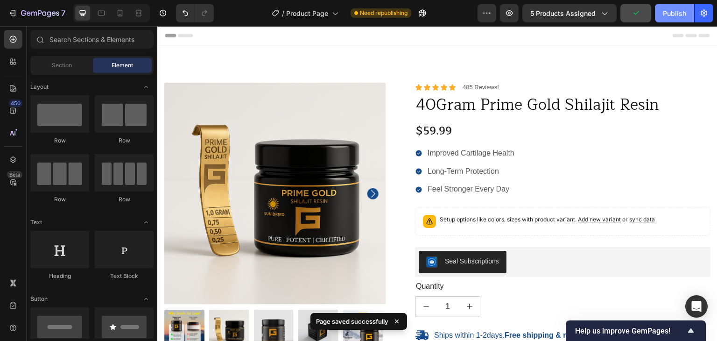
click at [675, 12] on div "Publish" at bounding box center [674, 13] width 23 height 10
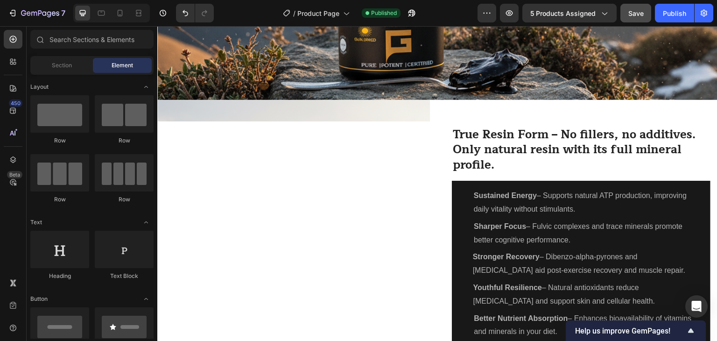
scroll to position [950, 0]
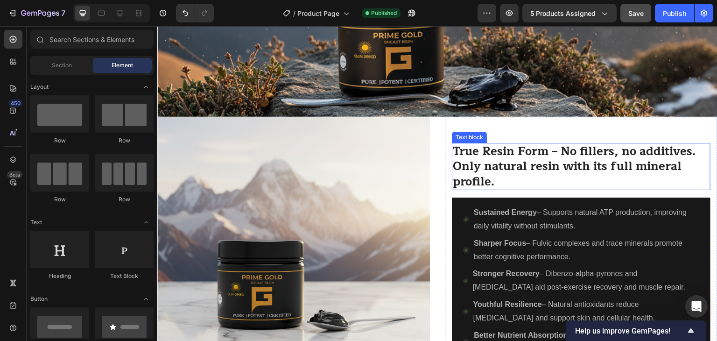
click at [540, 156] on strong "True Resin Form – No fillers, no additives. Only natural resin with its full mi…" at bounding box center [574, 166] width 243 height 50
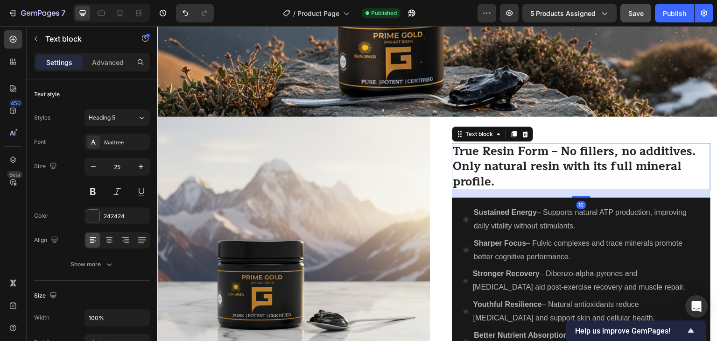
click at [540, 156] on strong "True Resin Form – No fillers, no additives. Only natural resin with its full mi…" at bounding box center [574, 166] width 243 height 50
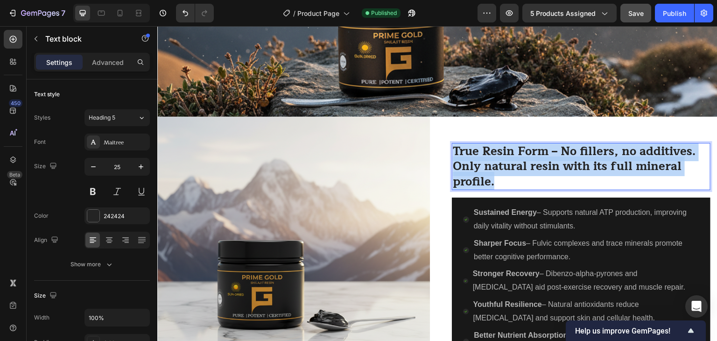
click at [540, 156] on strong "True Resin Form – No fillers, no additives. Only natural resin with its full mi…" at bounding box center [574, 166] width 243 height 50
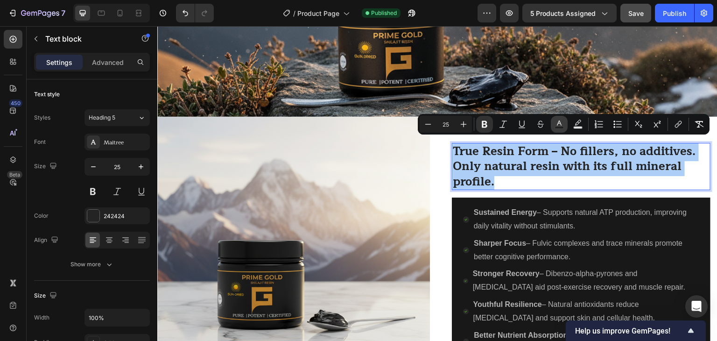
click at [562, 127] on rect "Editor contextual toolbar" at bounding box center [559, 127] width 9 height 2
type input "242424"
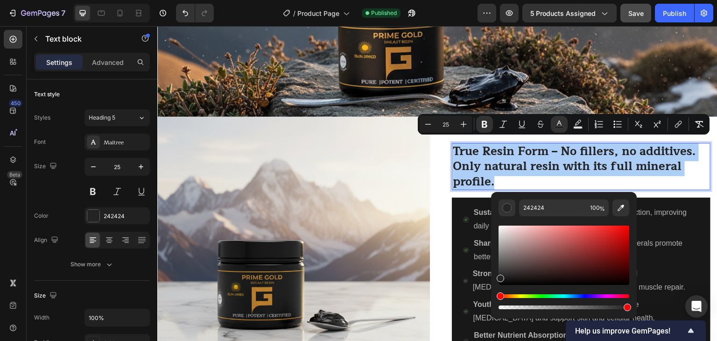
click at [513, 296] on div "Hue" at bounding box center [563, 296] width 131 height 4
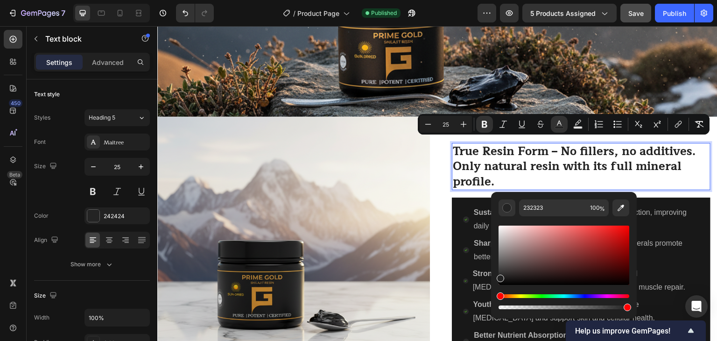
click at [513, 296] on div "Hue" at bounding box center [563, 296] width 131 height 4
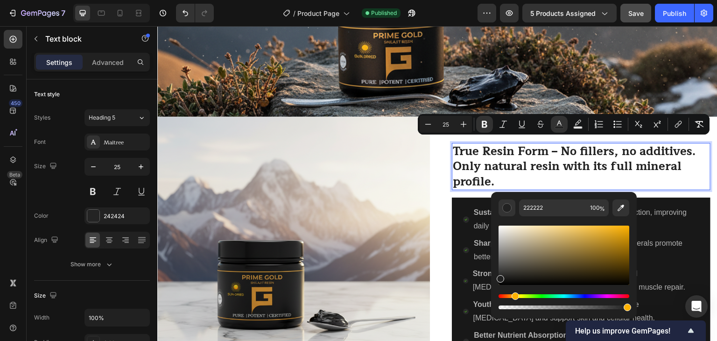
click at [514, 296] on div "Hue" at bounding box center [563, 296] width 131 height 4
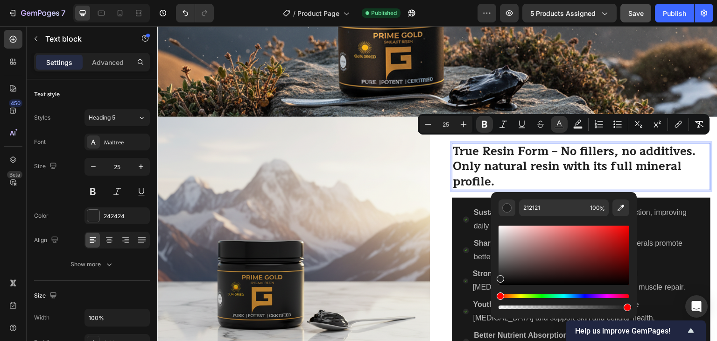
click at [514, 296] on div "Hue" at bounding box center [563, 296] width 131 height 4
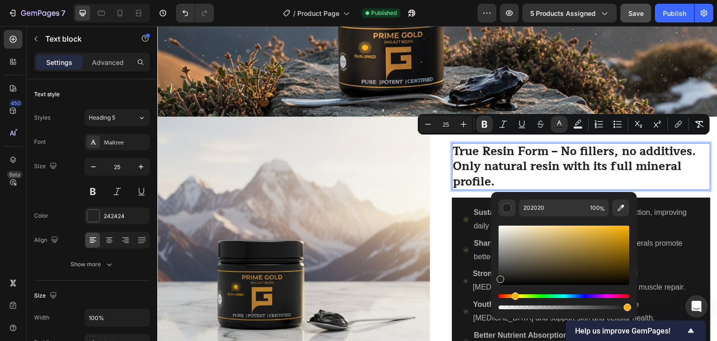
type input "1F1F1F"
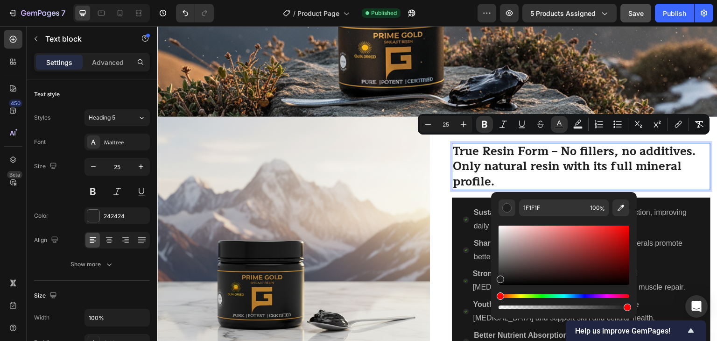
click at [514, 296] on div "Hue" at bounding box center [563, 296] width 131 height 4
click at [515, 297] on div "Hue" at bounding box center [563, 296] width 131 height 4
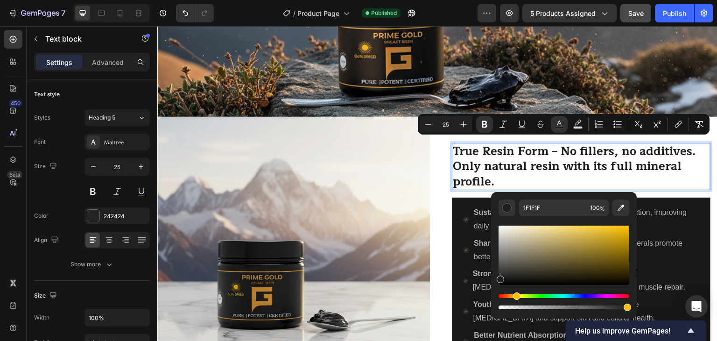
click at [561, 180] on p "True Resin Form – No fillers, no additives. Only natural resin with its full mi…" at bounding box center [581, 167] width 257 height 46
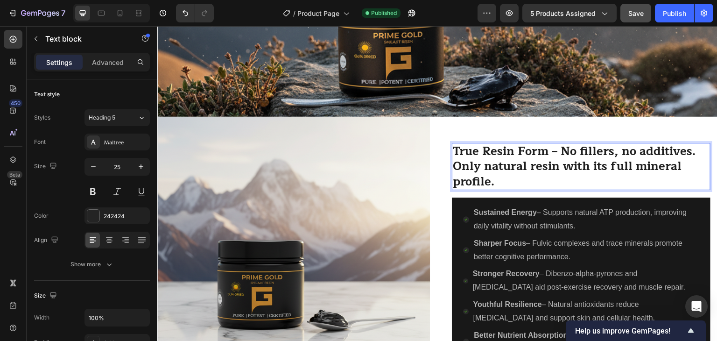
click at [484, 170] on strong "True Resin Form – No fillers, no additives. Only natural resin with its full mi…" at bounding box center [574, 166] width 243 height 50
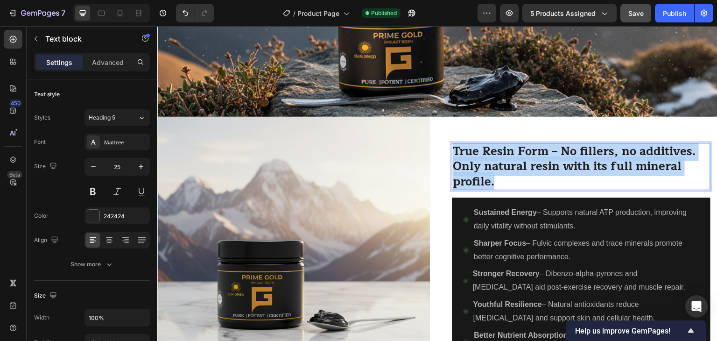
click at [484, 170] on strong "True Resin Form – No fillers, no additives. Only natural resin with its full mi…" at bounding box center [574, 166] width 243 height 50
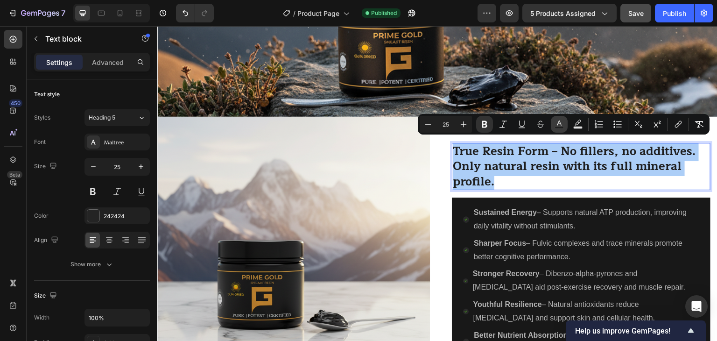
click at [557, 126] on icon "Editor contextual toolbar" at bounding box center [558, 123] width 9 height 9
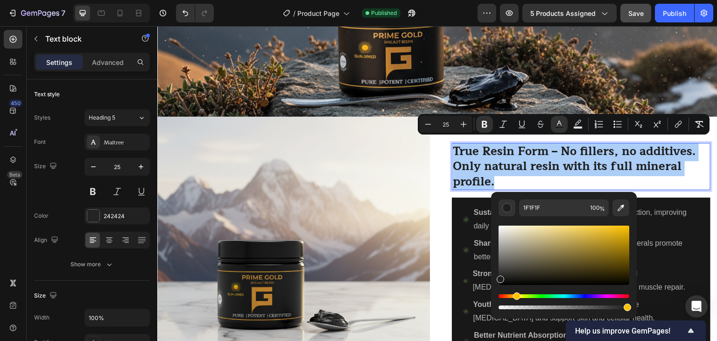
click at [600, 241] on div "Editor contextual toolbar" at bounding box center [563, 254] width 131 height 59
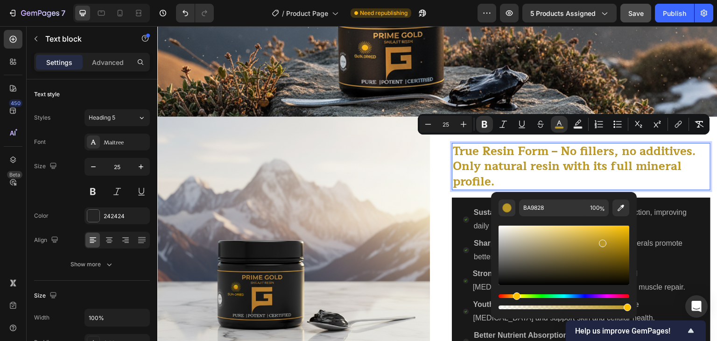
click at [533, 294] on div "Hue" at bounding box center [563, 296] width 131 height 4
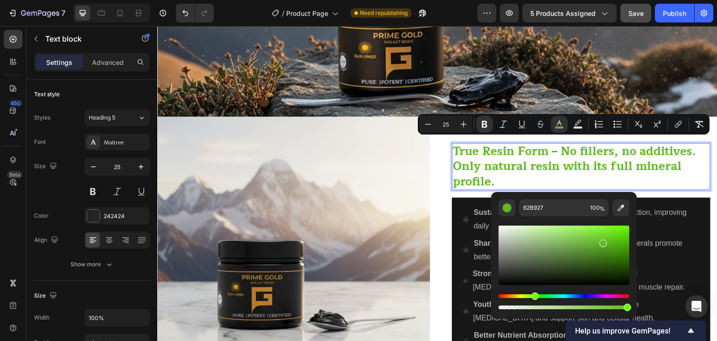
click at [601, 236] on div "Editor contextual toolbar" at bounding box center [563, 254] width 131 height 59
click at [601, 234] on div "Editor contextual toolbar" at bounding box center [563, 254] width 131 height 59
type input "73D82F"
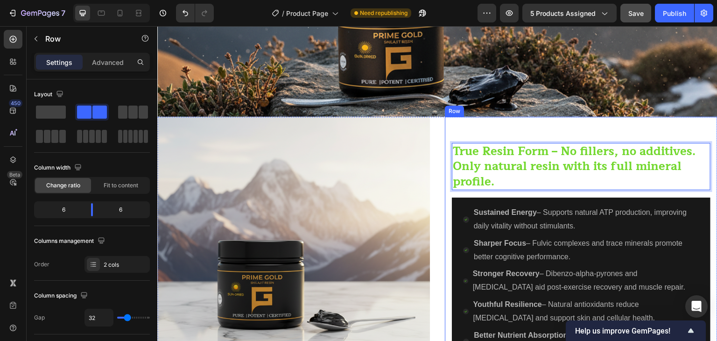
click at [441, 214] on div "Image Benefits You Can Feel Heading True Resin Form – No fillers, no additives.…" at bounding box center [437, 289] width 560 height 344
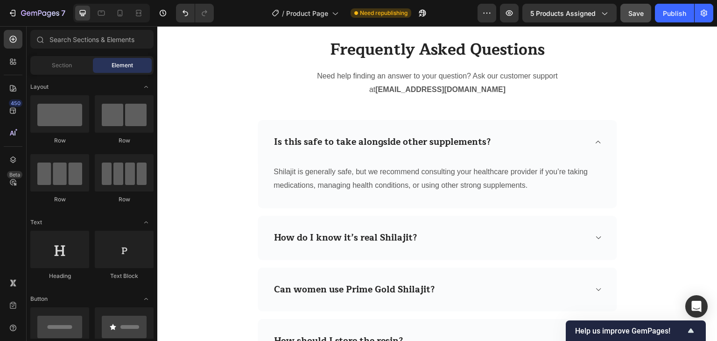
scroll to position [1742, 0]
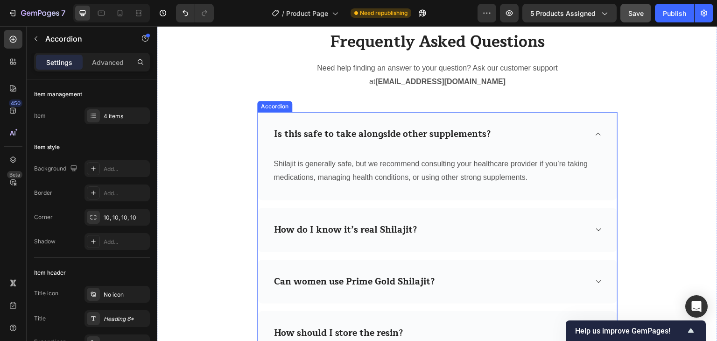
click at [595, 133] on icon at bounding box center [598, 133] width 7 height 7
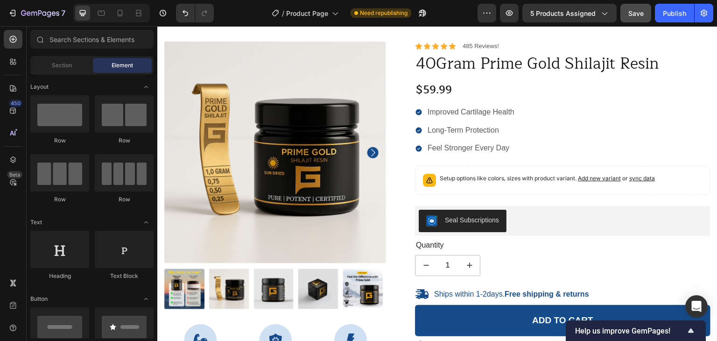
scroll to position [0, 0]
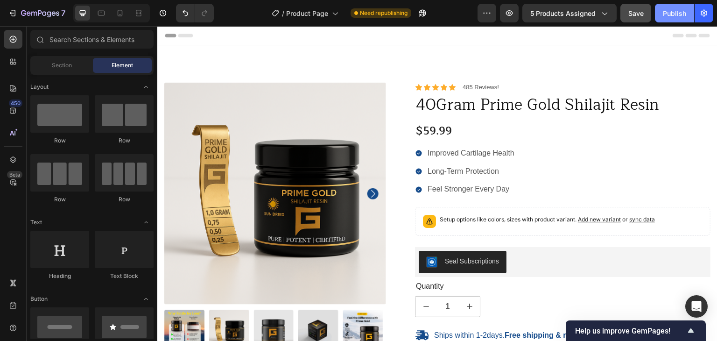
click at [672, 14] on div "Publish" at bounding box center [674, 13] width 23 height 10
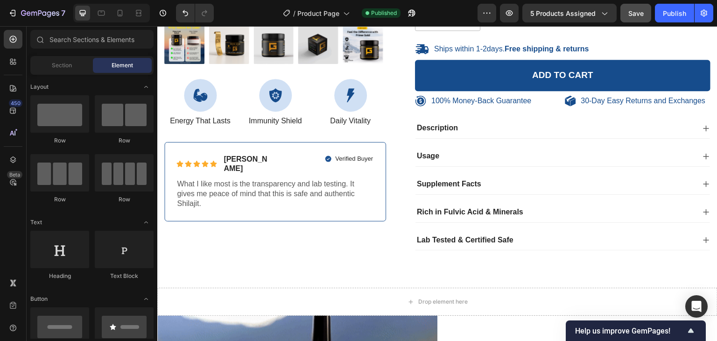
click at [65, 73] on div "Section Element" at bounding box center [91, 65] width 123 height 19
click at [70, 63] on span "Section" at bounding box center [62, 65] width 20 height 8
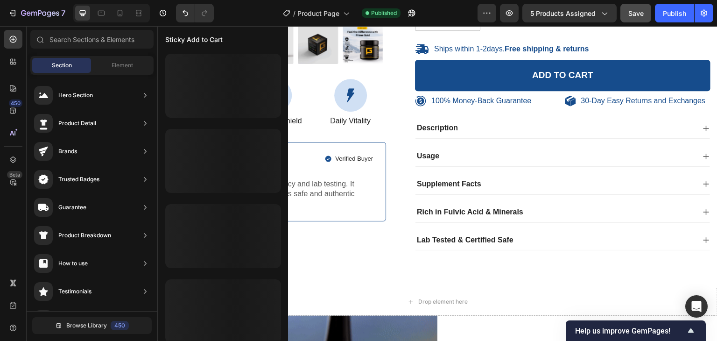
scroll to position [305, 0]
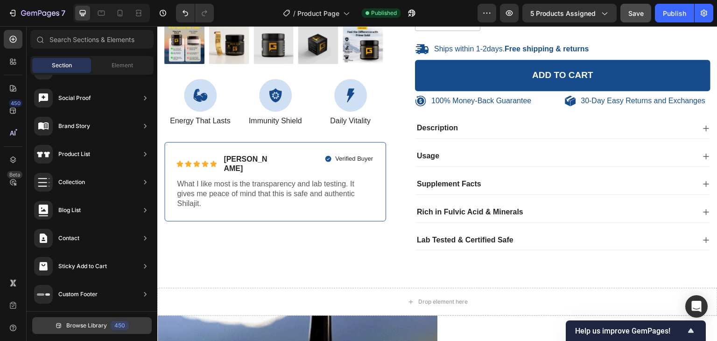
click at [87, 326] on span "Browse Library" at bounding box center [86, 325] width 41 height 8
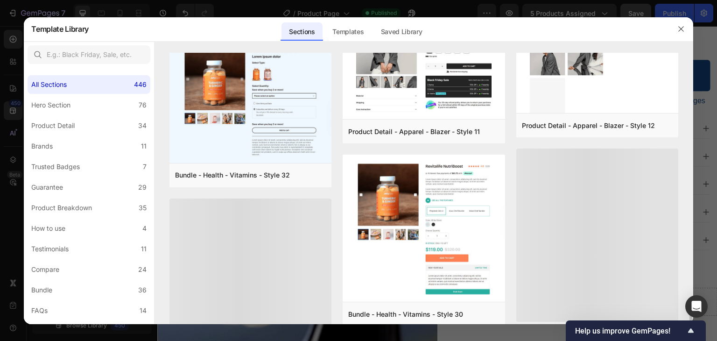
scroll to position [2028, 0]
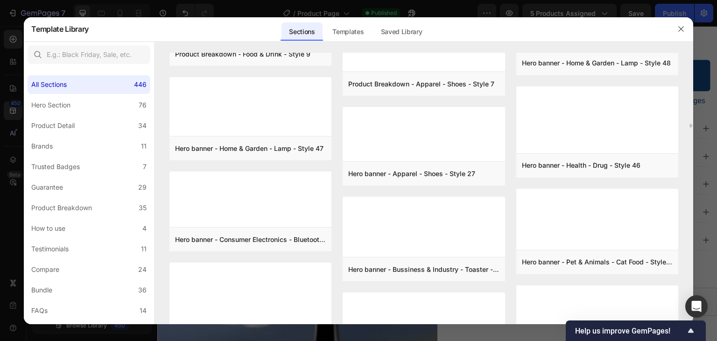
scroll to position [5286, 0]
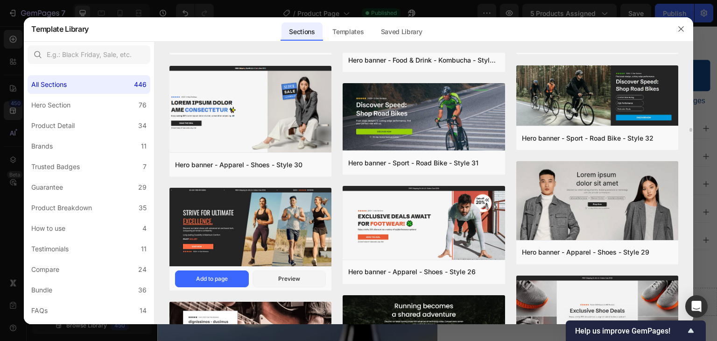
click at [256, 216] on img at bounding box center [250, 228] width 162 height 80
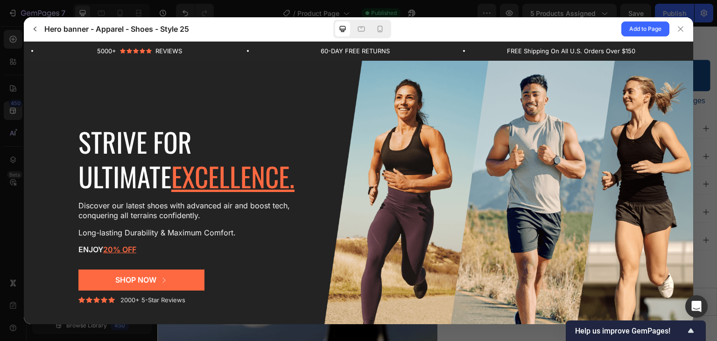
scroll to position [0, 0]
click at [379, 30] on icon at bounding box center [379, 28] width 9 height 9
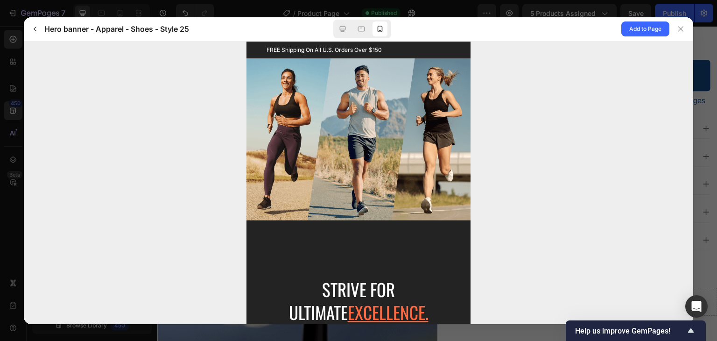
click at [352, 152] on div "Background Image" at bounding box center [358, 246] width 224 height 377
click at [640, 30] on span "Add to Page" at bounding box center [645, 28] width 32 height 11
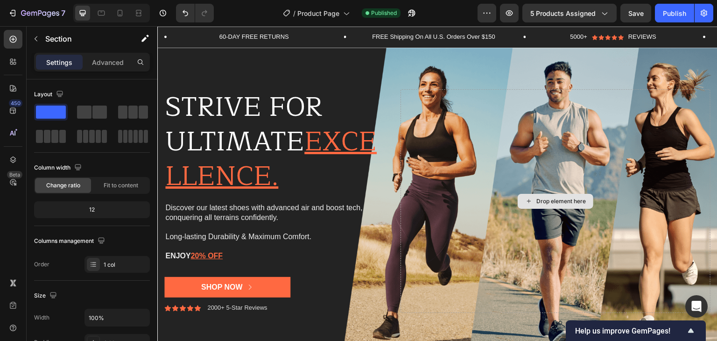
scroll to position [2107, 0]
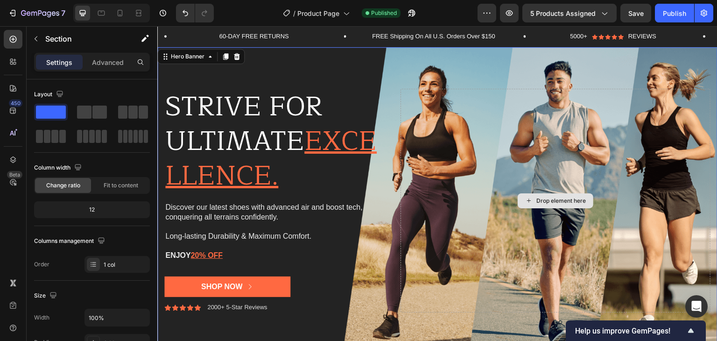
click at [419, 167] on div "Drop element here" at bounding box center [555, 201] width 310 height 224
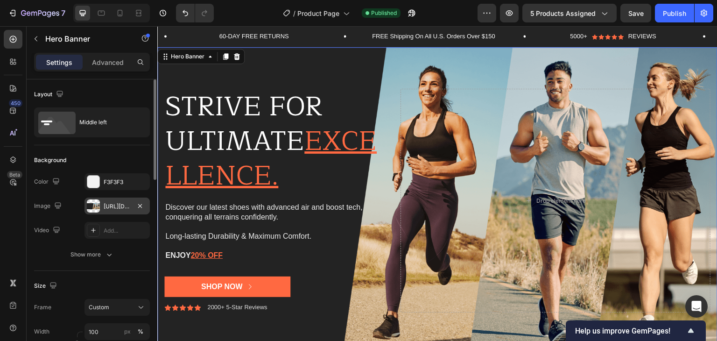
click at [129, 210] on div "[URL][DOMAIN_NAME]" at bounding box center [117, 206] width 27 height 8
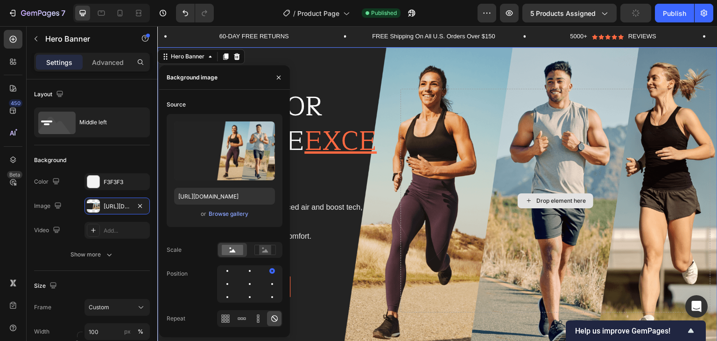
type input "[URL][DOMAIN_NAME]"
click at [649, 163] on div "Drop element here" at bounding box center [555, 201] width 310 height 224
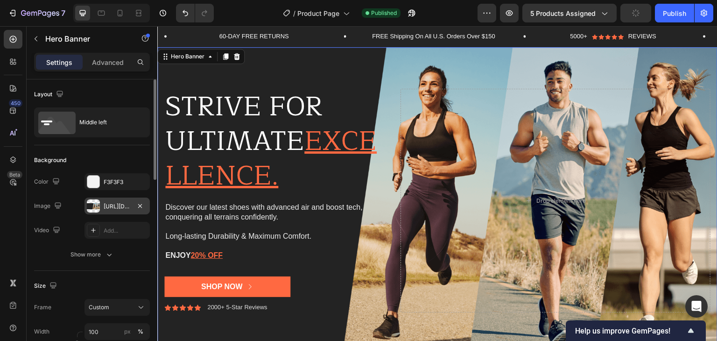
click at [107, 206] on div "[URL][DOMAIN_NAME]" at bounding box center [117, 206] width 27 height 8
